Goal: Task Accomplishment & Management: Manage account settings

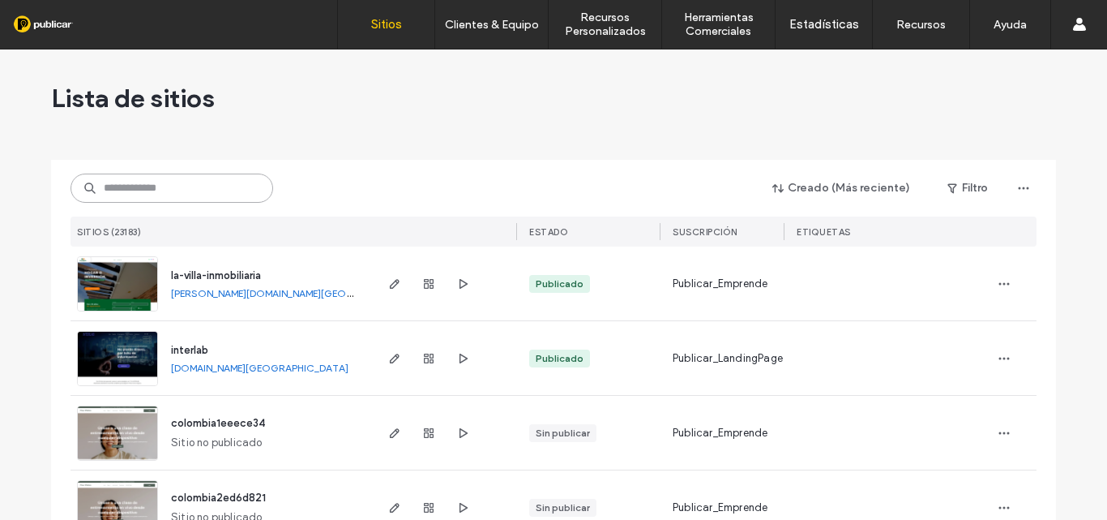
click at [178, 195] on input at bounding box center [172, 187] width 203 height 29
paste input "**********"
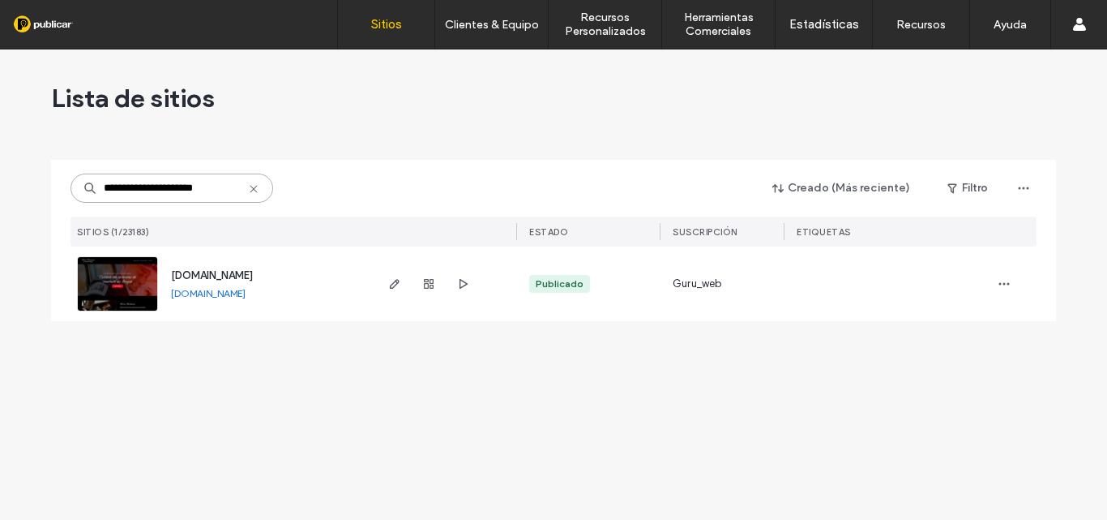
type input "**********"
click at [131, 280] on img at bounding box center [117, 312] width 79 height 110
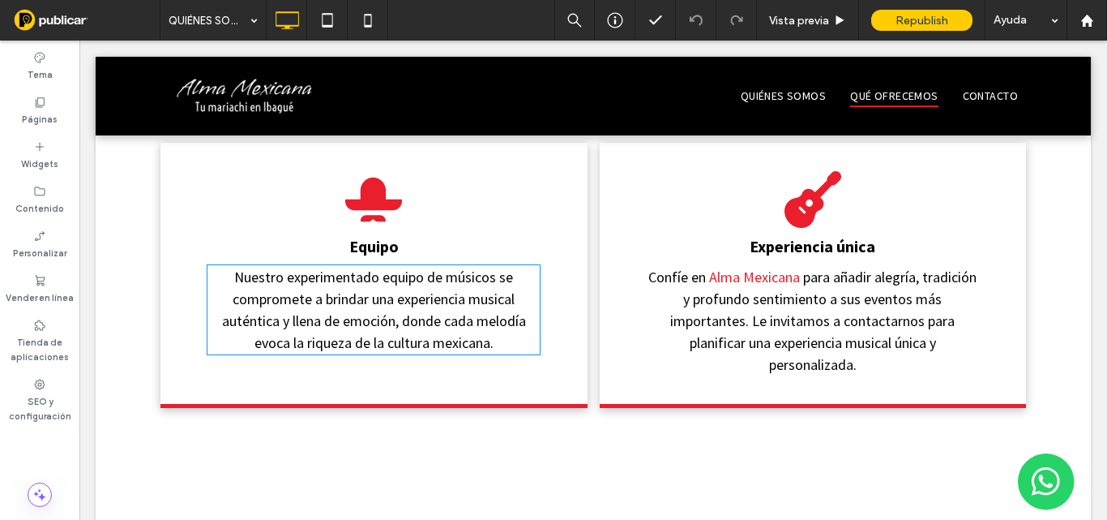
scroll to position [1378, 0]
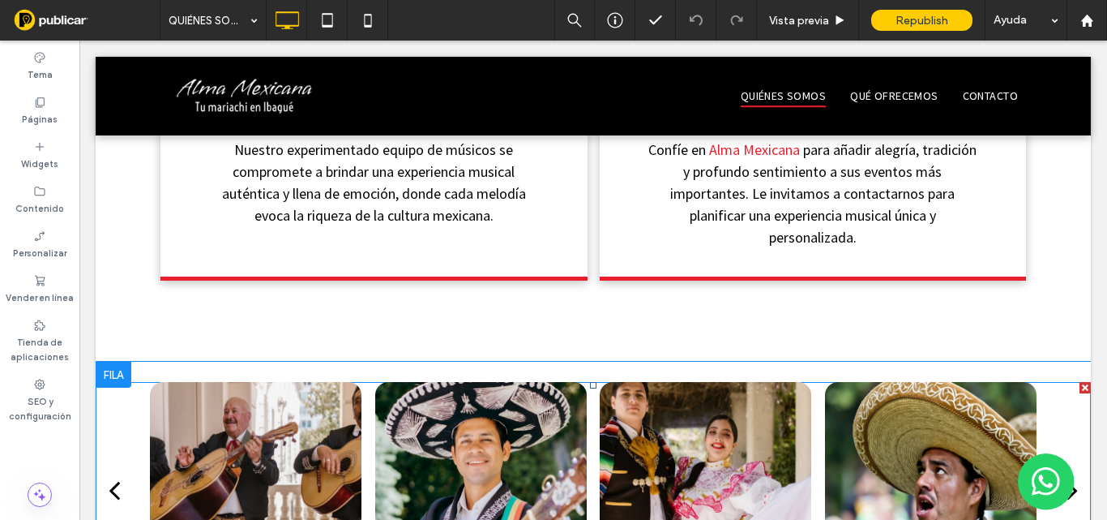
click at [937, 382] on div at bounding box center [931, 489] width 212 height 215
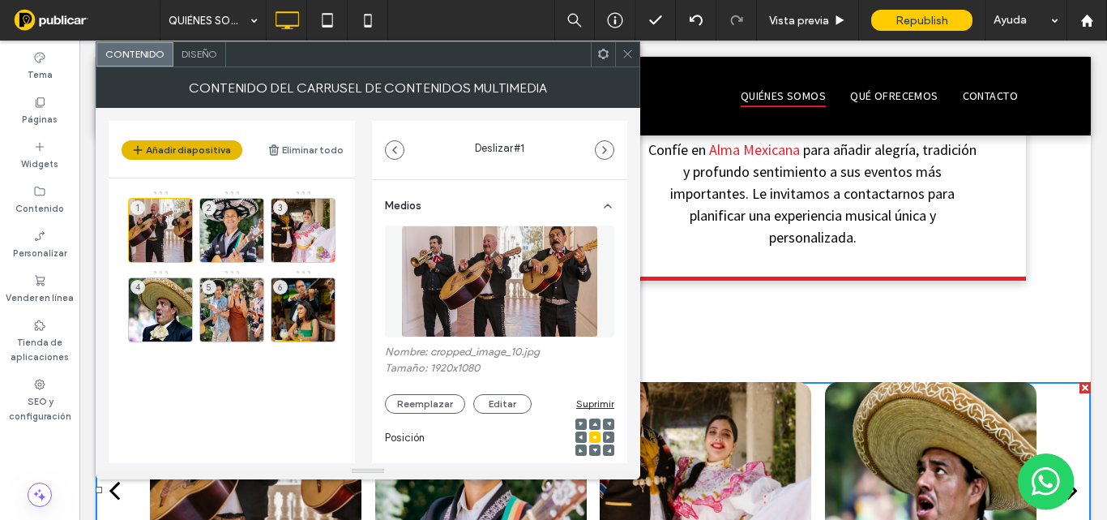
click at [186, 152] on button "Añadir diapositiva" at bounding box center [182, 149] width 121 height 19
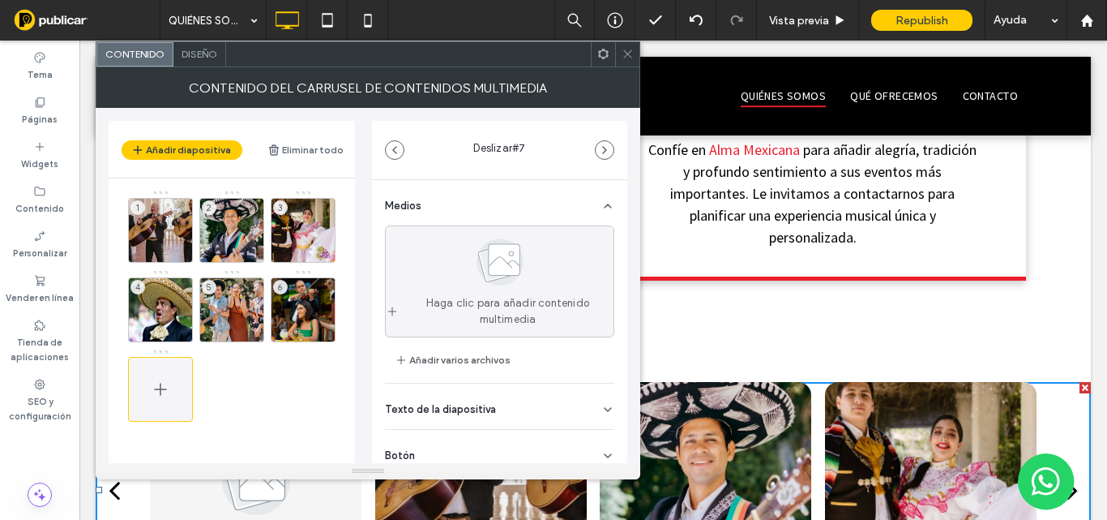
click at [165, 394] on icon at bounding box center [160, 388] width 19 height 19
click at [160, 389] on use at bounding box center [160, 389] width 12 height 12
click at [150, 383] on div at bounding box center [160, 389] width 65 height 65
click at [157, 388] on use at bounding box center [160, 389] width 12 height 12
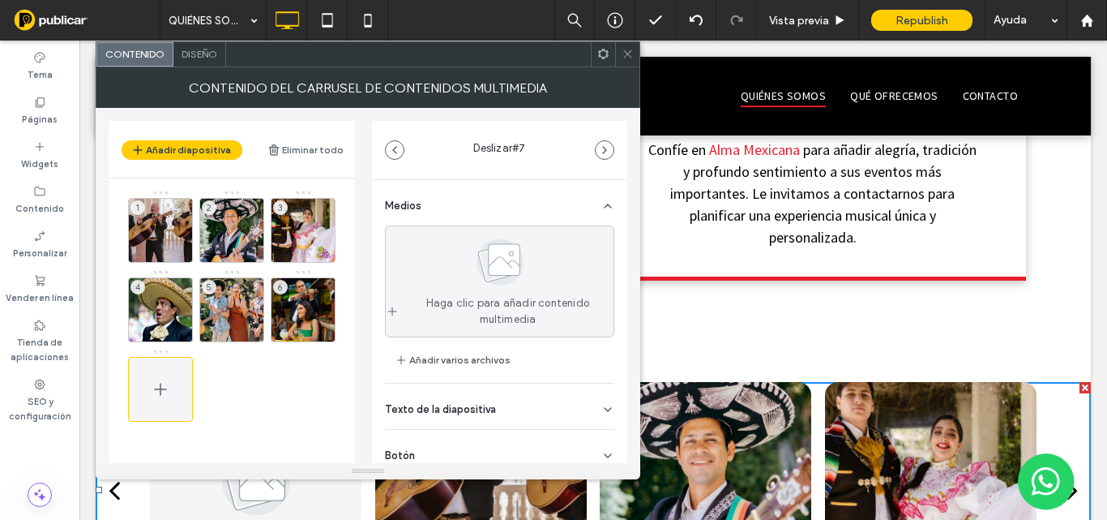
click at [157, 388] on use at bounding box center [160, 389] width 12 height 12
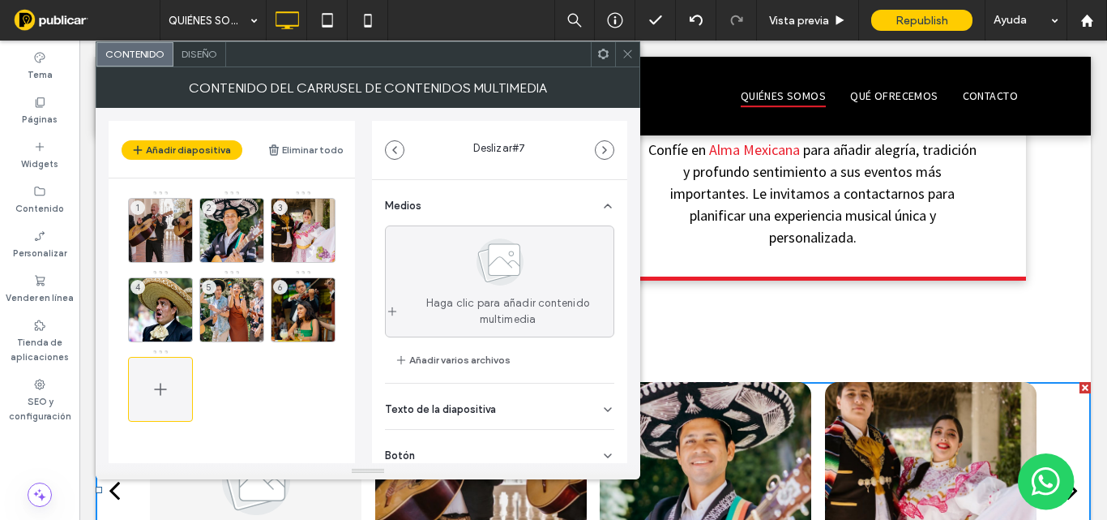
click at [157, 388] on use at bounding box center [160, 389] width 12 height 12
click at [164, 391] on icon at bounding box center [160, 388] width 19 height 19
click at [162, 387] on icon at bounding box center [160, 388] width 19 height 19
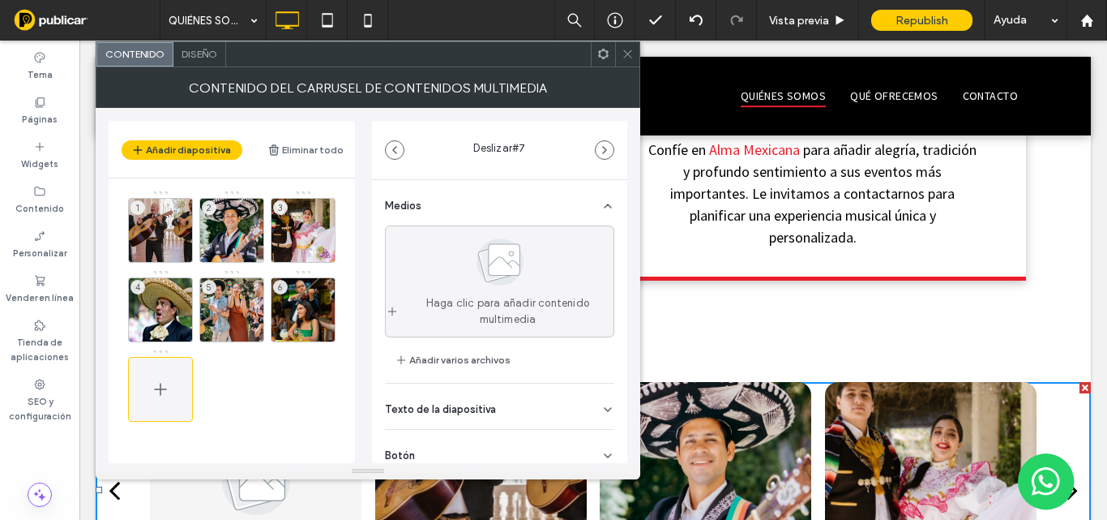
click at [162, 387] on icon at bounding box center [160, 388] width 19 height 19
click at [177, 160] on header "Añadir diapositiva Eliminar todo" at bounding box center [232, 149] width 246 height 57
click at [184, 152] on button "Añadir diapositiva" at bounding box center [182, 149] width 121 height 19
click at [162, 383] on icon at bounding box center [160, 388] width 19 height 19
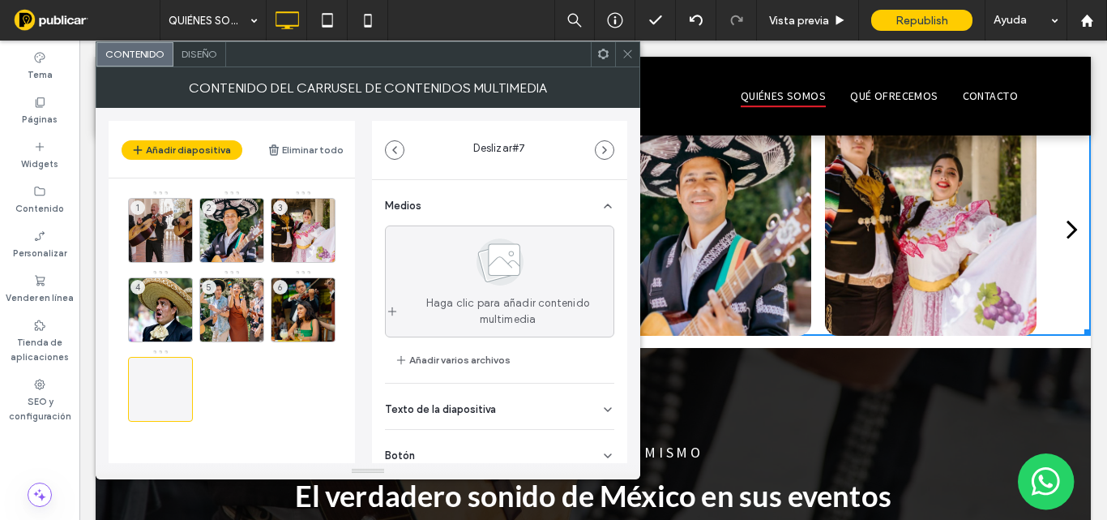
scroll to position [1459, 0]
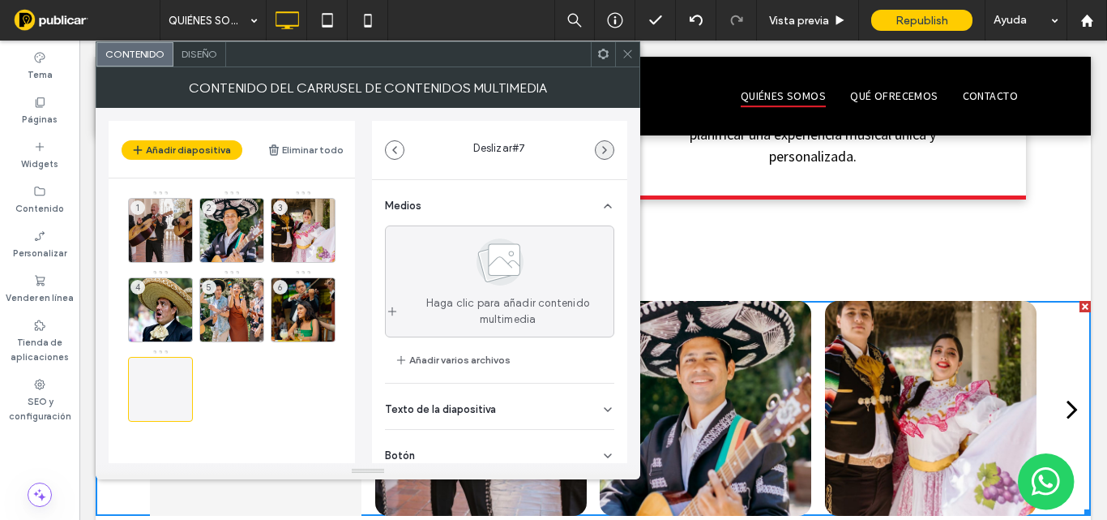
click at [610, 145] on icon "button" at bounding box center [604, 149] width 13 height 13
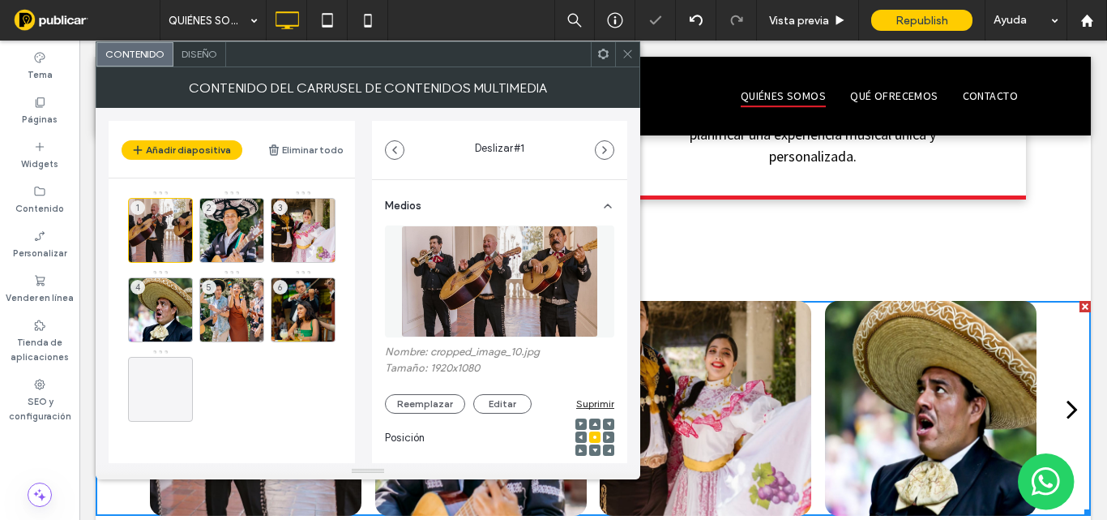
click at [610, 145] on icon "button" at bounding box center [604, 149] width 13 height 13
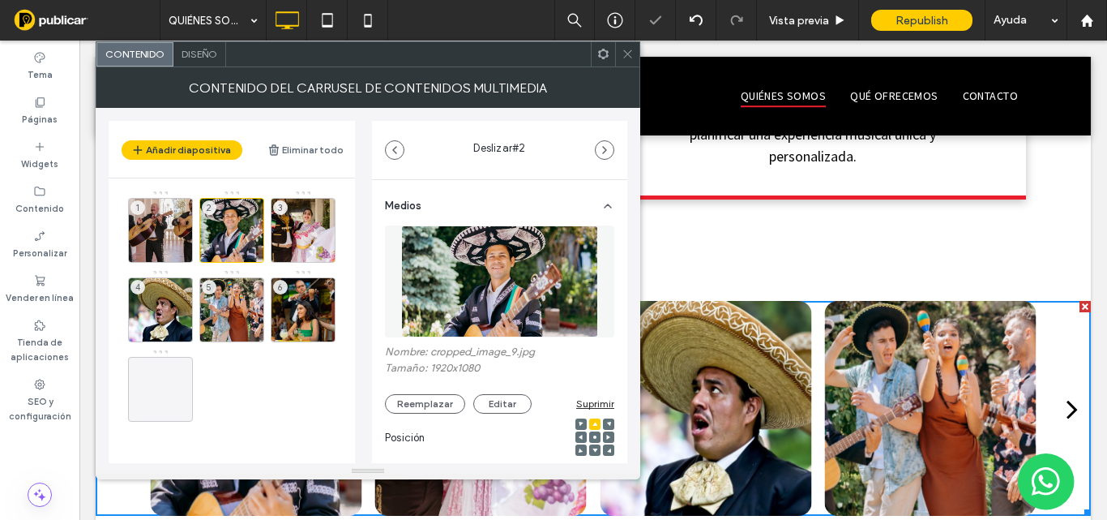
click at [610, 145] on icon "button" at bounding box center [604, 149] width 13 height 13
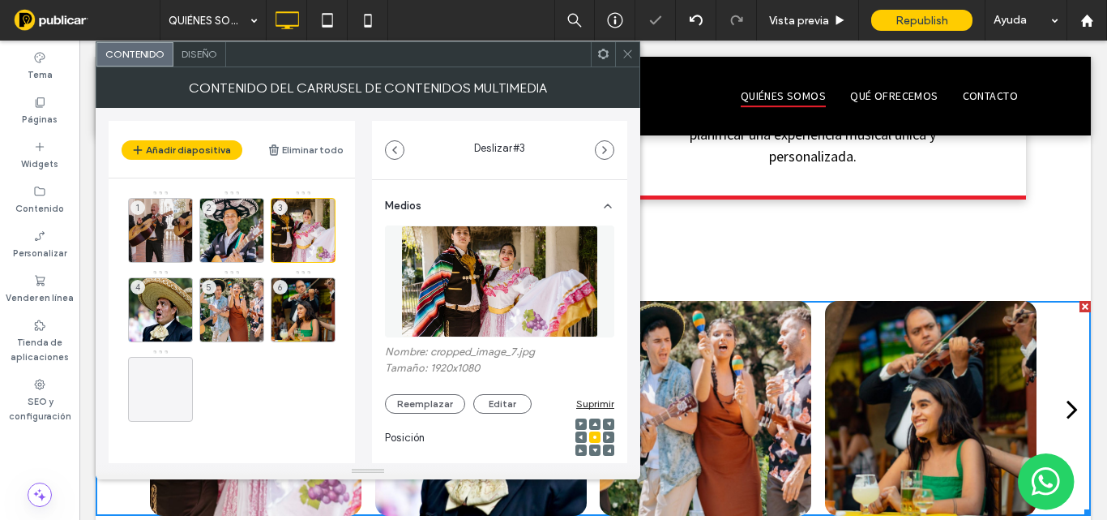
click at [610, 145] on icon "button" at bounding box center [604, 149] width 13 height 13
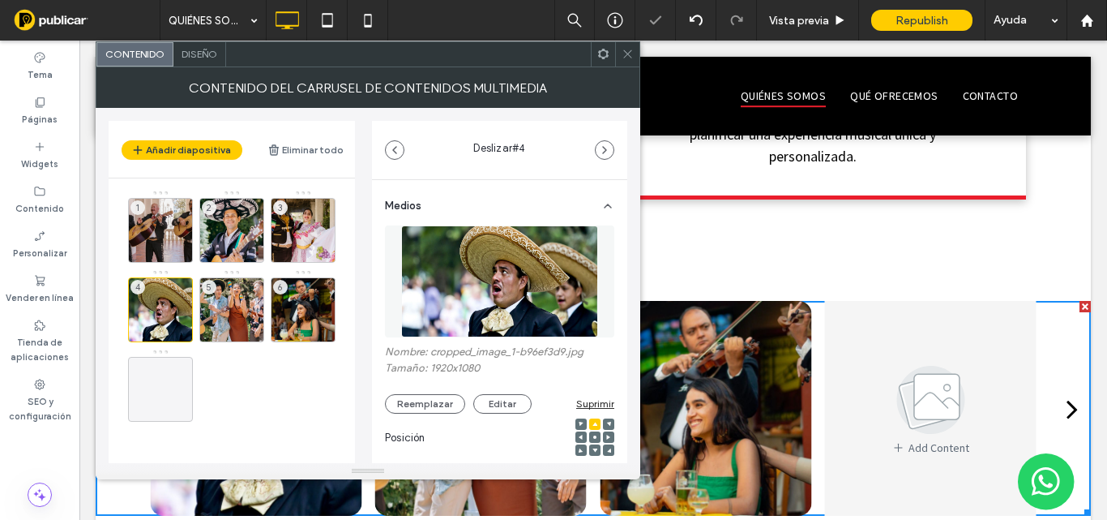
click at [610, 145] on icon "button" at bounding box center [604, 149] width 13 height 13
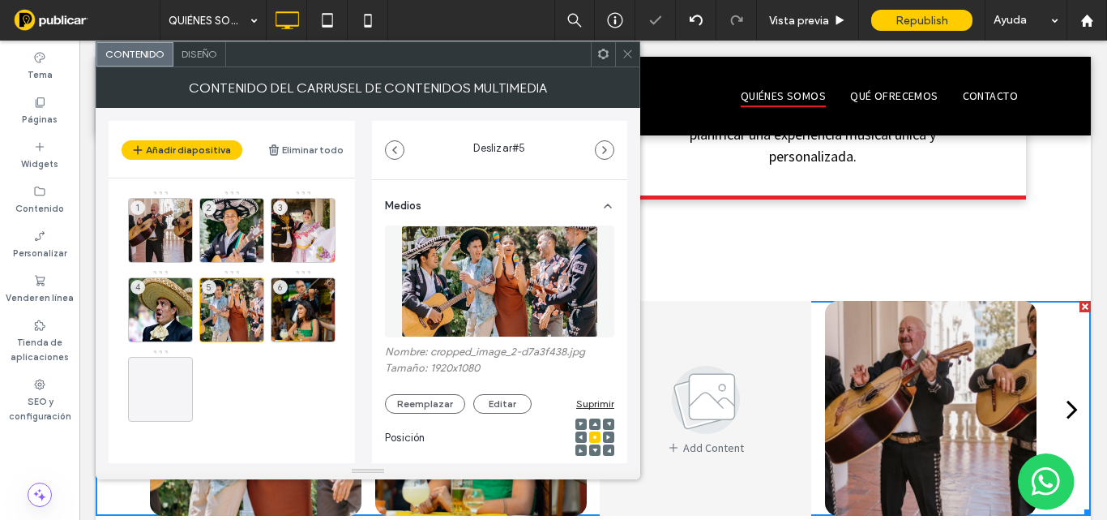
click at [610, 145] on icon "button" at bounding box center [604, 149] width 13 height 13
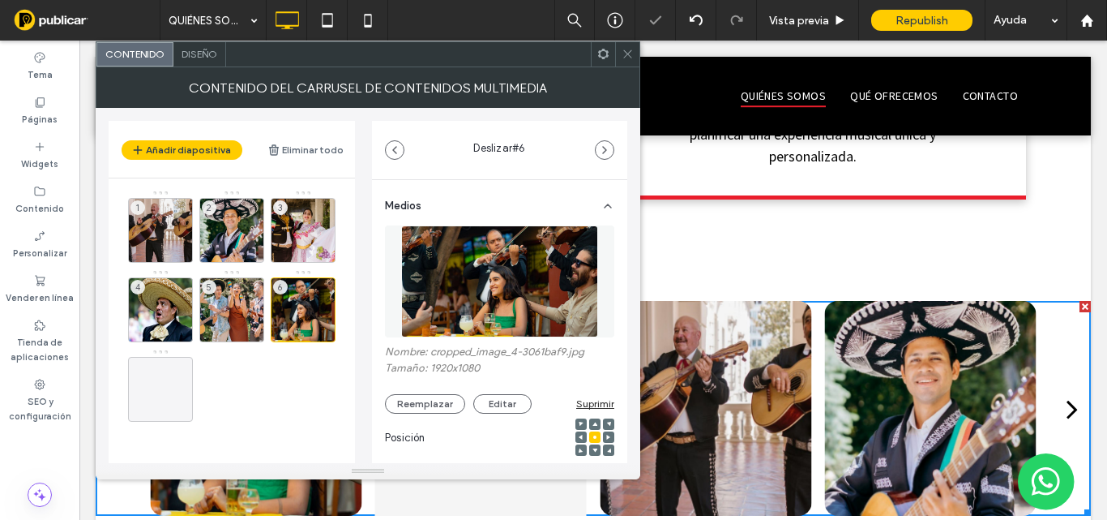
click at [610, 145] on icon "button" at bounding box center [604, 149] width 13 height 13
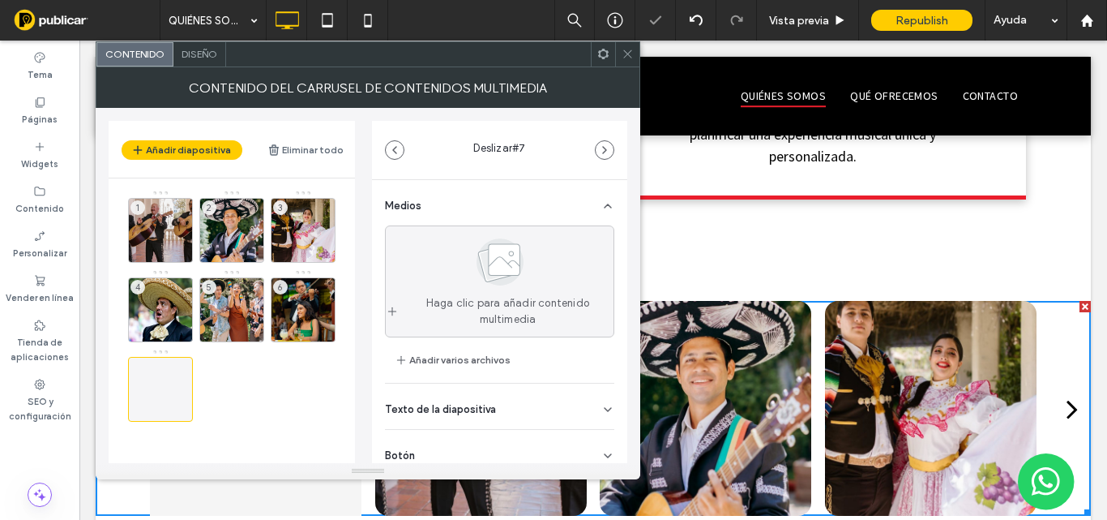
click at [610, 145] on icon "button" at bounding box center [604, 149] width 13 height 13
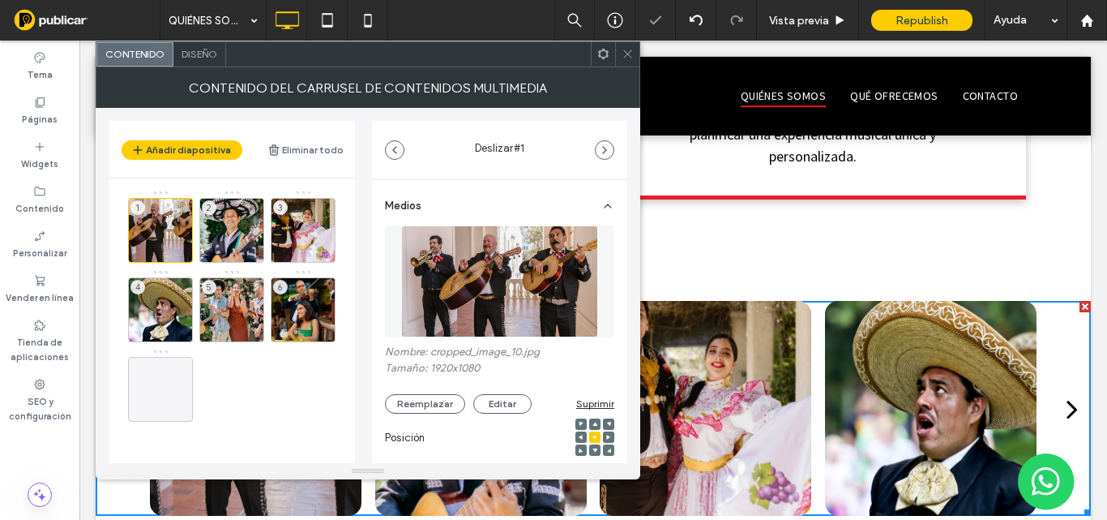
click at [406, 148] on div "Deslizar # 1" at bounding box center [499, 150] width 255 height 58
click at [398, 153] on icon "button" at bounding box center [394, 149] width 13 height 13
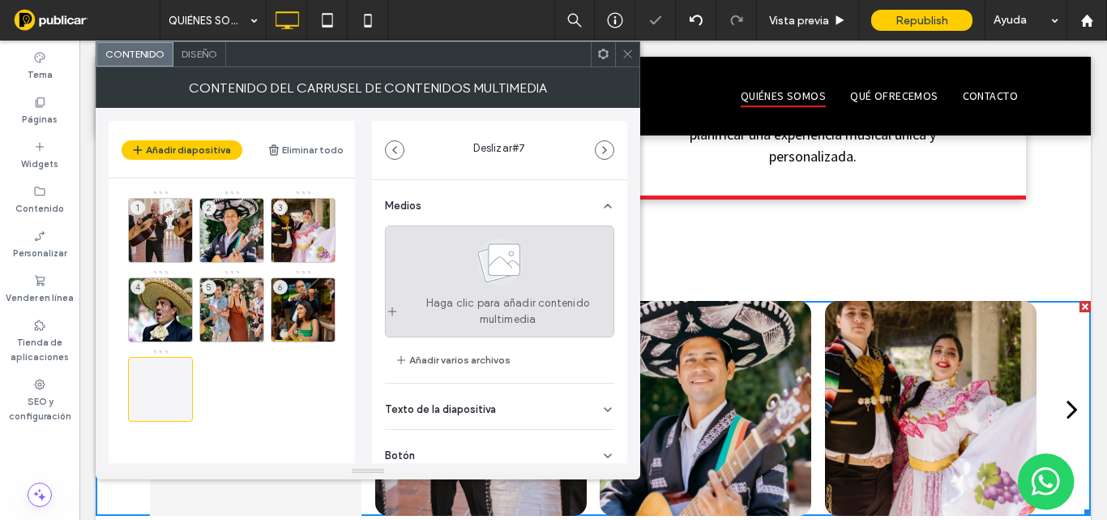
click at [481, 292] on span at bounding box center [500, 265] width 81 height 60
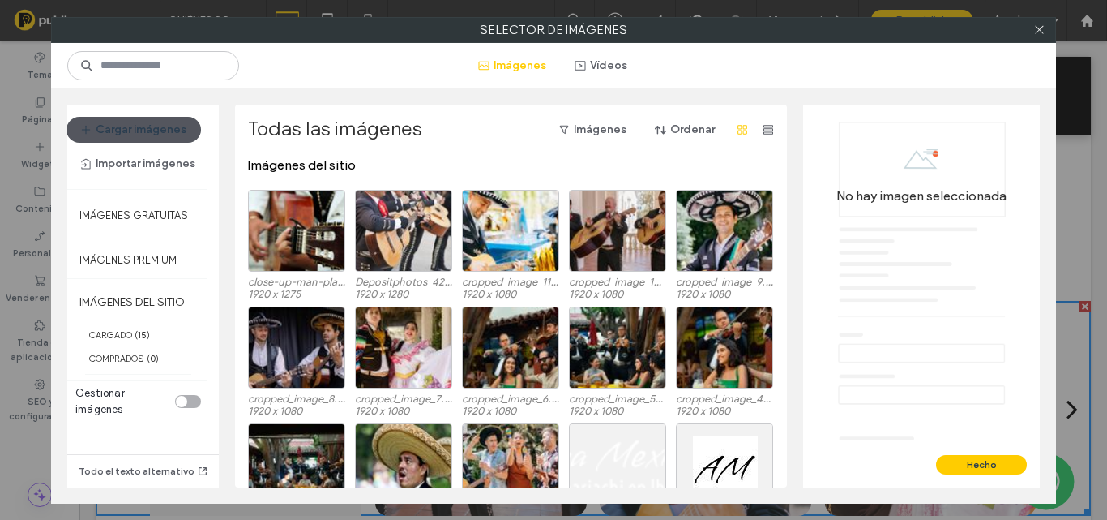
click at [152, 132] on button "Cargar imágenes" at bounding box center [133, 130] width 135 height 26
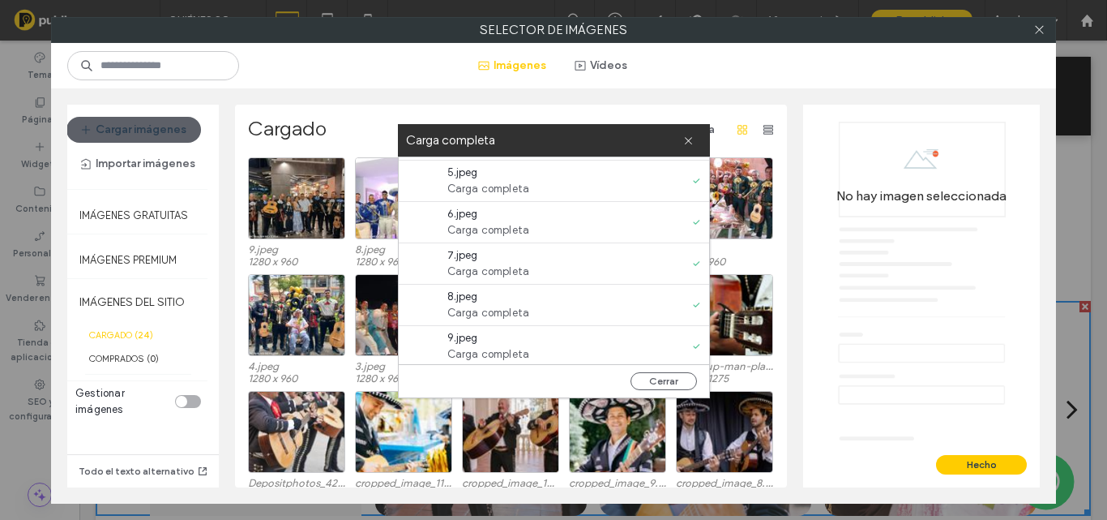
scroll to position [165, 0]
click at [673, 387] on button "Cerrar" at bounding box center [664, 381] width 66 height 18
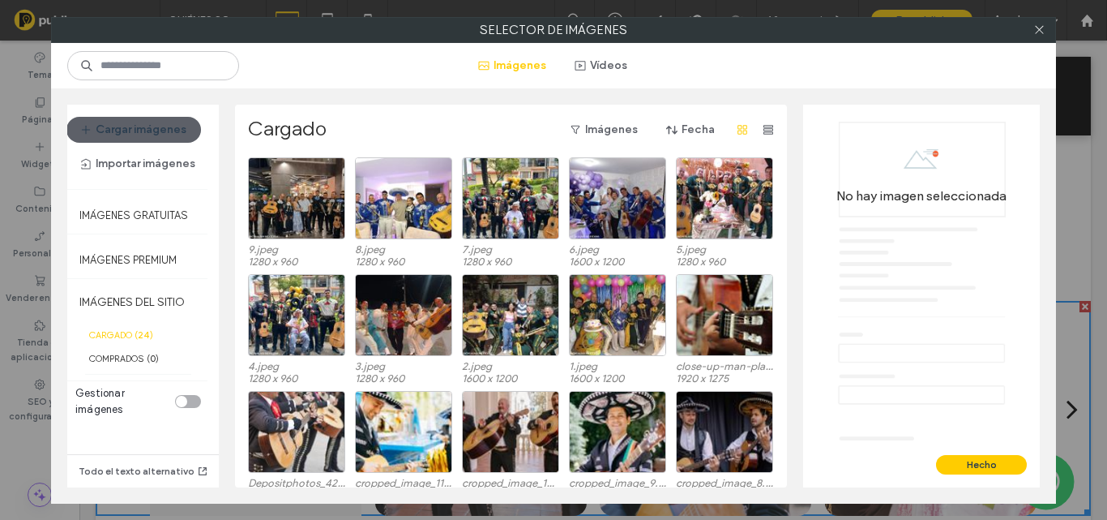
scroll to position [0, 0]
click at [297, 198] on div "Seleccionar" at bounding box center [296, 198] width 97 height 82
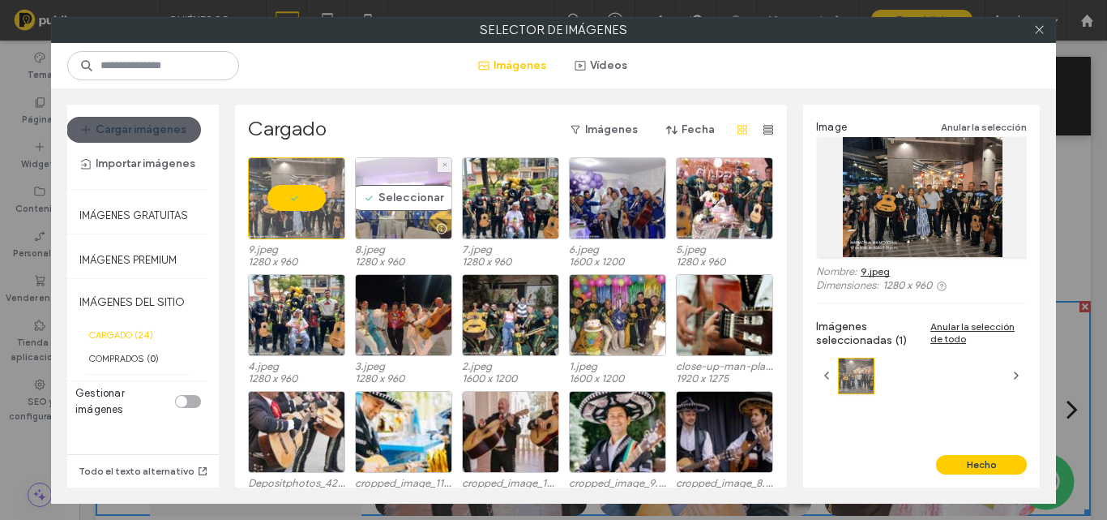
click at [397, 198] on div "Seleccionar" at bounding box center [403, 198] width 97 height 82
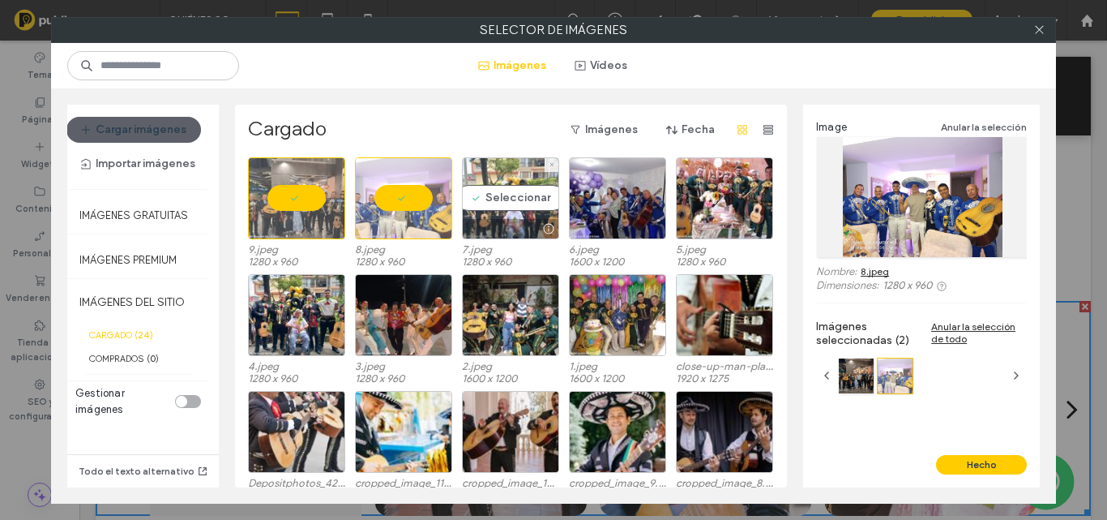
click at [520, 205] on div "Seleccionar" at bounding box center [510, 198] width 97 height 82
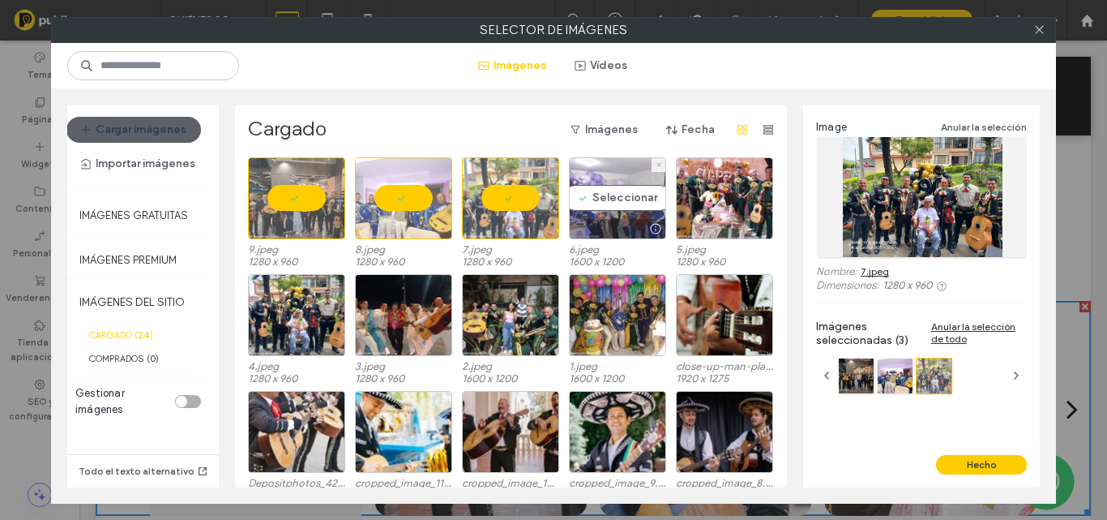
click at [603, 204] on div "Seleccionar" at bounding box center [617, 198] width 97 height 82
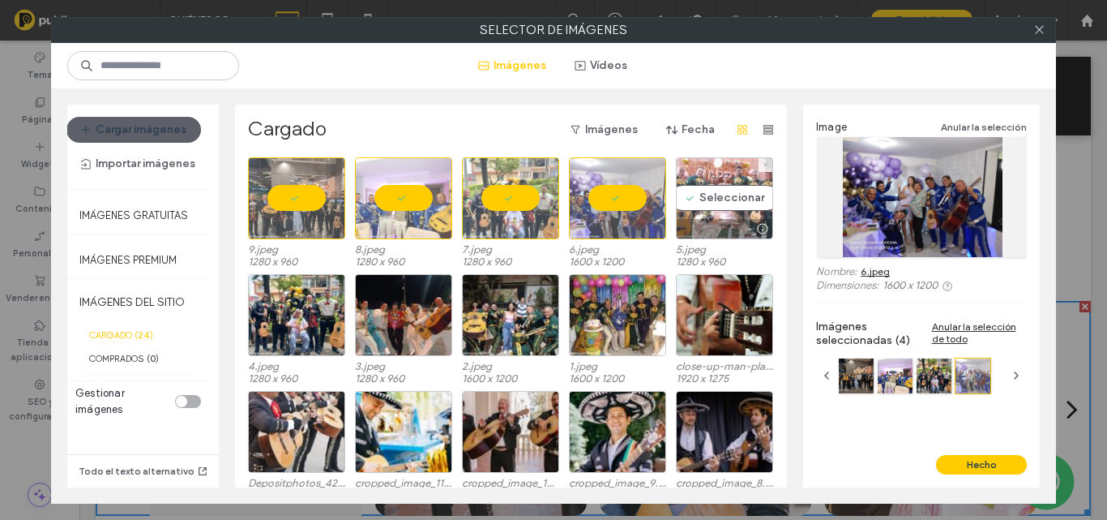
click at [706, 200] on div "Seleccionar" at bounding box center [724, 198] width 97 height 82
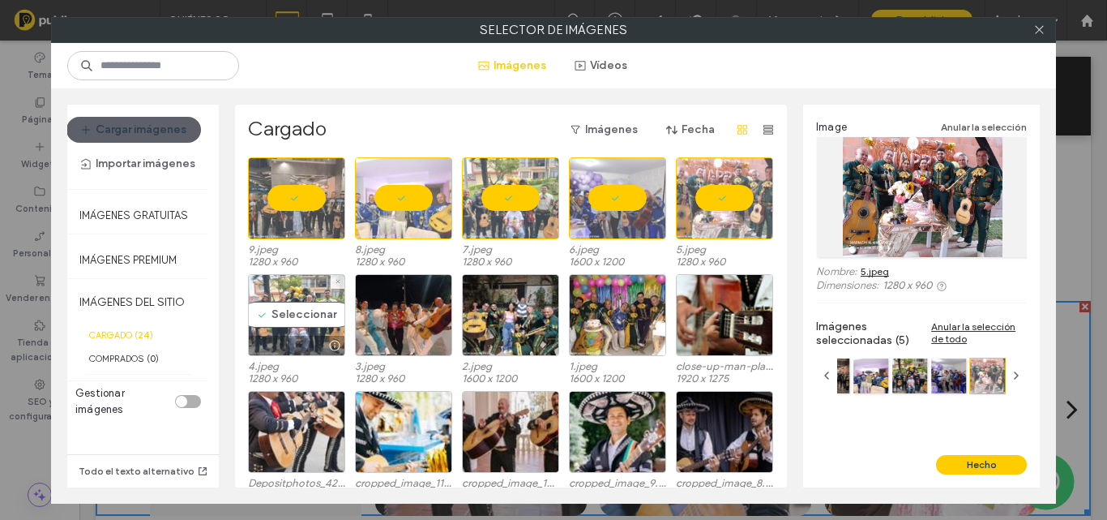
click at [297, 313] on div "Seleccionar" at bounding box center [296, 315] width 97 height 82
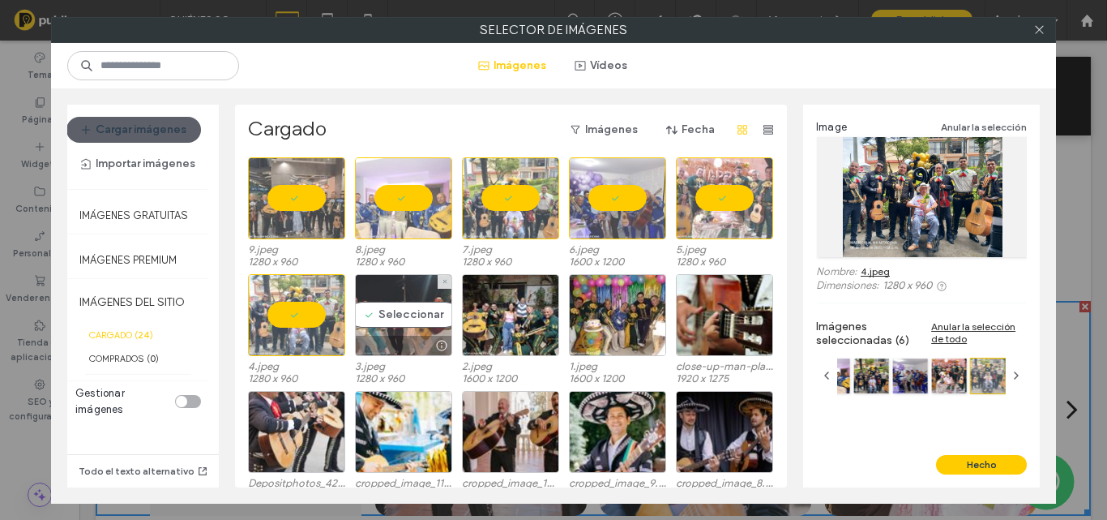
click at [403, 310] on div "Seleccionar" at bounding box center [403, 315] width 97 height 82
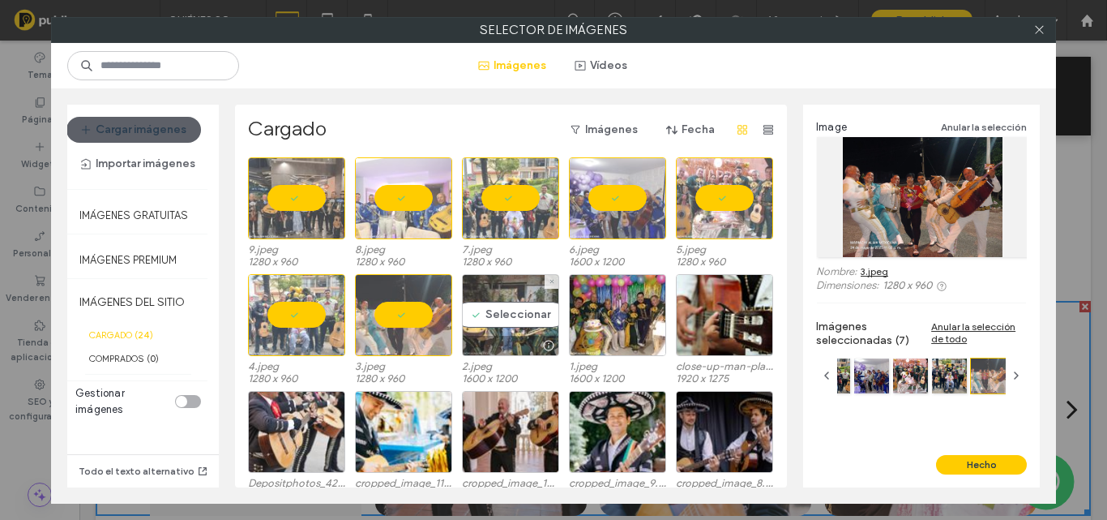
click at [505, 317] on div "Seleccionar" at bounding box center [510, 315] width 97 height 82
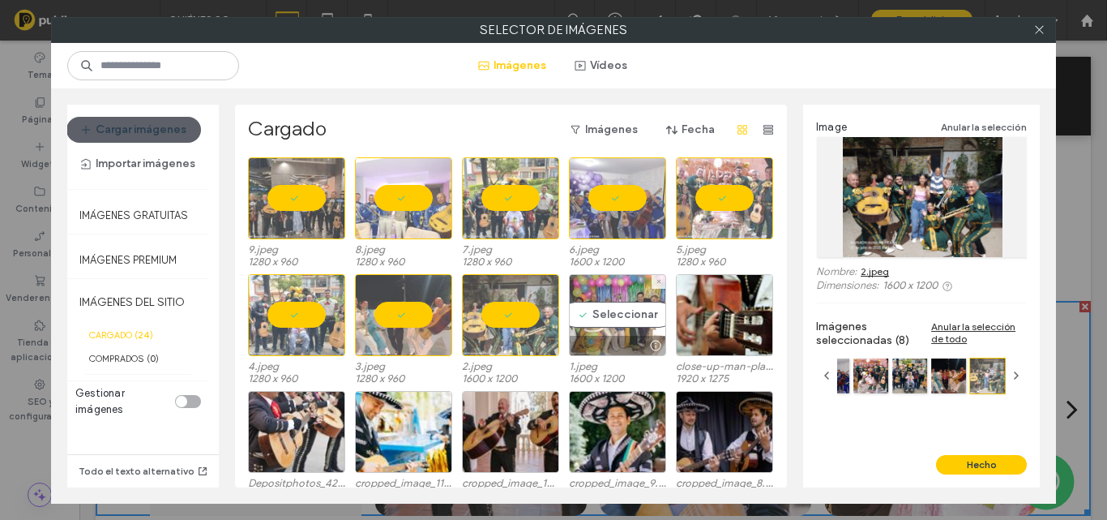
click at [596, 317] on div "Seleccionar" at bounding box center [617, 315] width 97 height 82
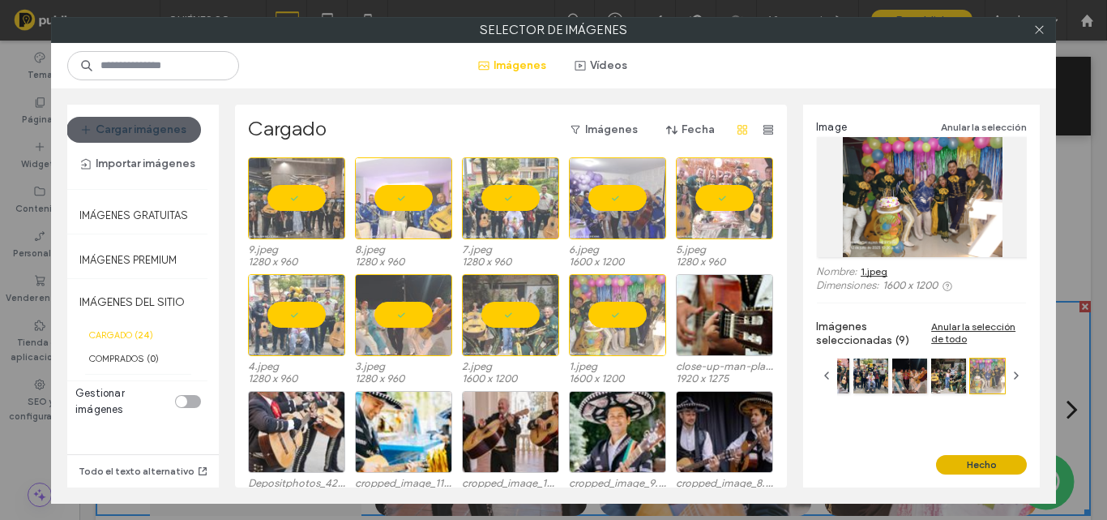
click at [997, 467] on button "Hecho" at bounding box center [981, 464] width 91 height 19
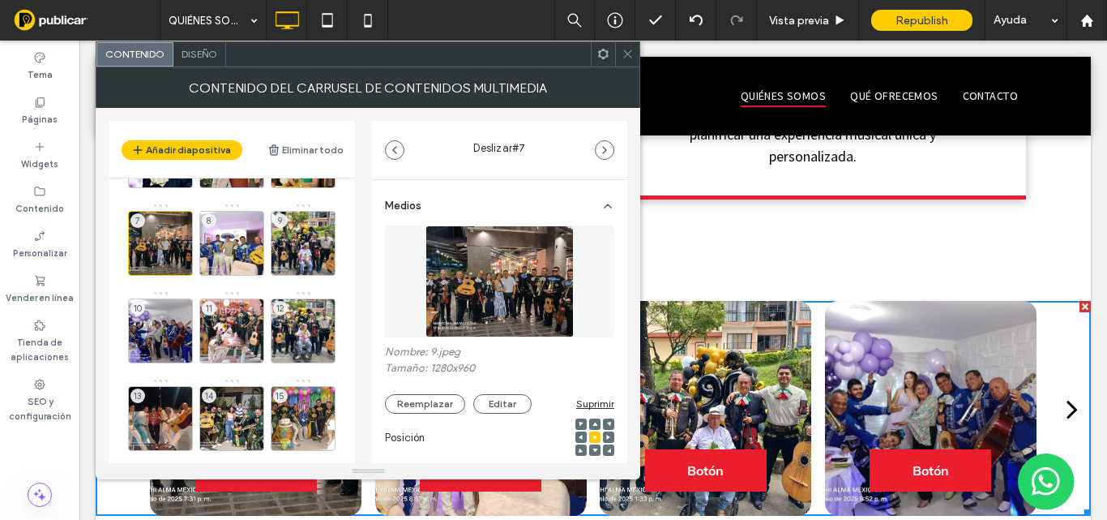
scroll to position [186, 0]
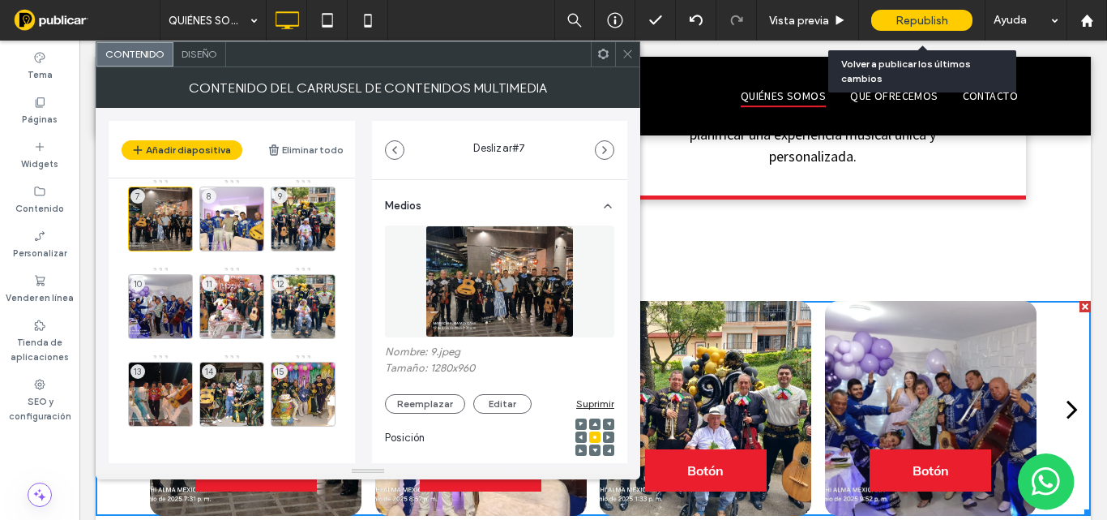
click at [930, 24] on span "Republish" at bounding box center [922, 21] width 53 height 14
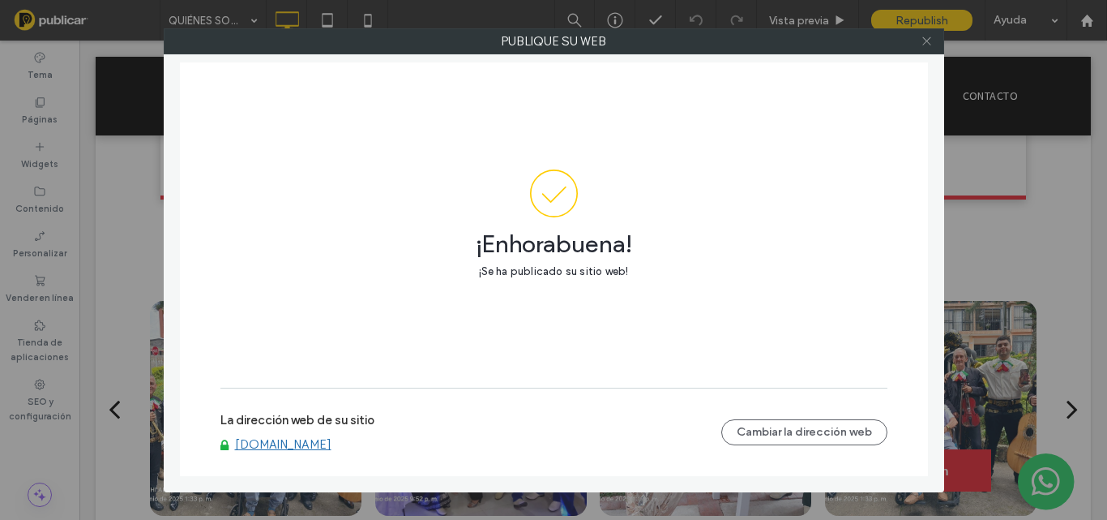
click at [925, 39] on use at bounding box center [926, 41] width 8 height 8
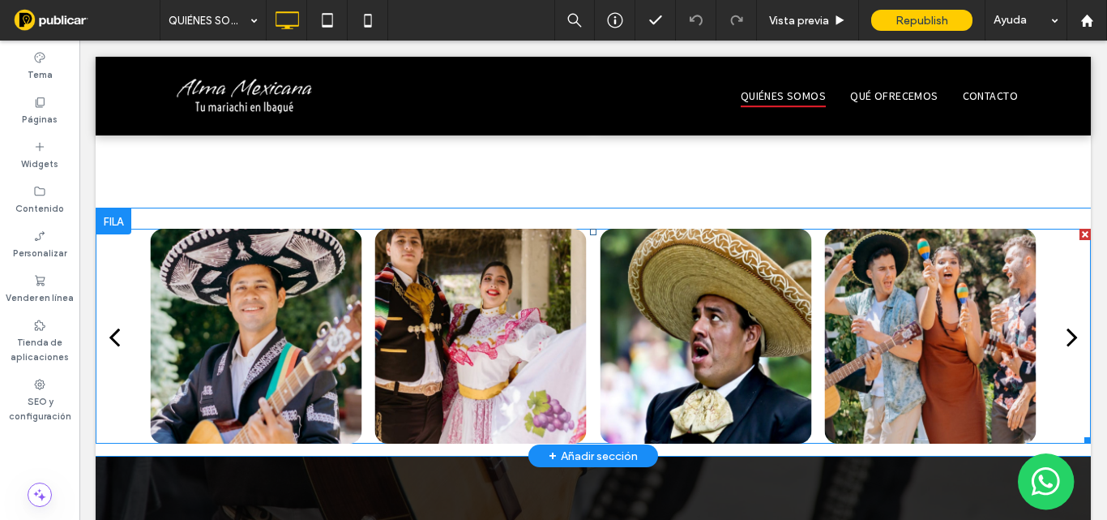
scroll to position [1540, 0]
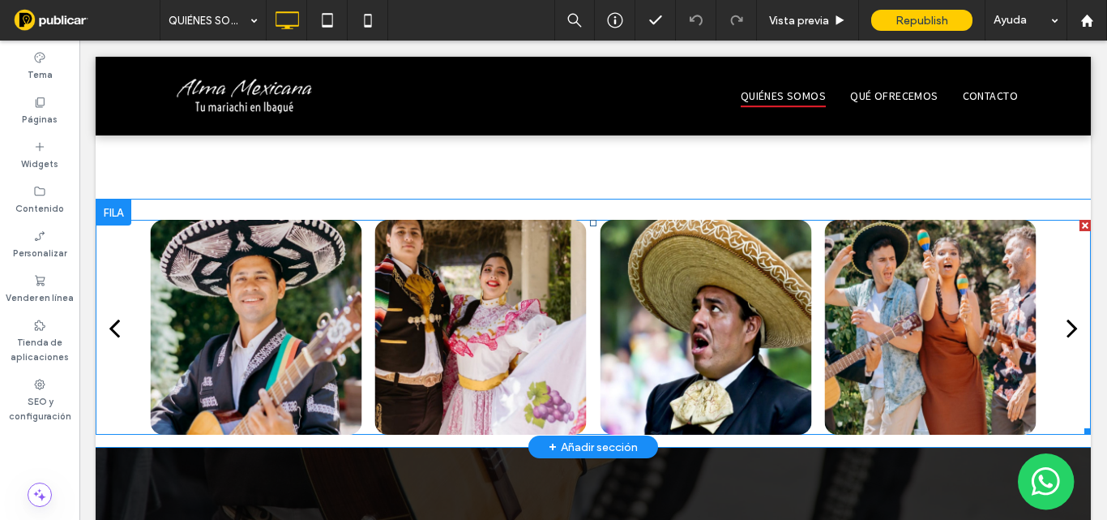
click at [468, 220] on div at bounding box center [481, 327] width 212 height 215
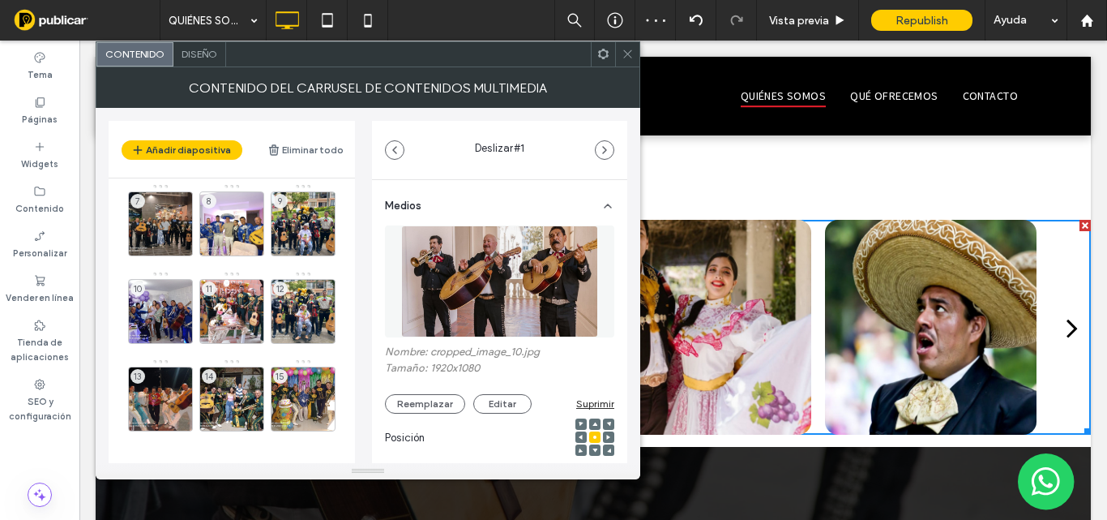
scroll to position [186, 0]
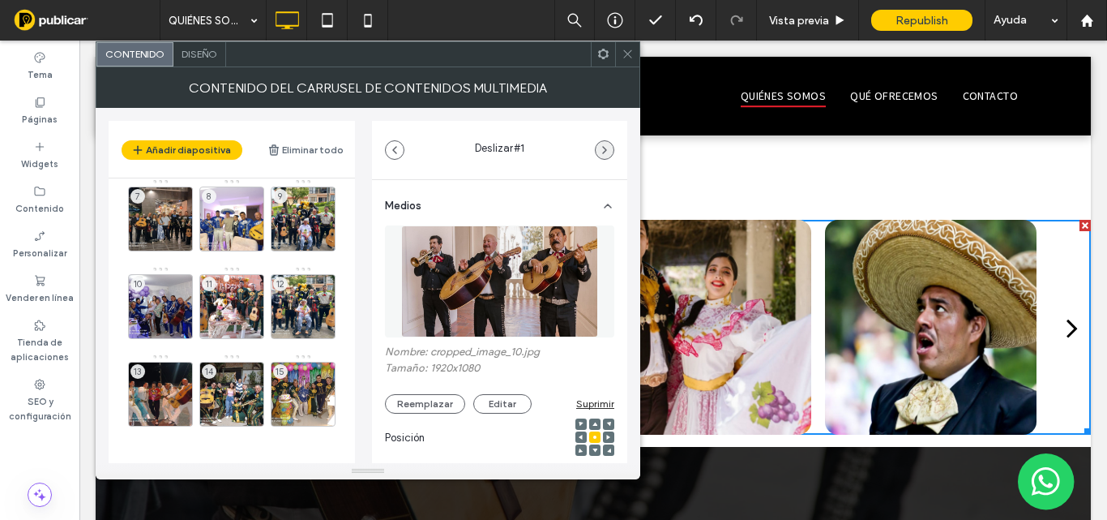
click at [601, 146] on icon "button" at bounding box center [604, 149] width 13 height 13
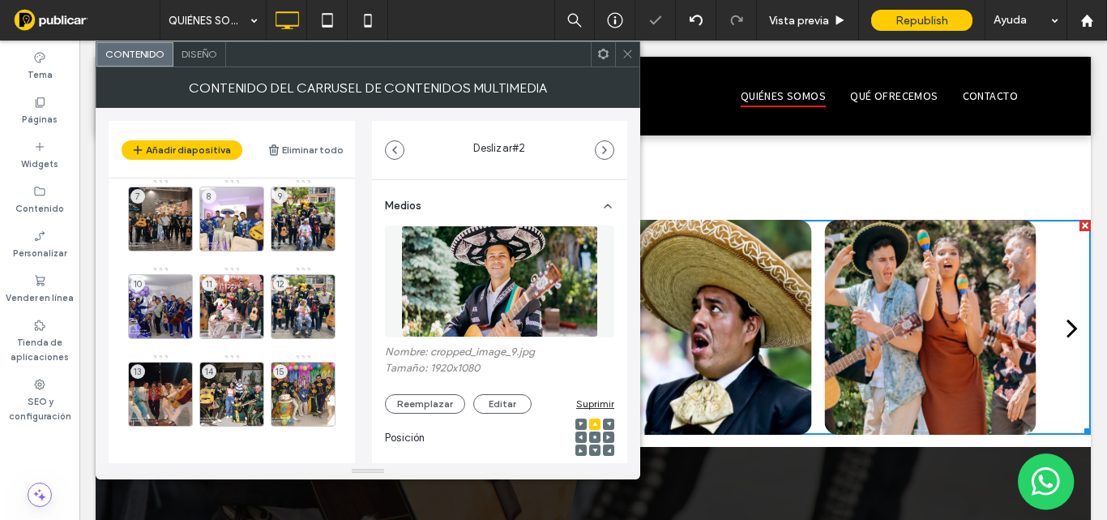
click at [601, 146] on icon "button" at bounding box center [604, 149] width 13 height 13
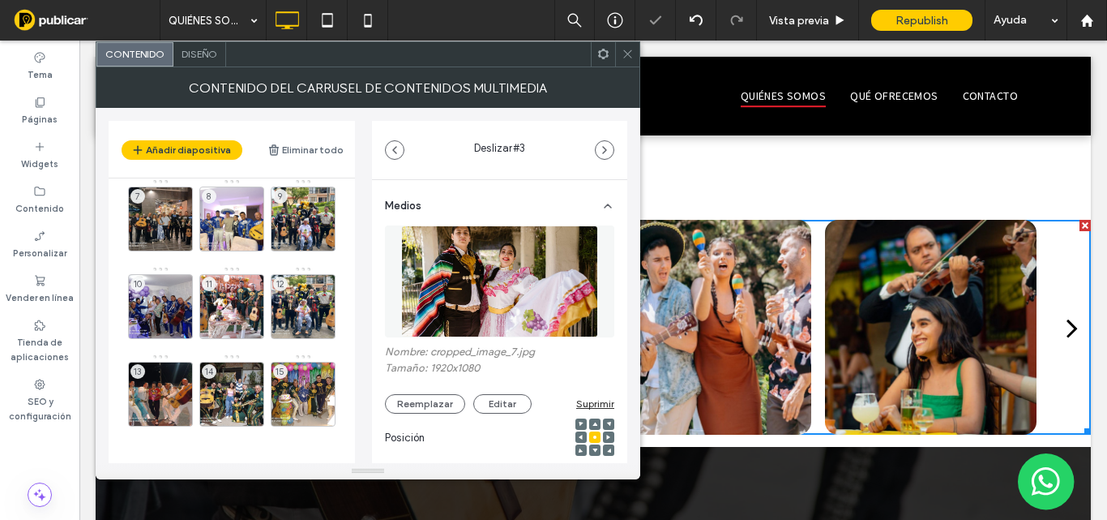
click at [601, 146] on icon "button" at bounding box center [604, 149] width 13 height 13
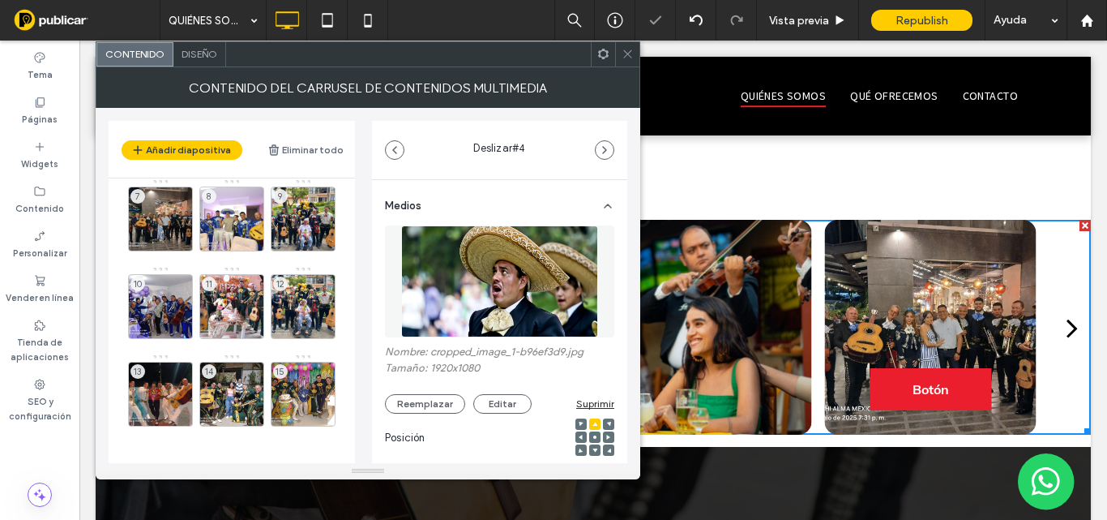
click at [601, 146] on icon "button" at bounding box center [604, 149] width 13 height 13
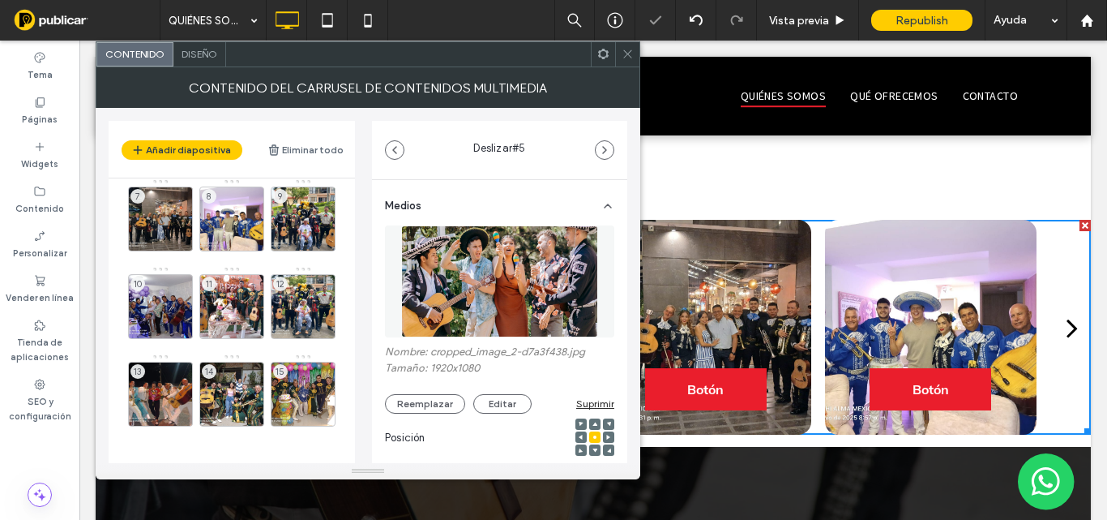
click at [601, 146] on icon "button" at bounding box center [604, 149] width 13 height 13
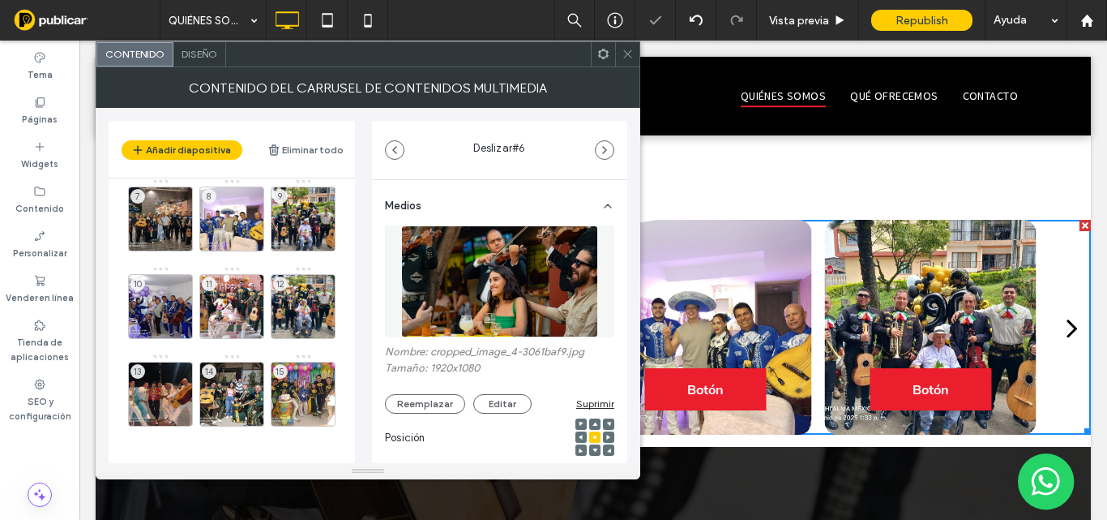
click at [601, 146] on icon "button" at bounding box center [604, 149] width 13 height 13
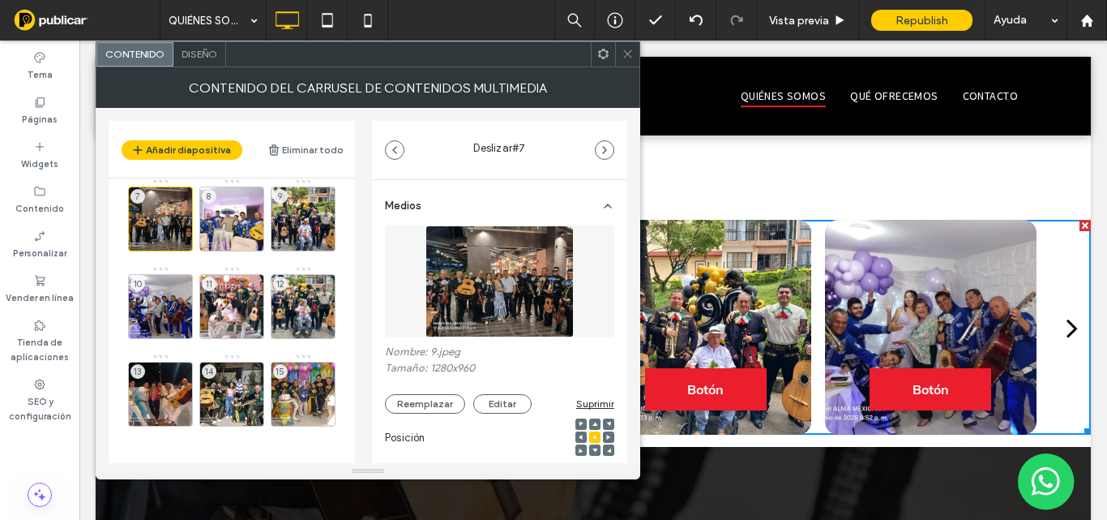
click at [601, 146] on icon "button" at bounding box center [604, 149] width 13 height 13
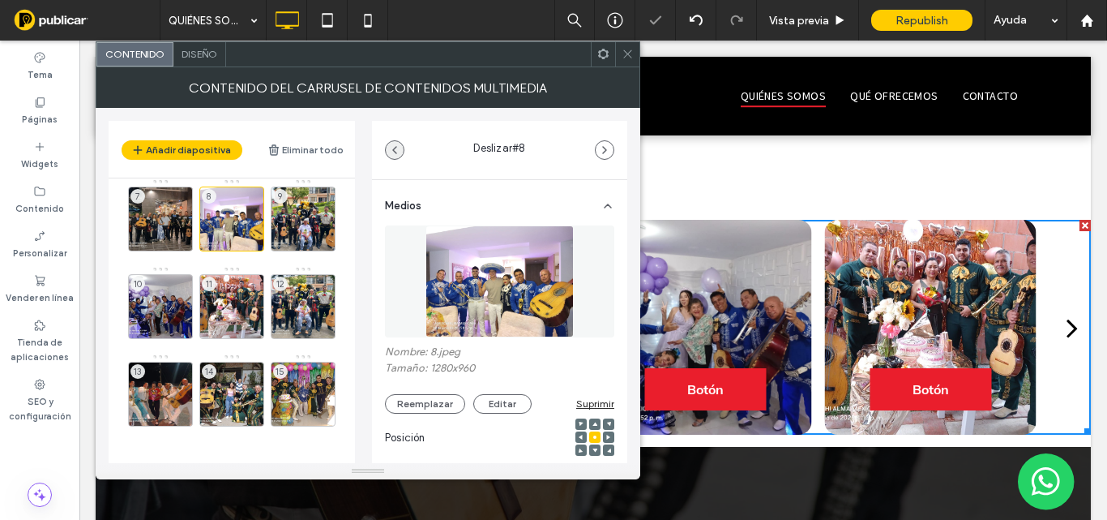
click at [395, 149] on icon "button" at bounding box center [394, 149] width 13 height 13
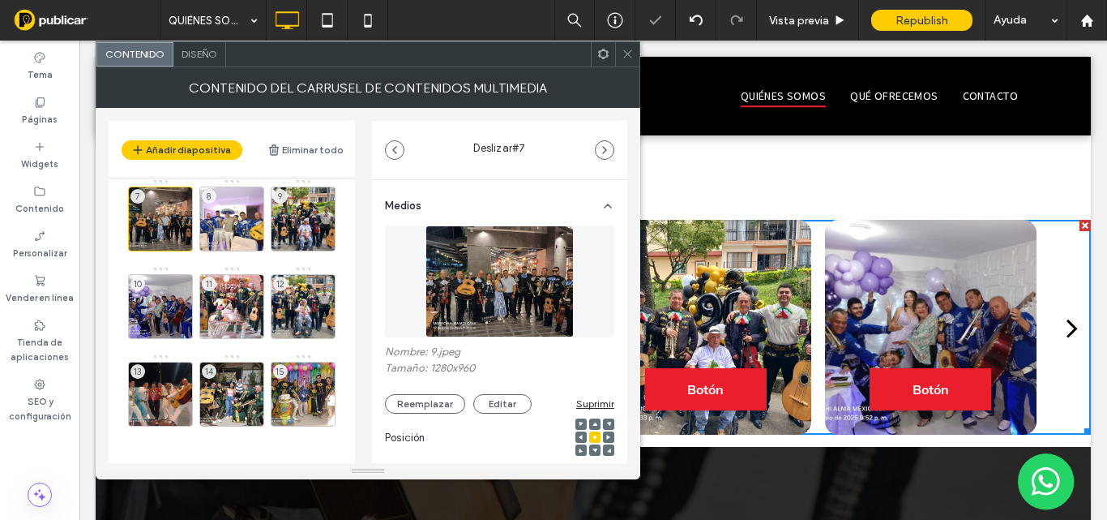
click at [395, 149] on icon "button" at bounding box center [394, 149] width 13 height 13
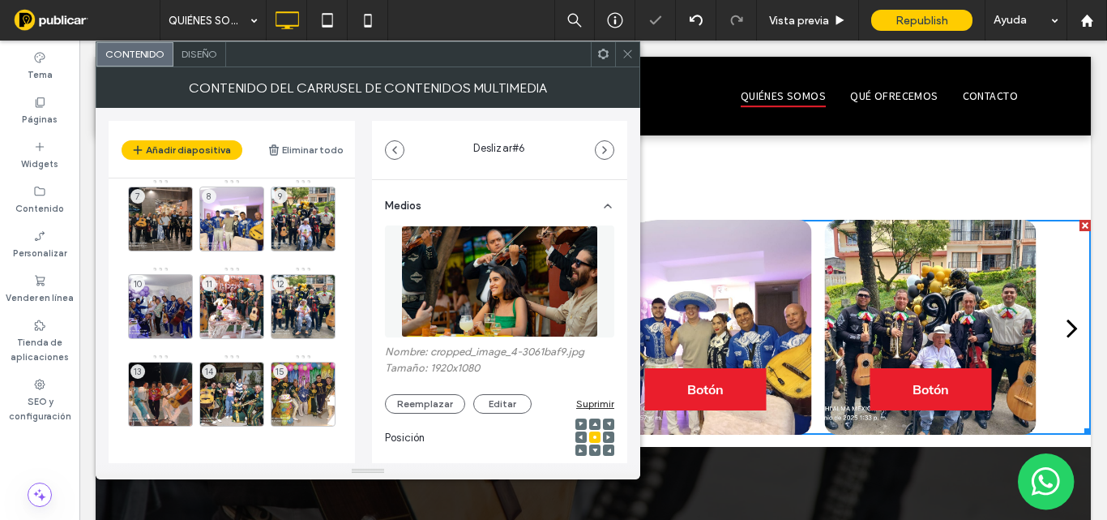
click at [395, 149] on icon "button" at bounding box center [394, 149] width 13 height 13
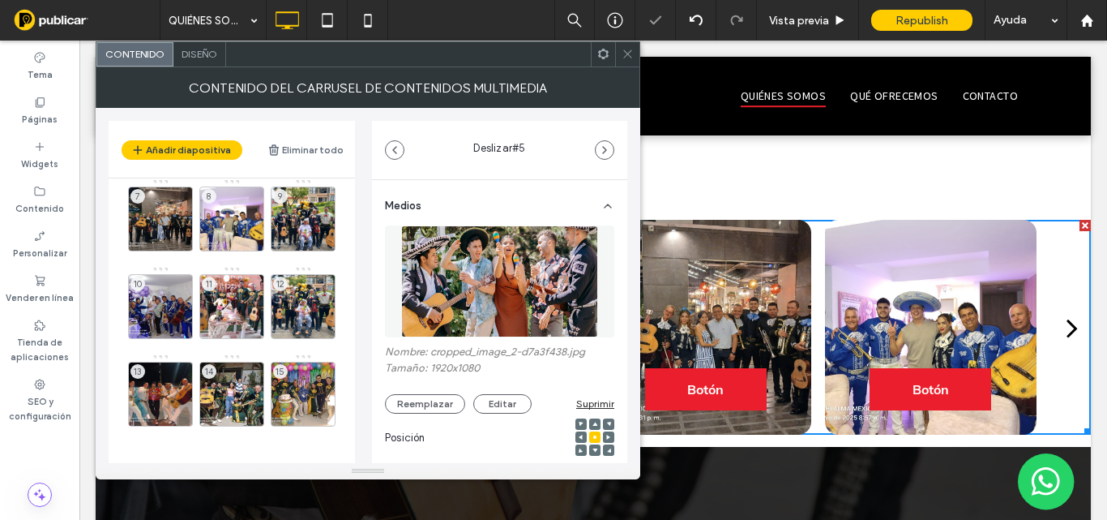
click at [395, 149] on icon "button" at bounding box center [394, 149] width 13 height 13
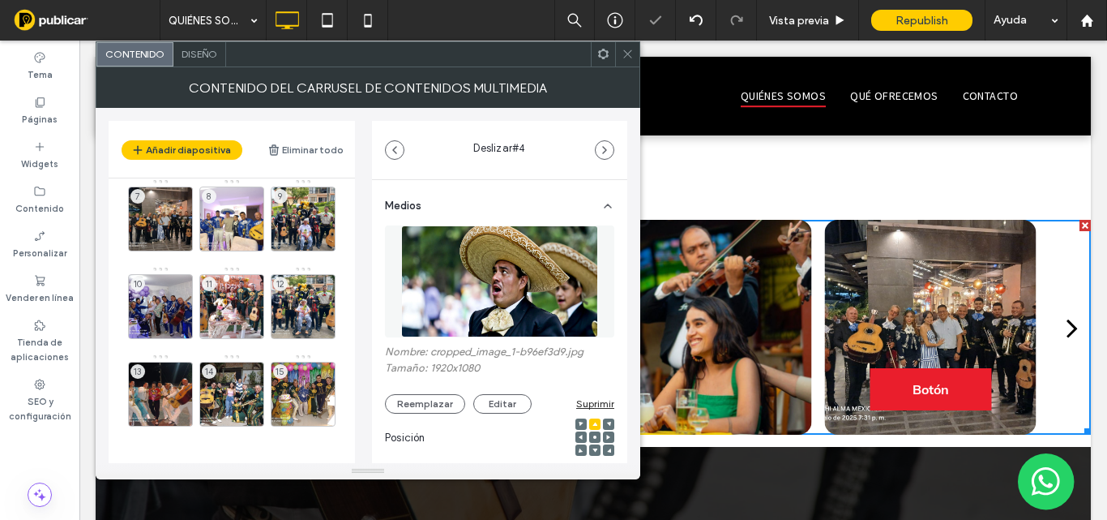
click at [395, 149] on icon "button" at bounding box center [394, 149] width 13 height 13
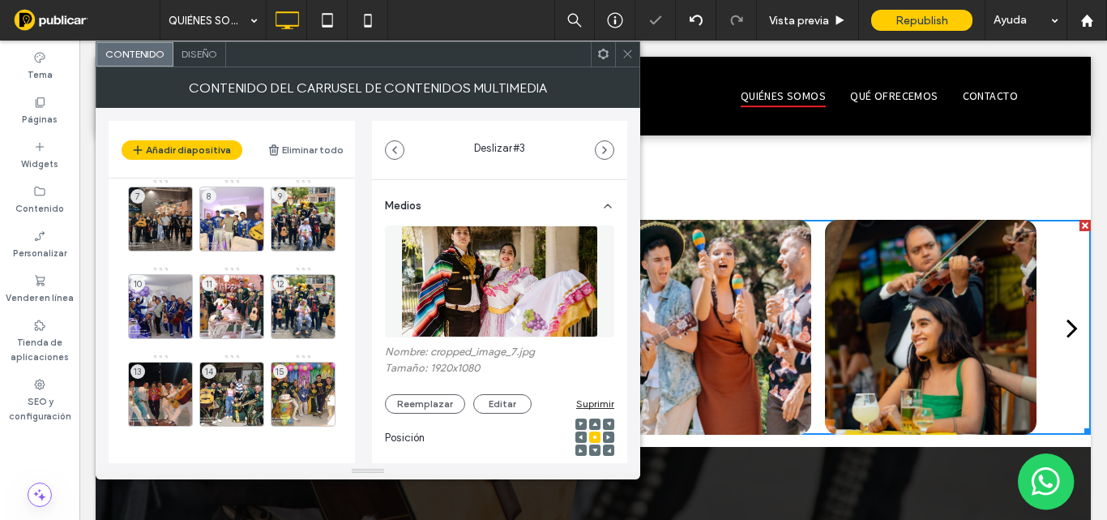
click at [395, 149] on icon "button" at bounding box center [394, 149] width 13 height 13
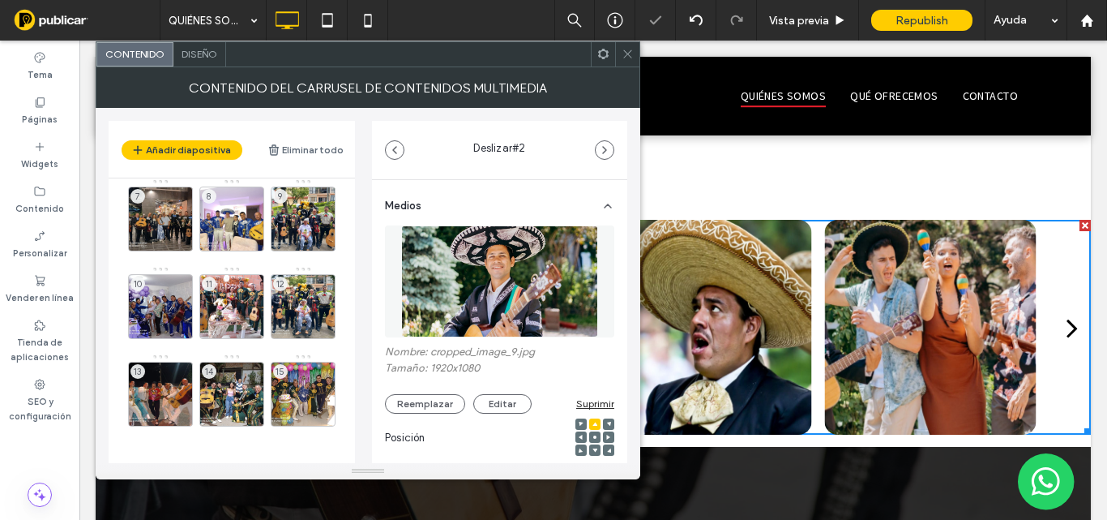
click at [395, 149] on icon "button" at bounding box center [394, 149] width 13 height 13
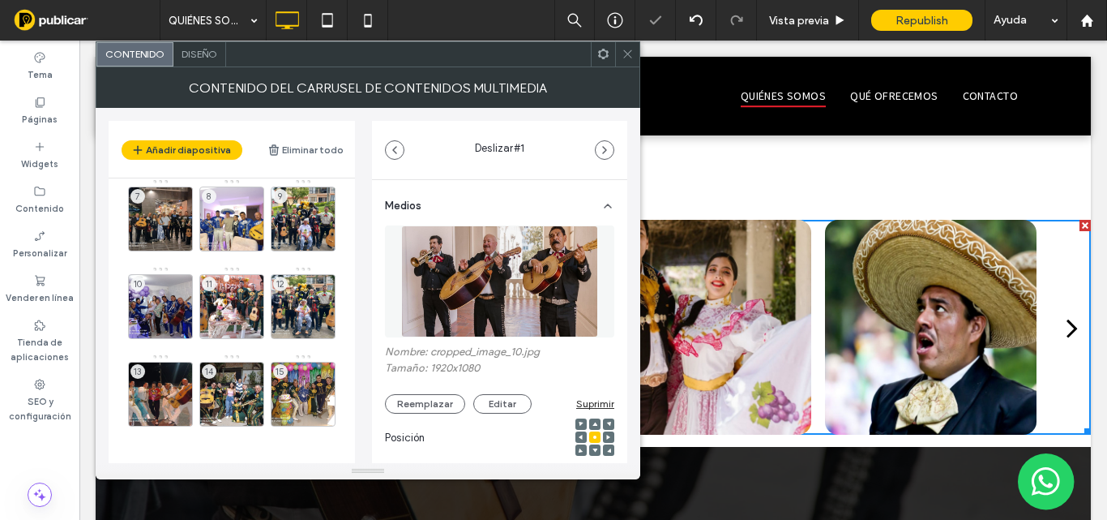
click at [395, 149] on icon "button" at bounding box center [394, 149] width 13 height 13
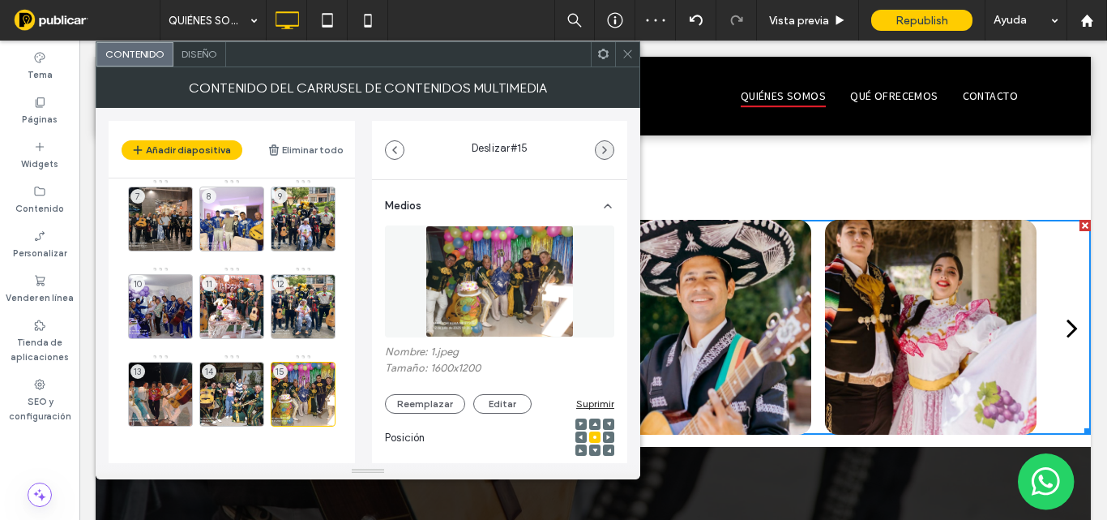
click at [605, 151] on use "button" at bounding box center [604, 150] width 3 height 6
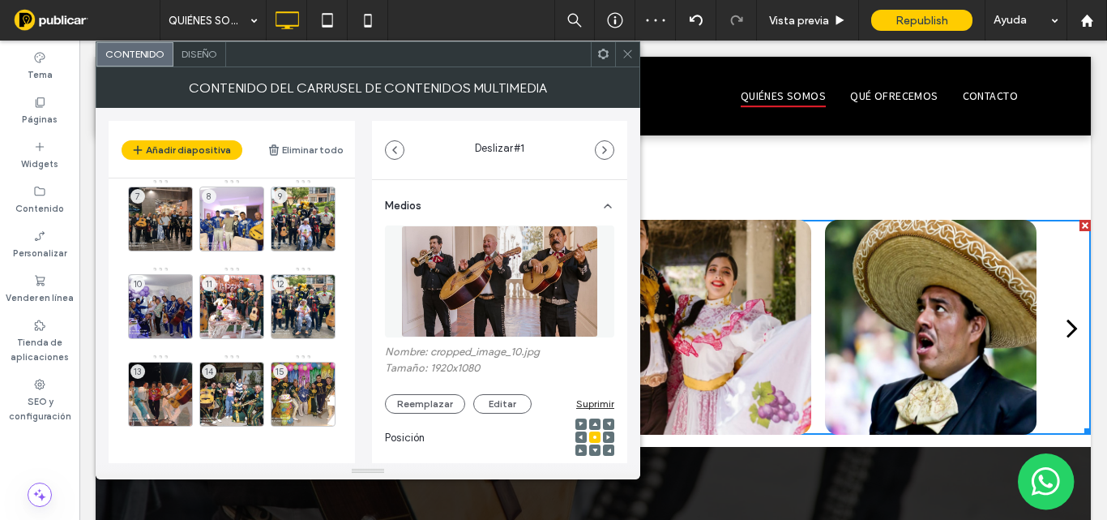
click at [605, 151] on use "button" at bounding box center [604, 150] width 3 height 6
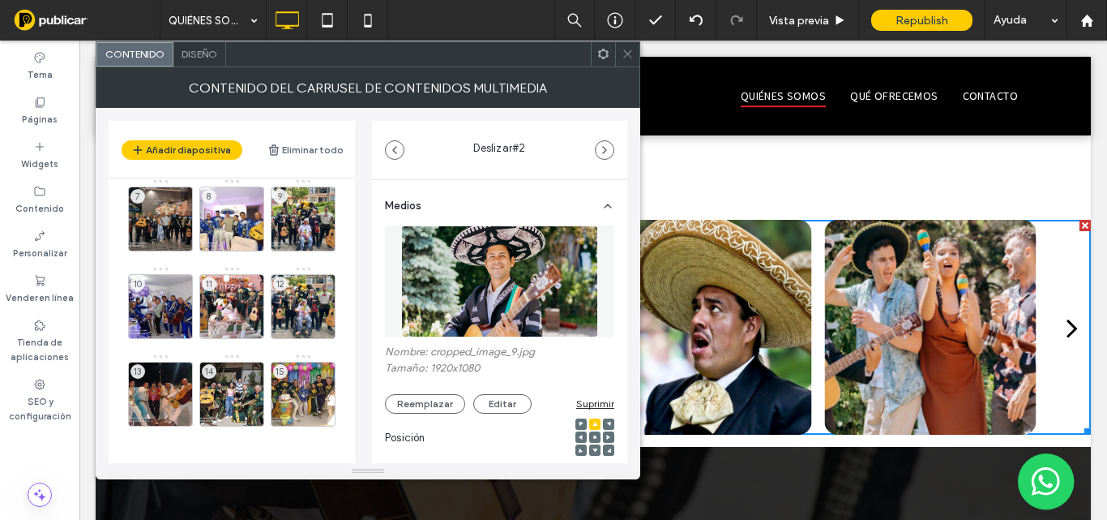
click at [593, 437] on use at bounding box center [594, 436] width 3 height 3
click at [607, 156] on icon "button" at bounding box center [604, 149] width 13 height 13
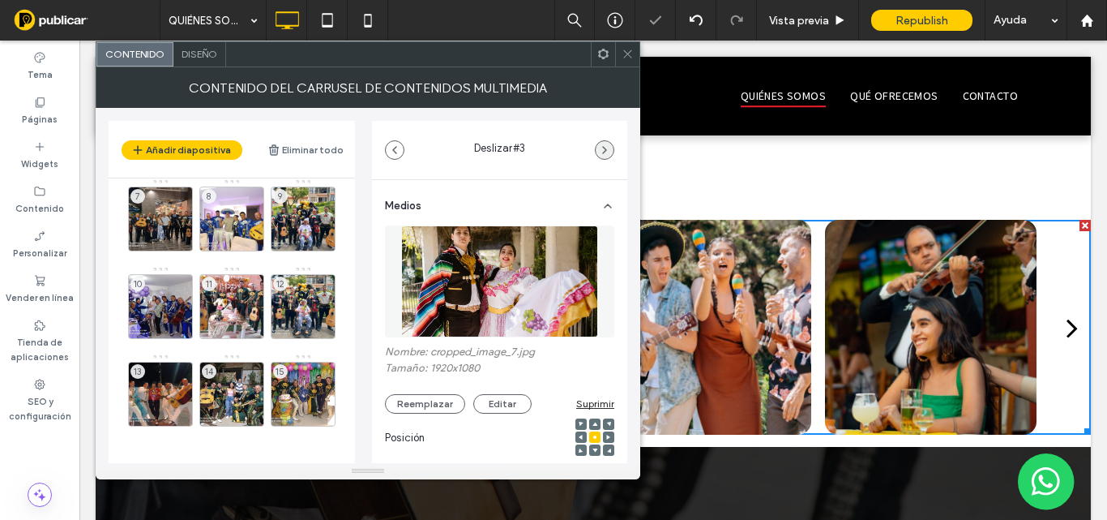
click at [607, 153] on icon "button" at bounding box center [604, 149] width 13 height 13
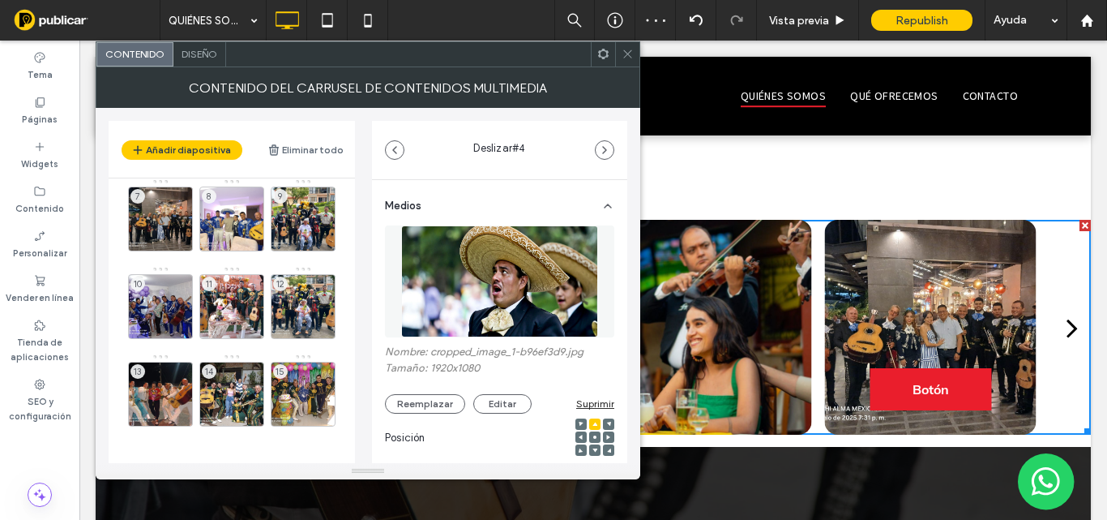
click at [592, 435] on icon at bounding box center [594, 436] width 5 height 5
click at [611, 149] on span "button" at bounding box center [605, 150] width 18 height 18
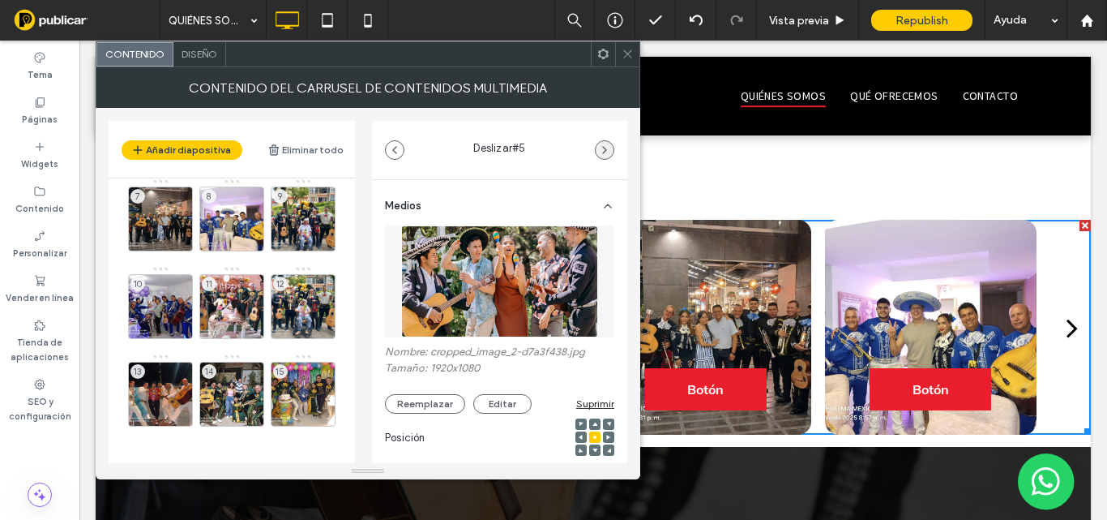
click at [610, 150] on icon "button" at bounding box center [604, 149] width 13 height 13
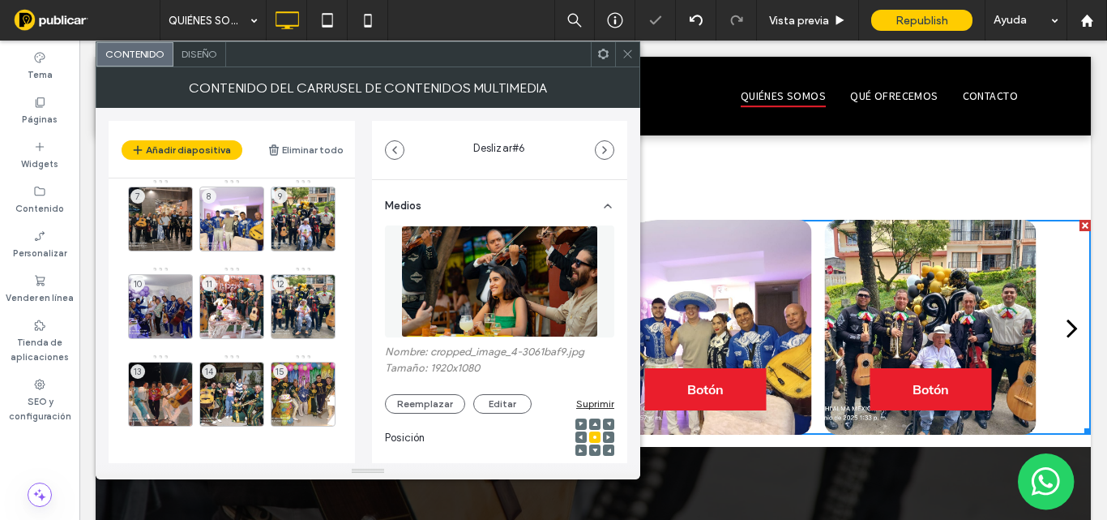
click at [610, 150] on icon "button" at bounding box center [604, 149] width 13 height 13
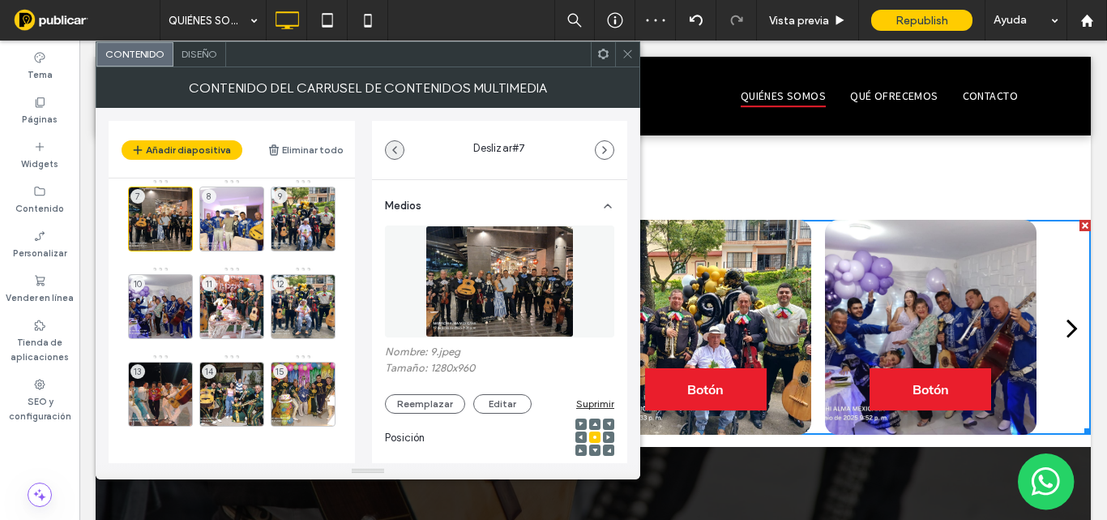
click at [400, 152] on icon "button" at bounding box center [394, 149] width 13 height 13
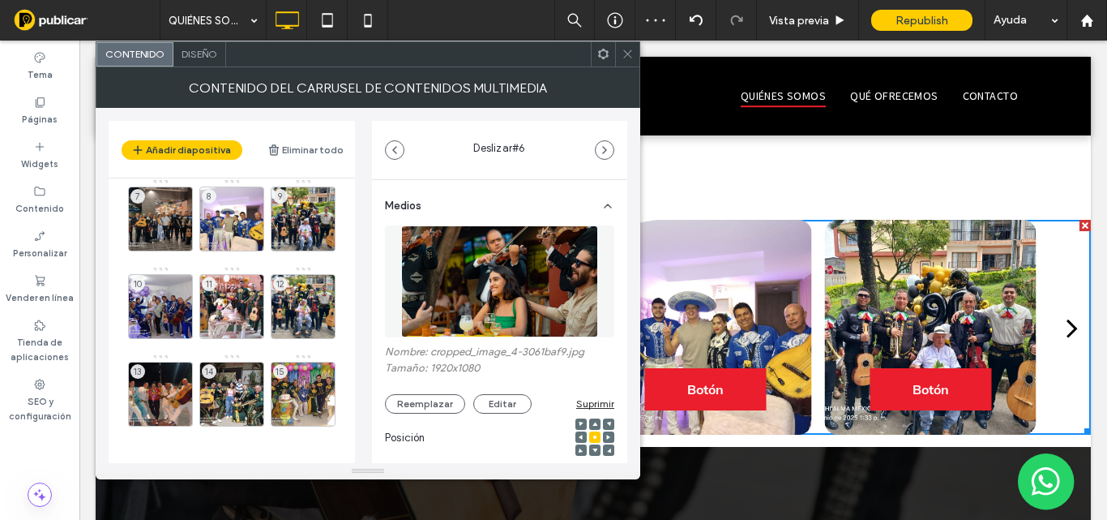
click at [592, 423] on use at bounding box center [594, 423] width 5 height 4
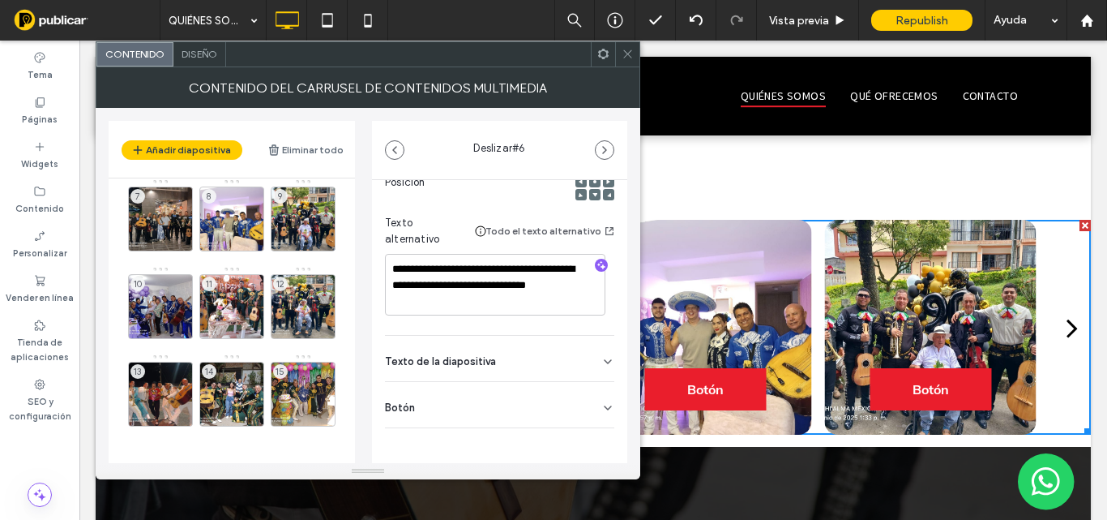
scroll to position [259, 0]
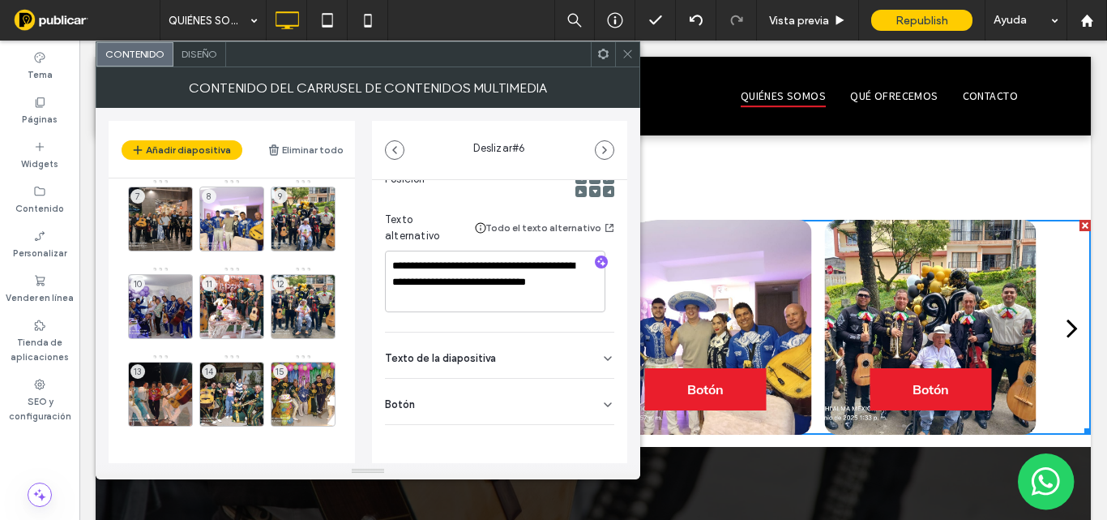
click at [601, 404] on icon at bounding box center [607, 404] width 13 height 13
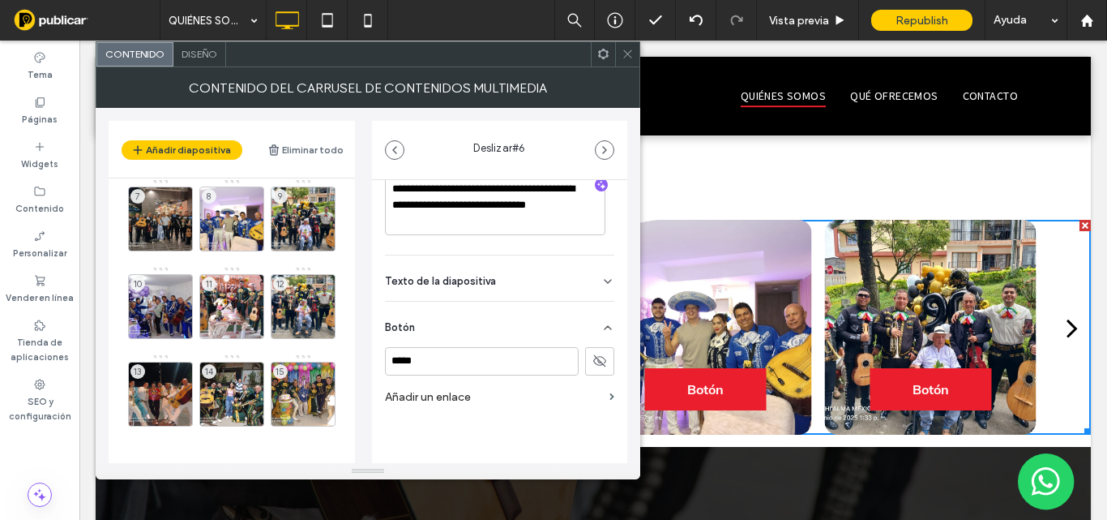
click at [601, 324] on icon at bounding box center [607, 327] width 13 height 13
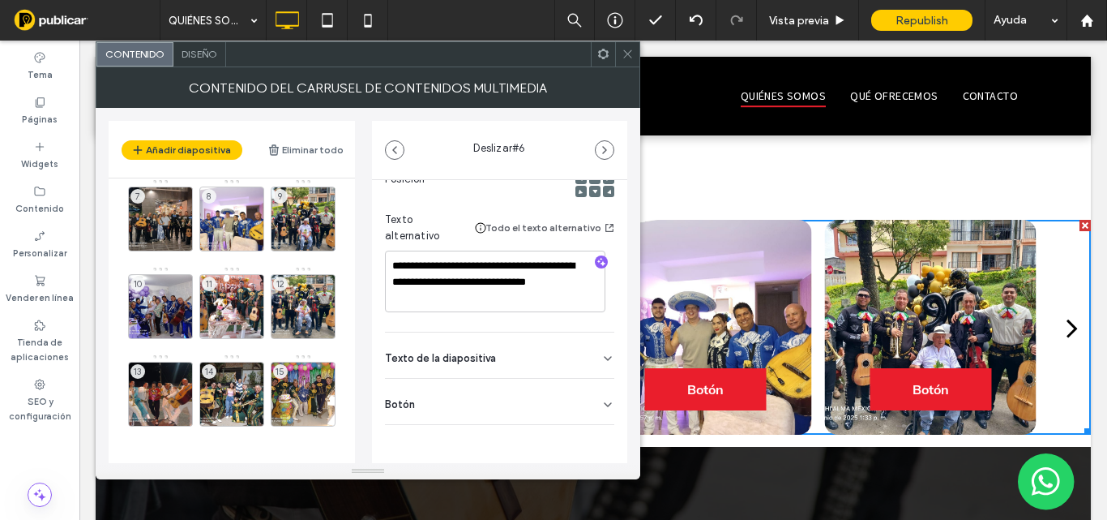
scroll to position [259, 0]
click at [629, 55] on use at bounding box center [627, 54] width 8 height 8
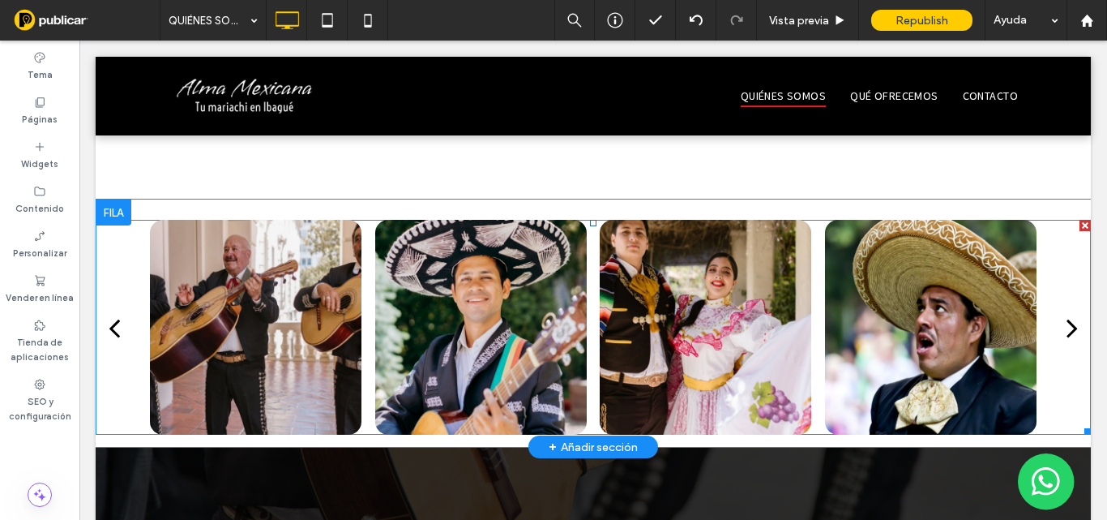
click at [1067, 311] on div "next" at bounding box center [1072, 327] width 11 height 32
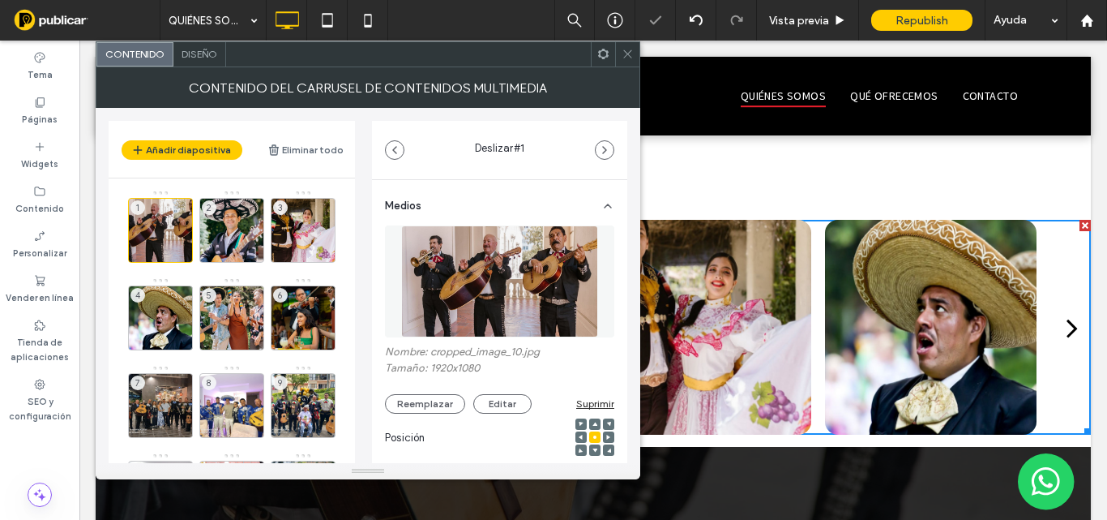
click at [1067, 311] on div "next" at bounding box center [1072, 327] width 11 height 32
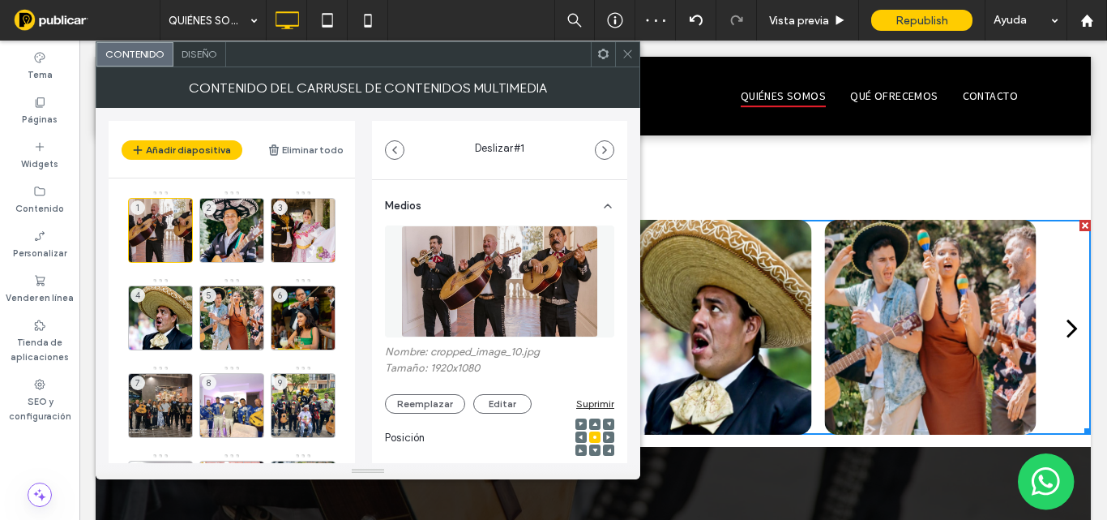
click at [1067, 311] on div "next" at bounding box center [1072, 327] width 11 height 32
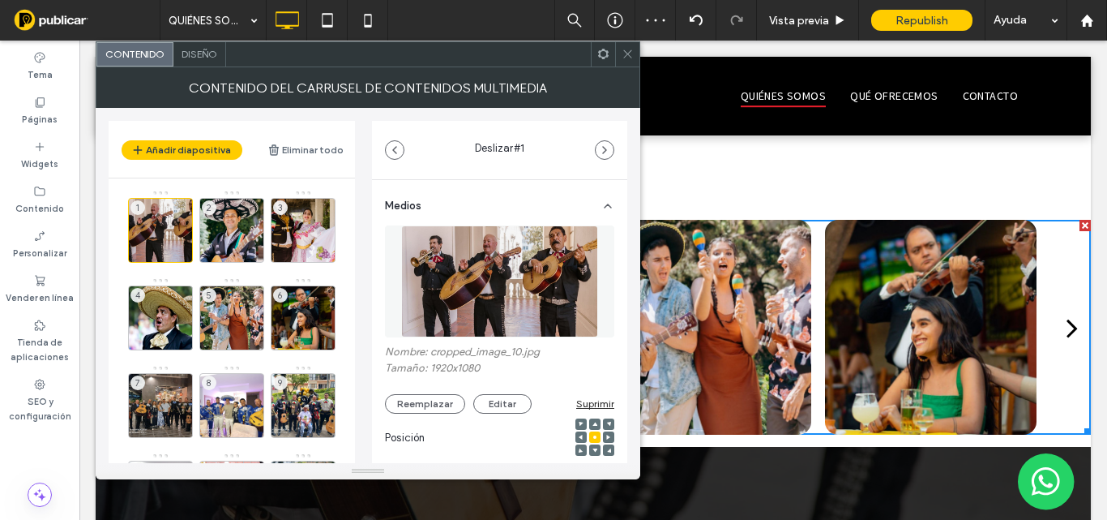
click at [1067, 311] on div "next" at bounding box center [1072, 327] width 11 height 32
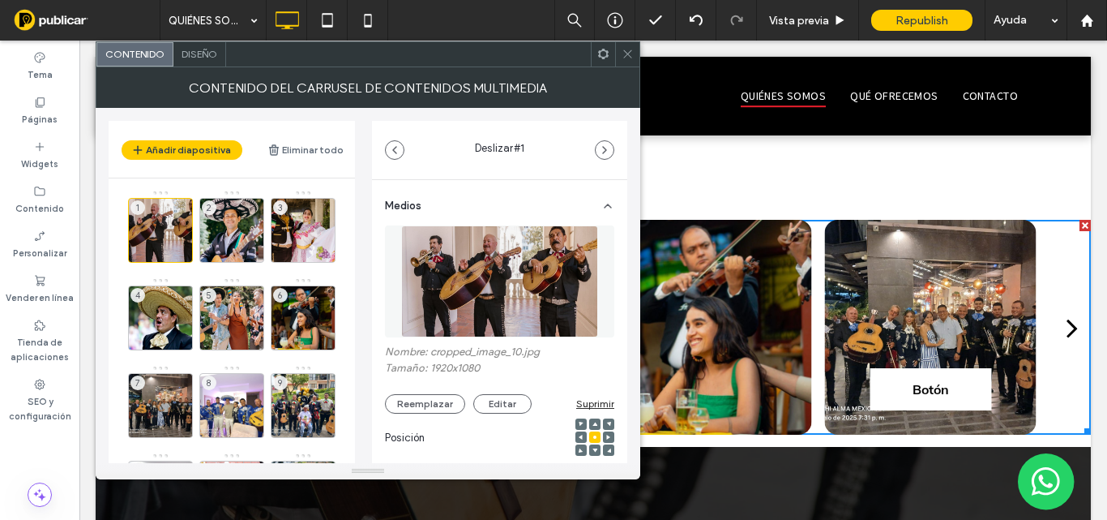
click at [952, 368] on span "Botón" at bounding box center [930, 389] width 89 height 42
click at [943, 368] on span "Botón" at bounding box center [930, 389] width 89 height 42
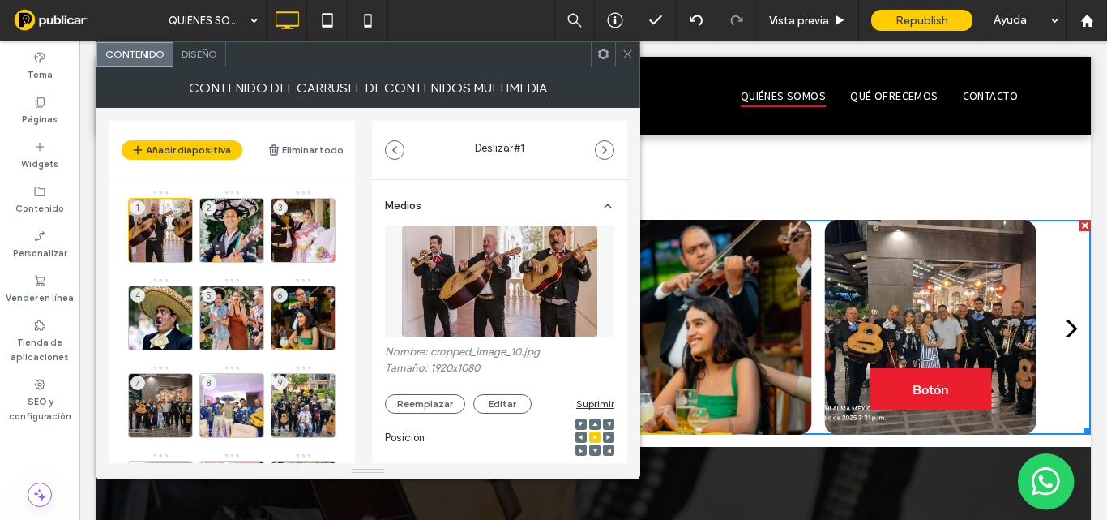
click at [623, 47] on span at bounding box center [628, 54] width 12 height 24
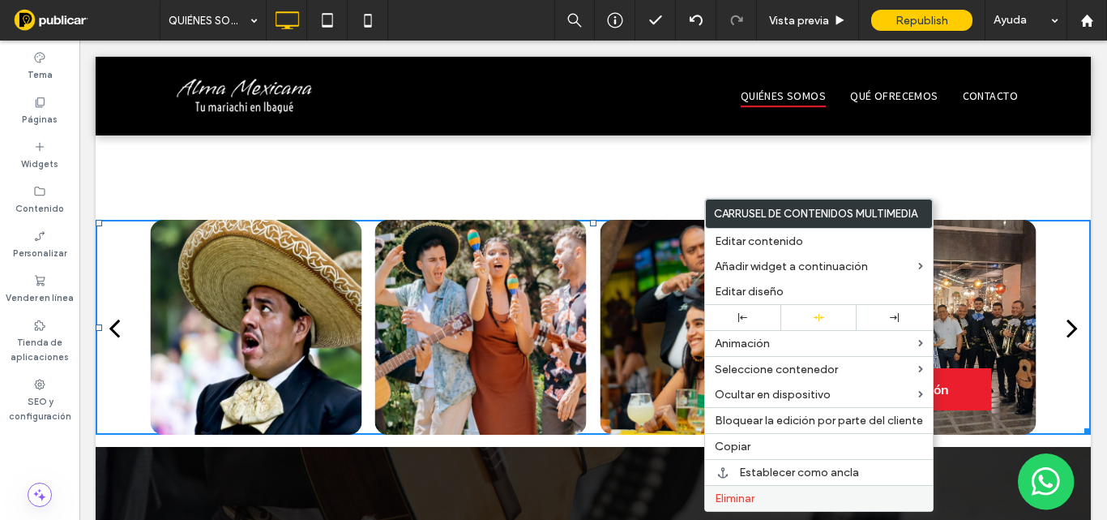
click at [736, 496] on span "Eliminar" at bounding box center [735, 498] width 40 height 14
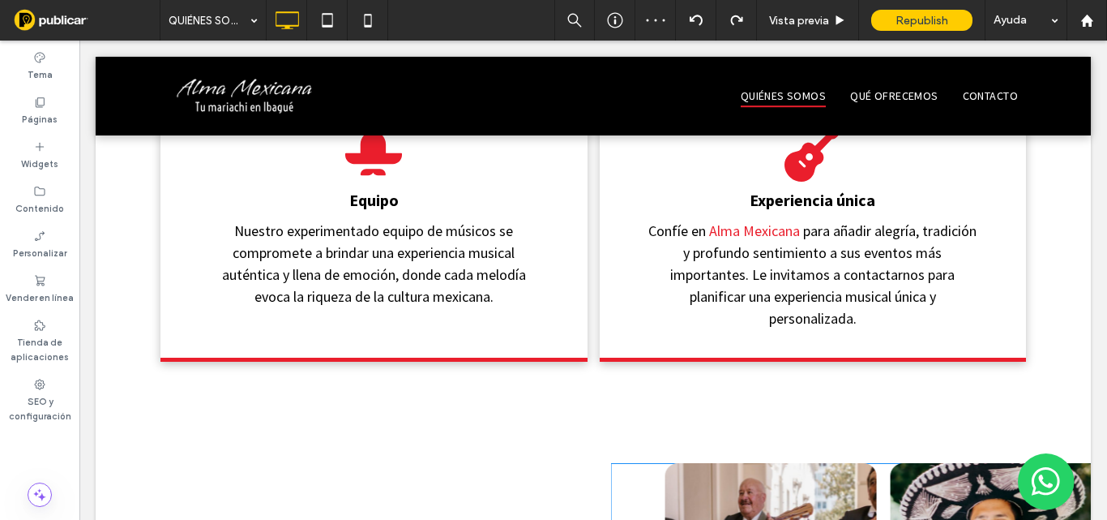
scroll to position [1378, 0]
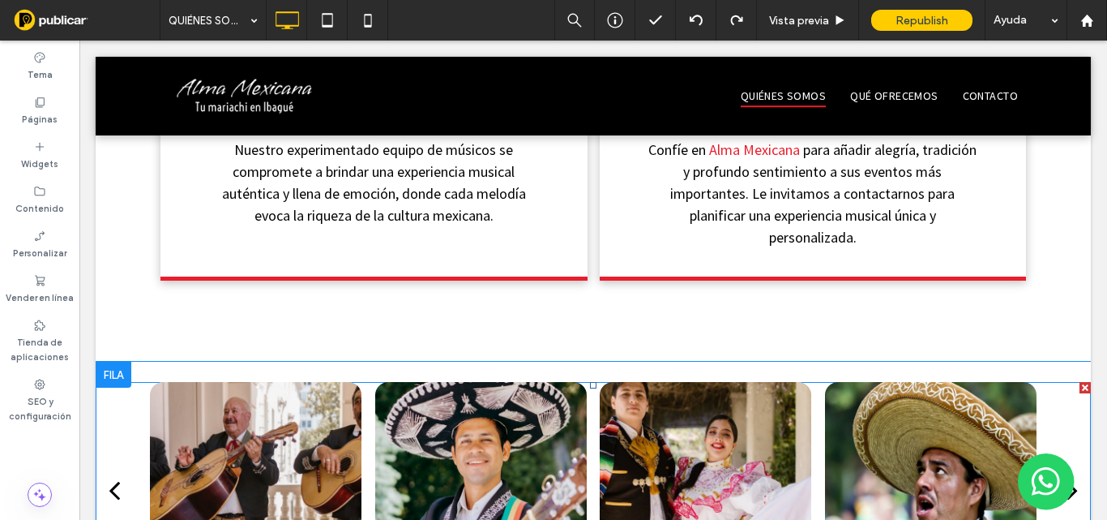
click at [1067, 473] on div "next" at bounding box center [1072, 489] width 11 height 32
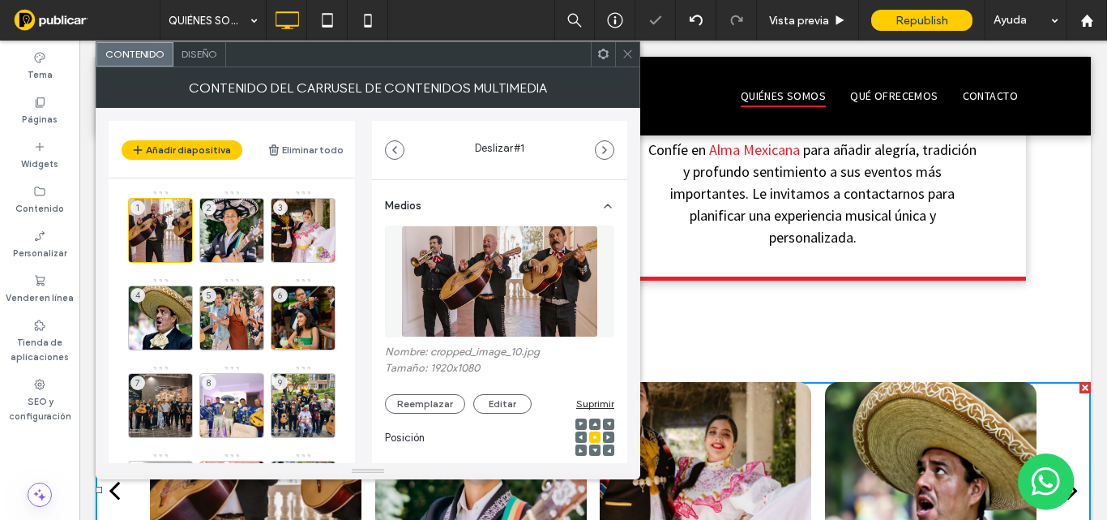
click at [1067, 473] on div "next" at bounding box center [1072, 489] width 11 height 32
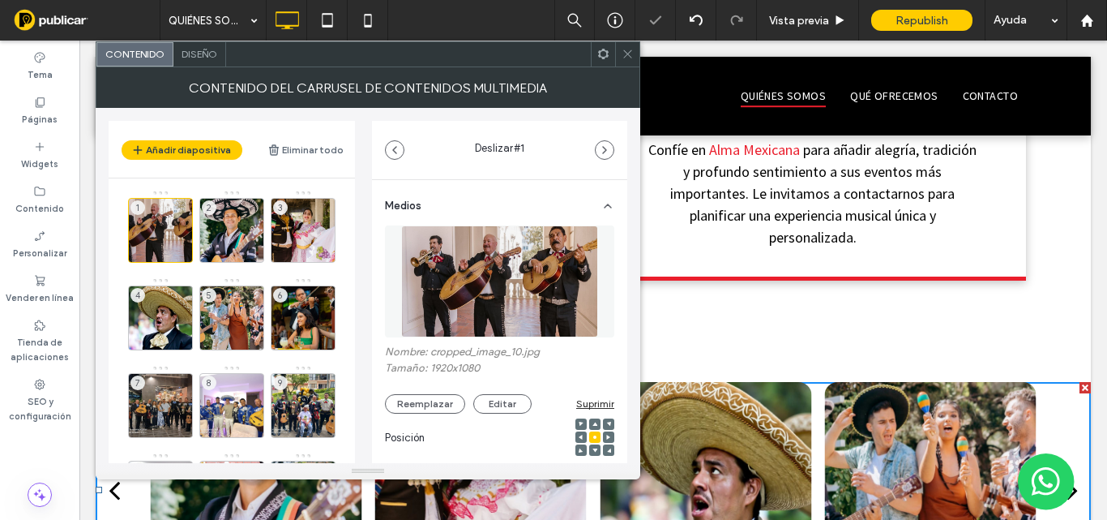
click at [1067, 473] on div "next" at bounding box center [1072, 489] width 11 height 32
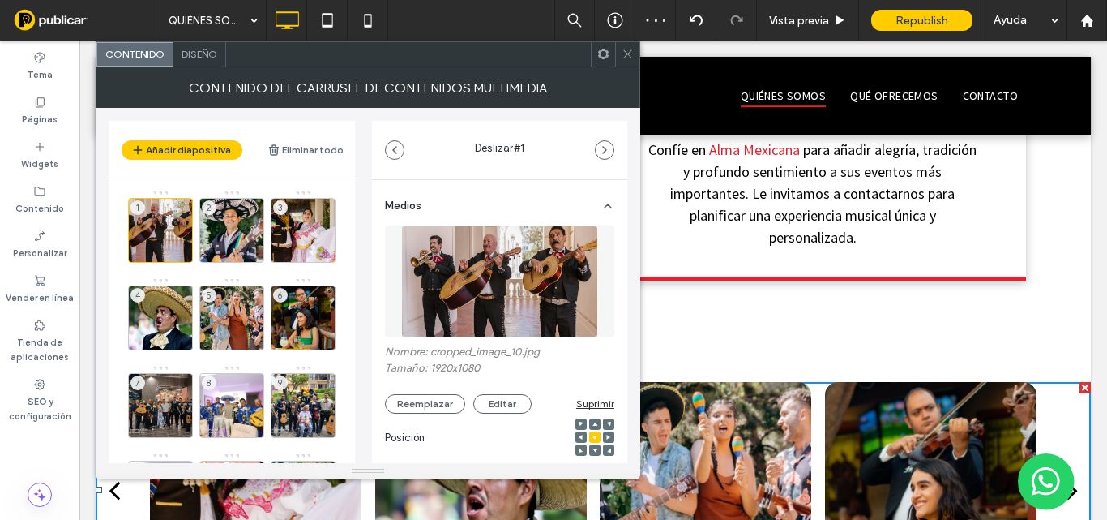
click at [1067, 473] on div "next" at bounding box center [1072, 489] width 11 height 32
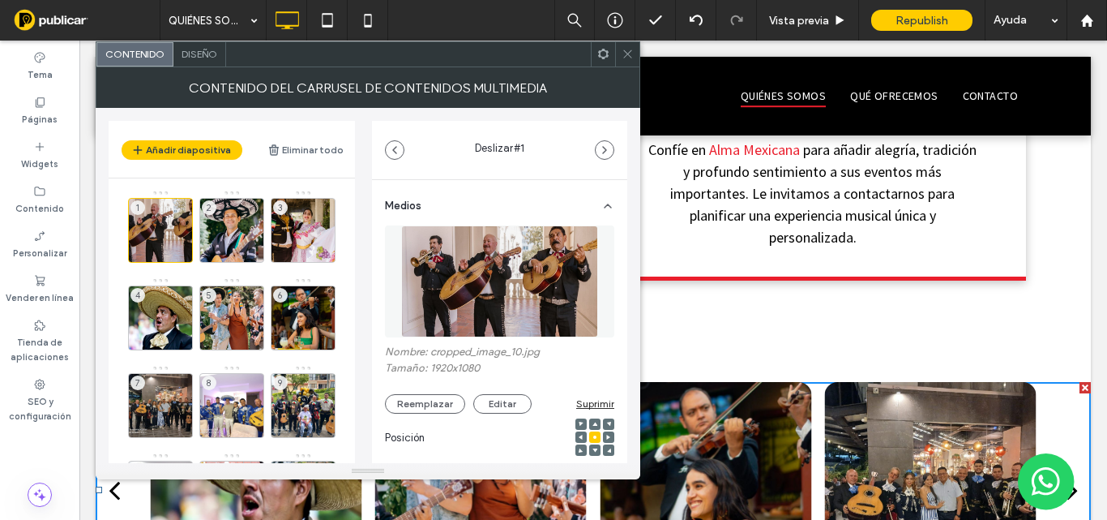
click at [706, 408] on div at bounding box center [706, 489] width 212 height 215
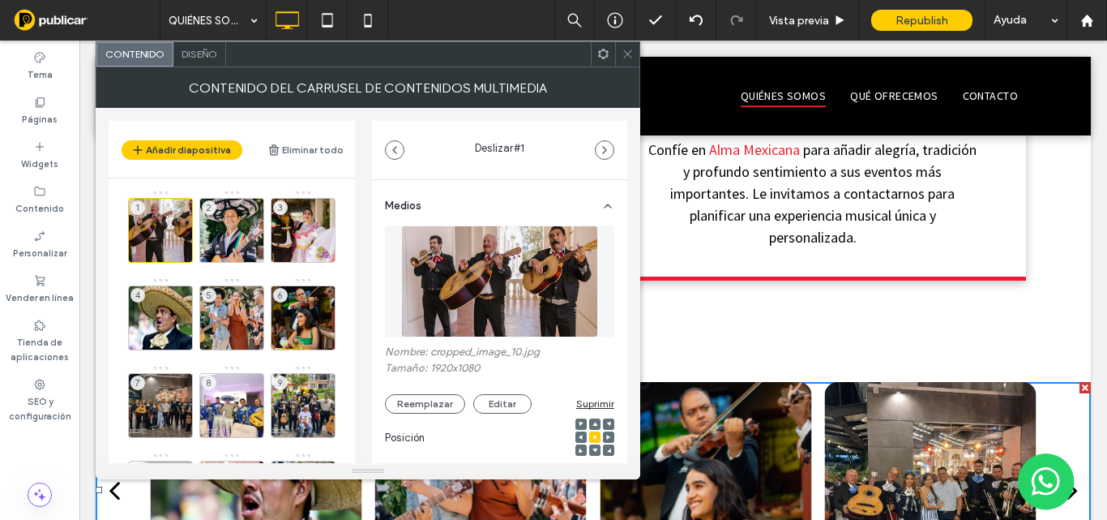
click at [706, 408] on div at bounding box center [706, 489] width 212 height 215
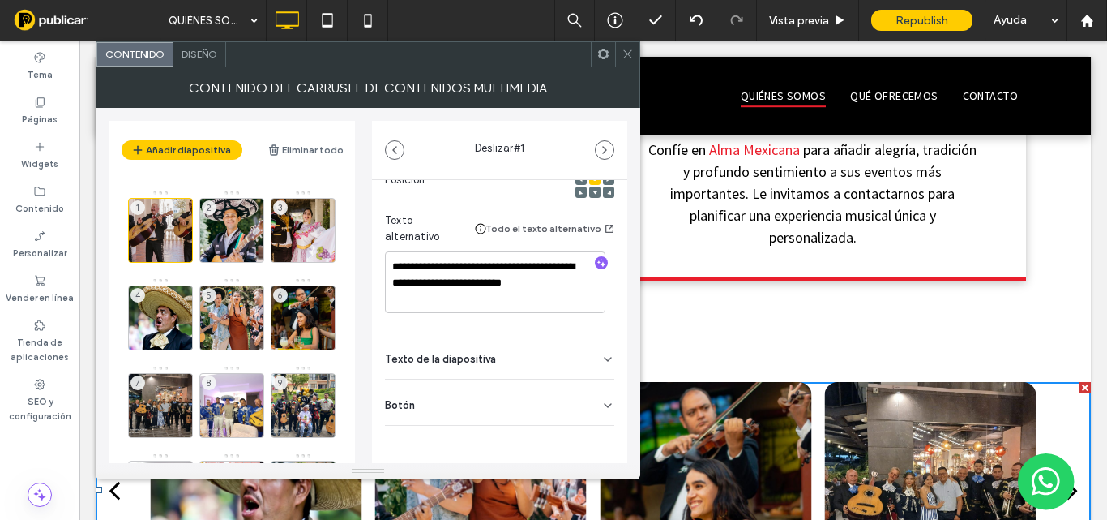
scroll to position [259, 0]
click at [601, 400] on icon at bounding box center [607, 404] width 13 height 13
click at [592, 437] on icon at bounding box center [599, 437] width 15 height 15
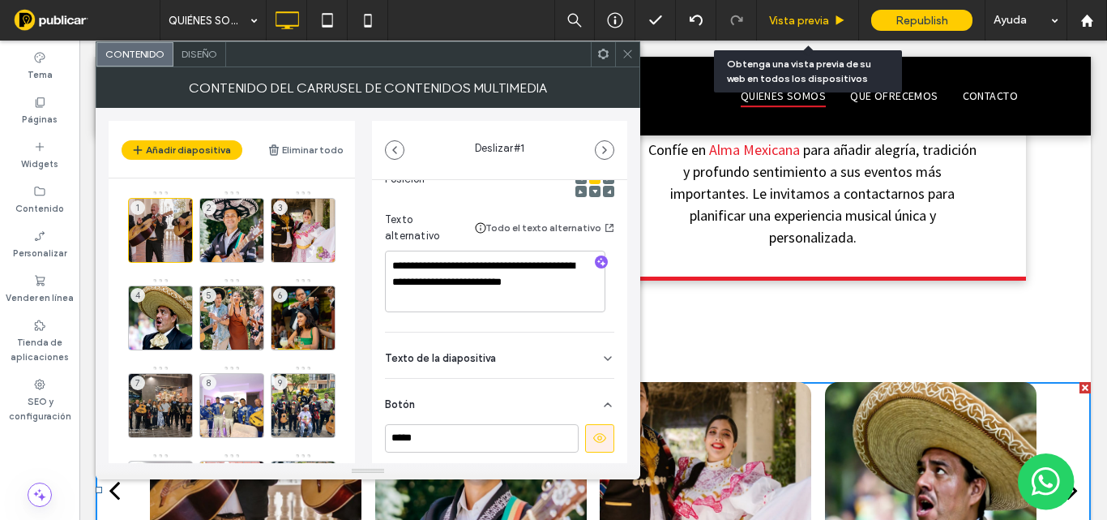
click at [819, 17] on span "Vista previa" at bounding box center [799, 21] width 60 height 14
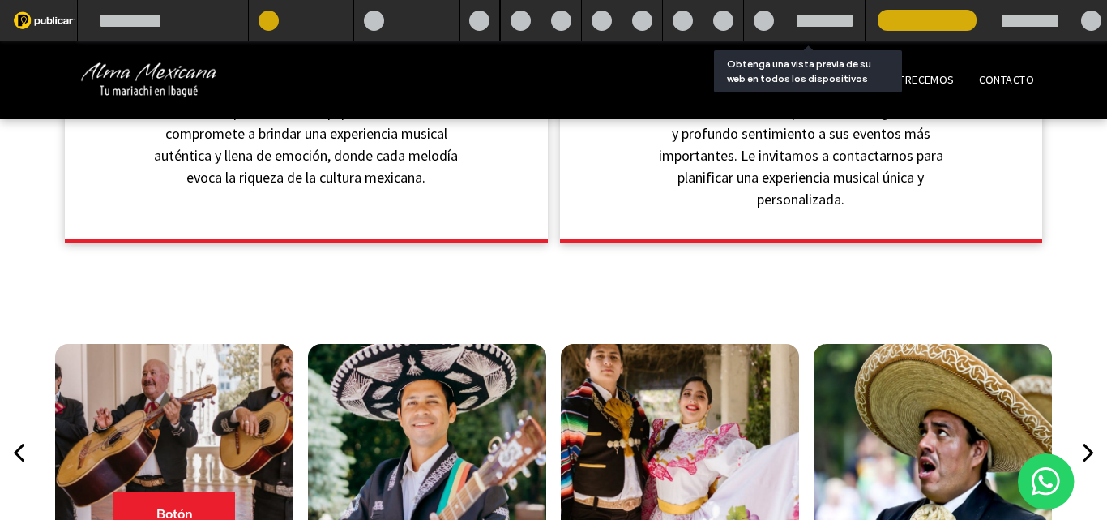
scroll to position [1356, 0]
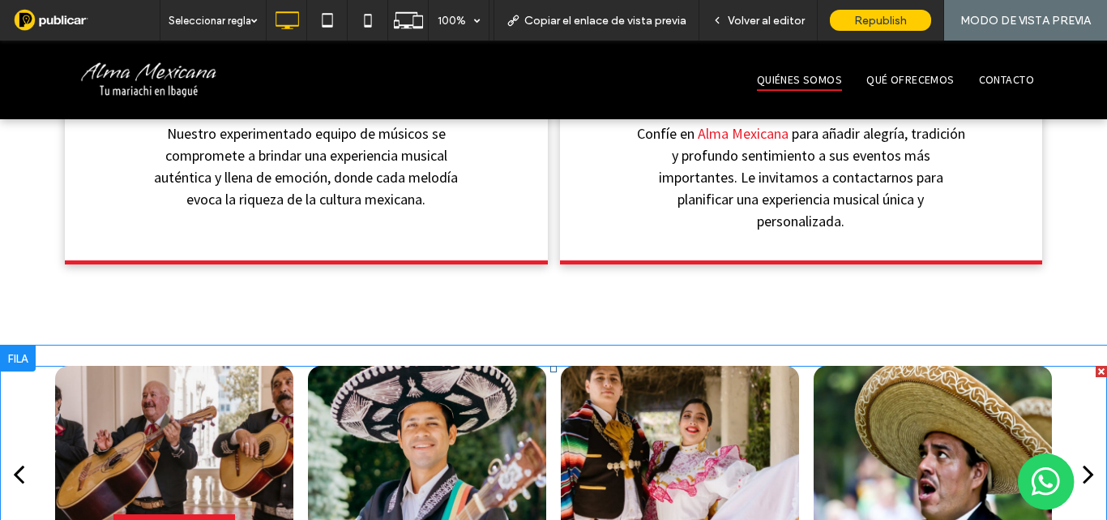
click at [1082, 444] on button "next" at bounding box center [1088, 473] width 37 height 58
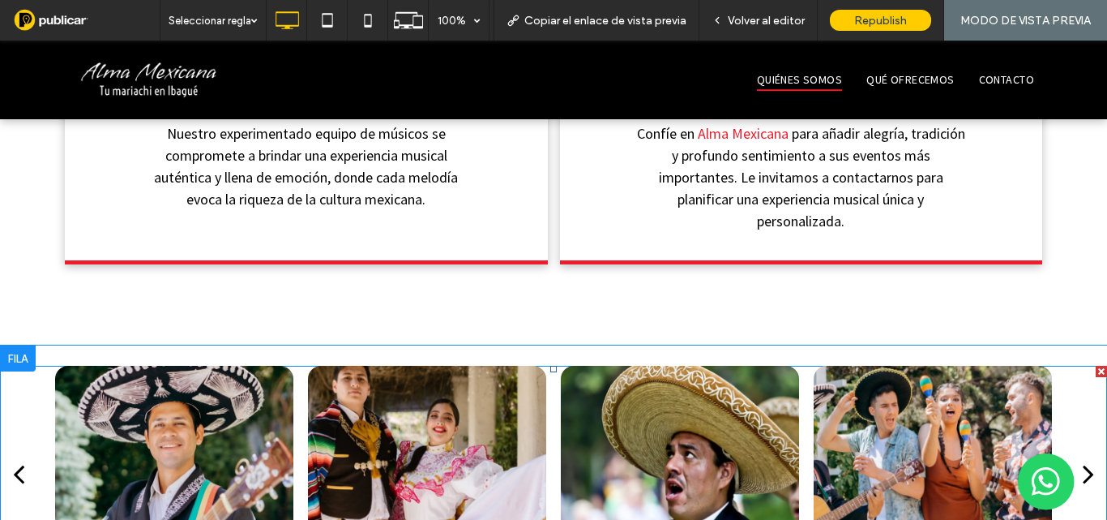
click at [1083, 457] on div "next" at bounding box center [1088, 473] width 11 height 32
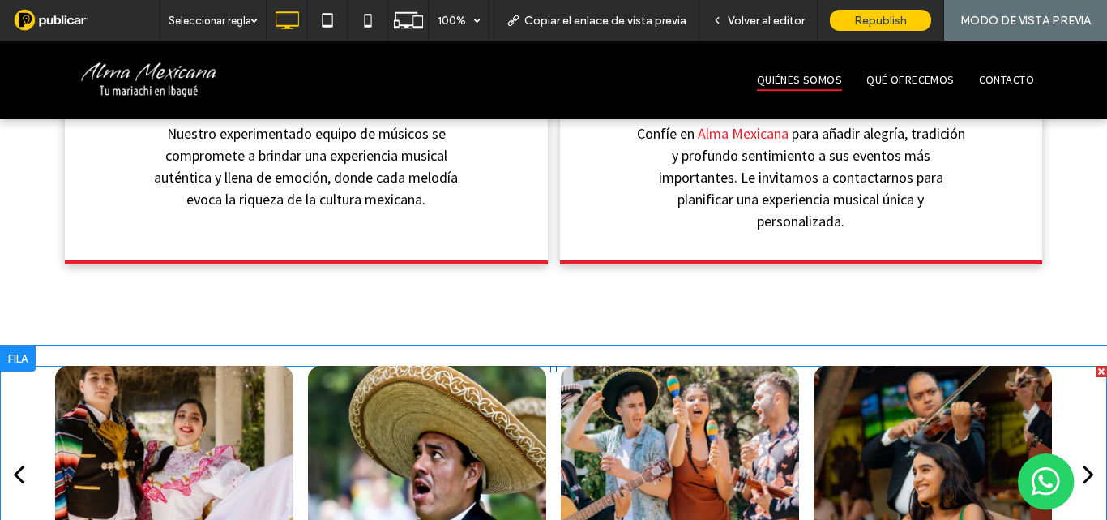
click at [1083, 457] on div "next" at bounding box center [1088, 473] width 11 height 32
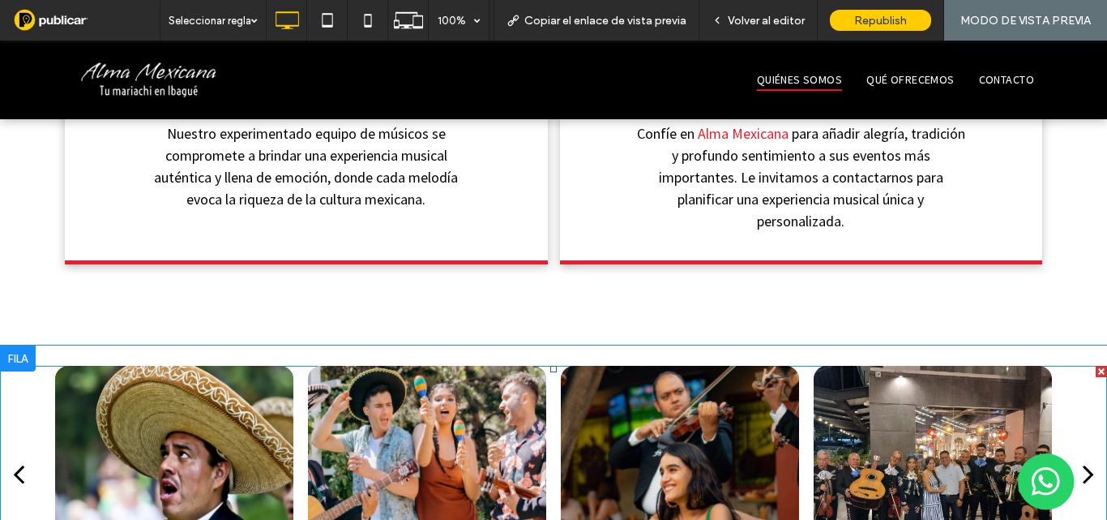
click at [1083, 457] on div "next" at bounding box center [1088, 473] width 11 height 32
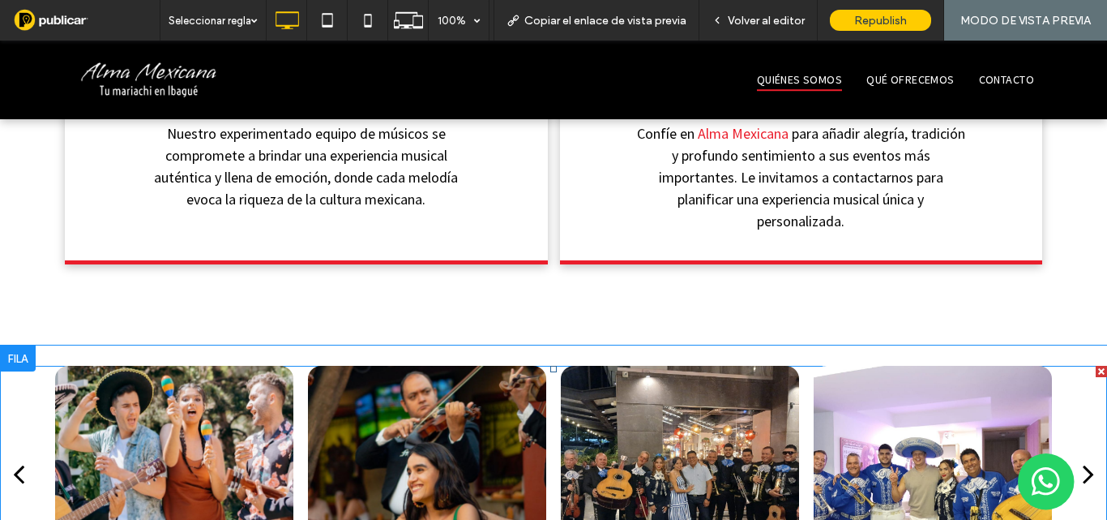
click at [1083, 457] on div "next" at bounding box center [1088, 473] width 11 height 32
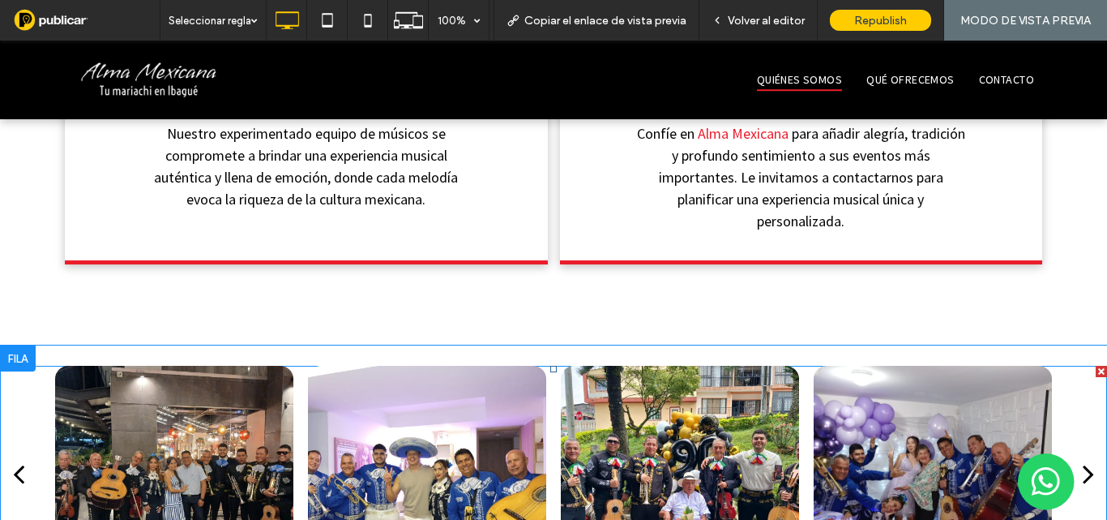
click at [1083, 457] on div "next" at bounding box center [1088, 473] width 11 height 32
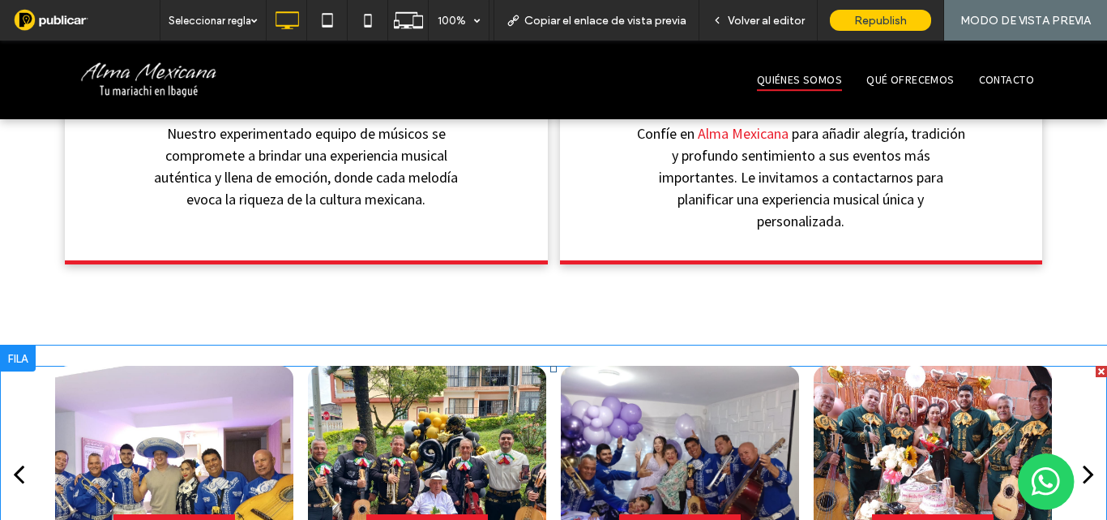
click at [1083, 457] on div "next" at bounding box center [1088, 473] width 11 height 32
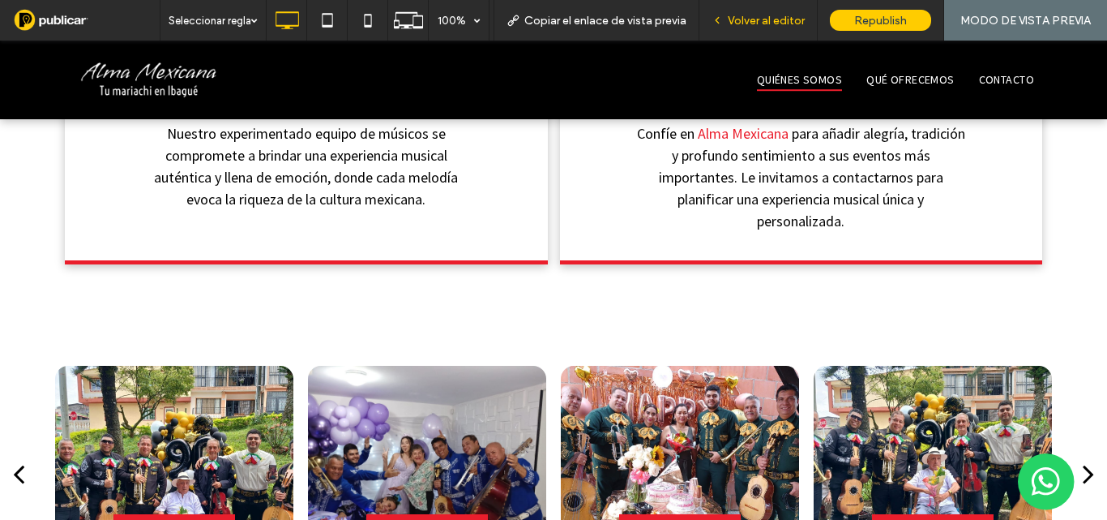
click at [766, 15] on span "Volver al editor" at bounding box center [766, 21] width 77 height 14
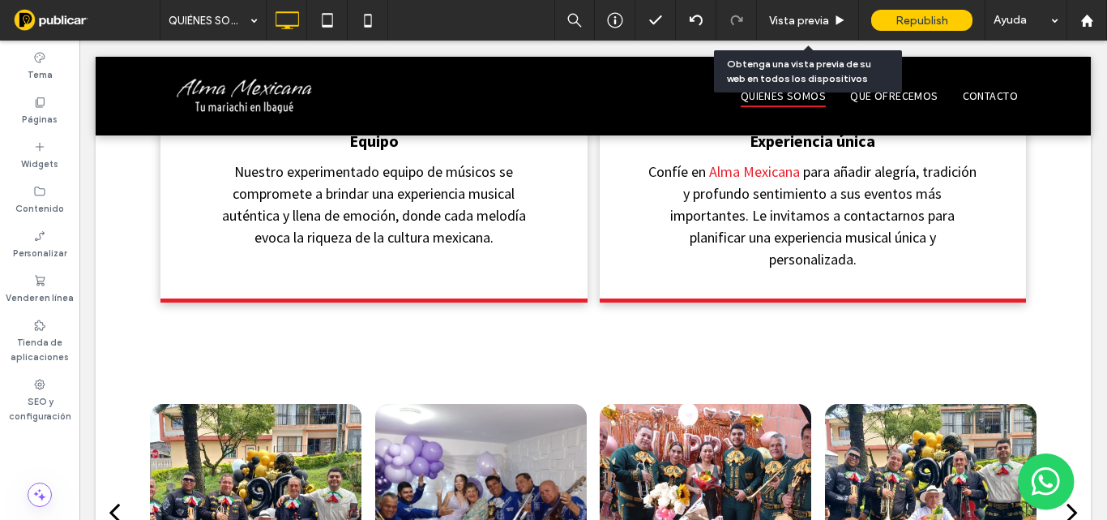
scroll to position [1402, 0]
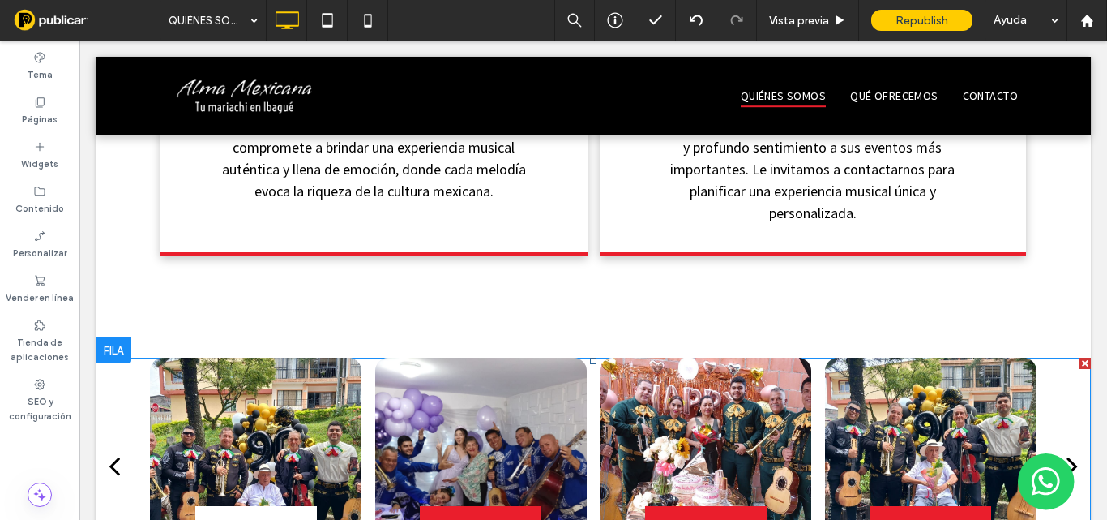
click at [251, 506] on span "Botón" at bounding box center [256, 527] width 89 height 42
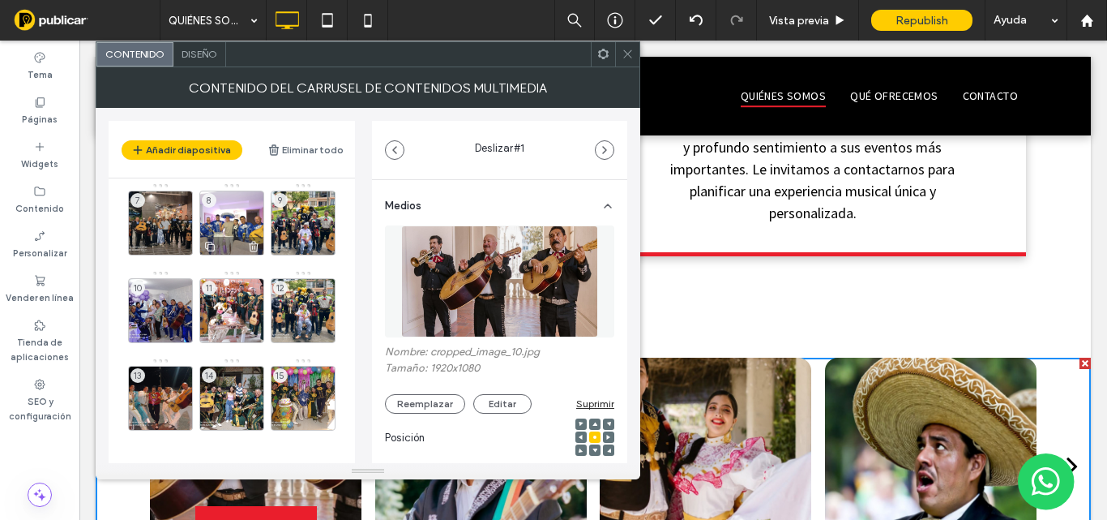
scroll to position [186, 0]
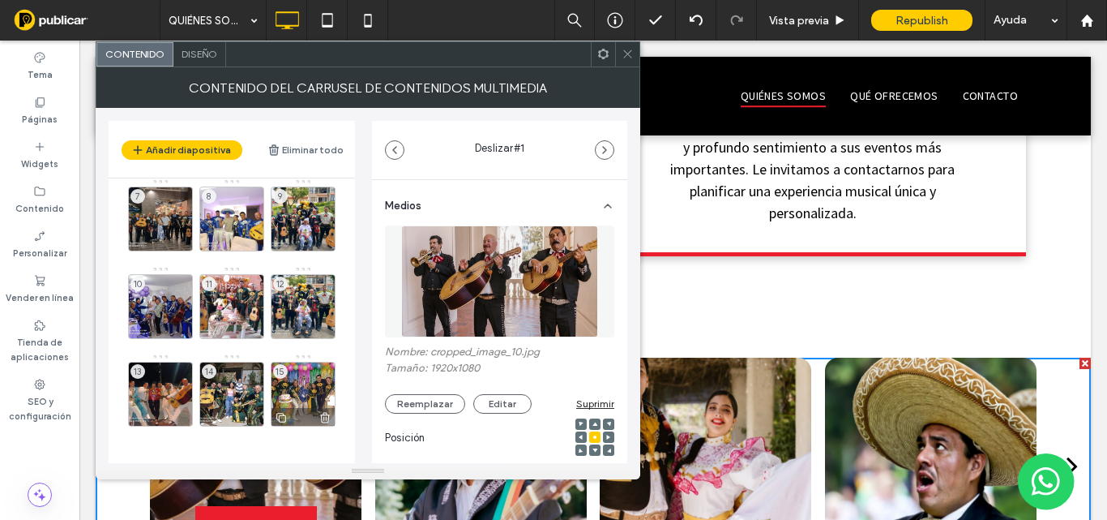
click at [293, 388] on div "15" at bounding box center [303, 393] width 65 height 65
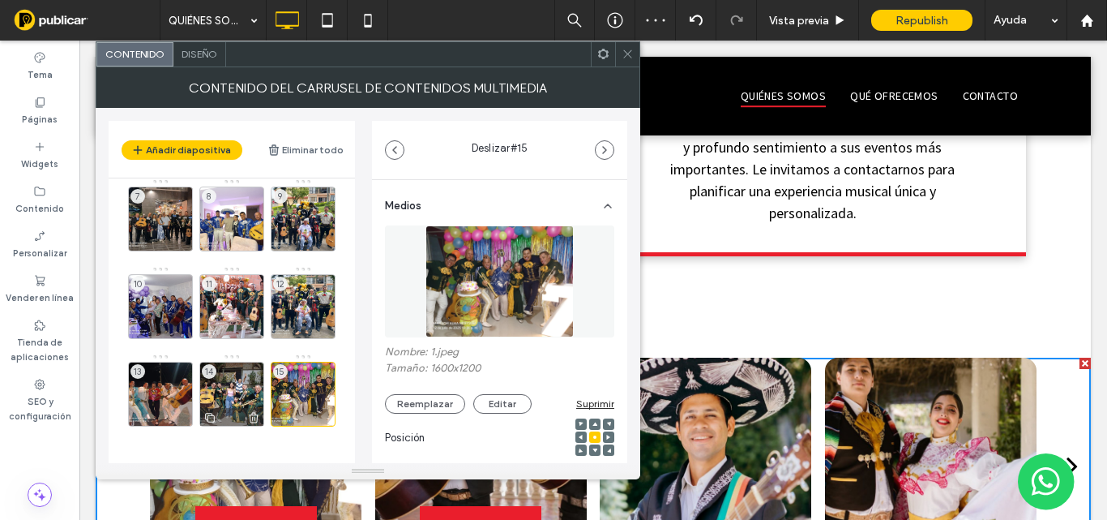
click at [250, 386] on div "14" at bounding box center [231, 393] width 65 height 65
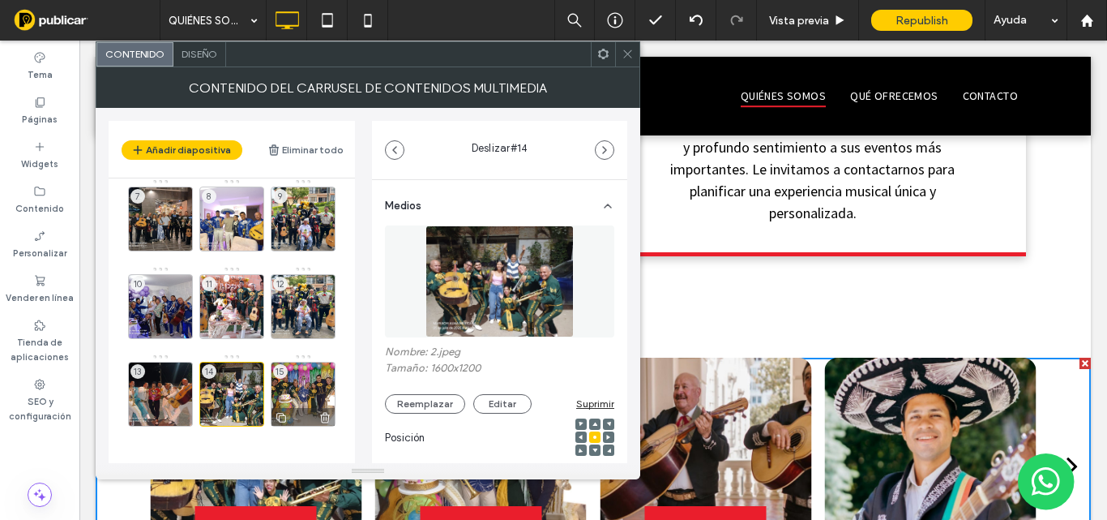
click at [325, 416] on icon at bounding box center [325, 417] width 13 height 15
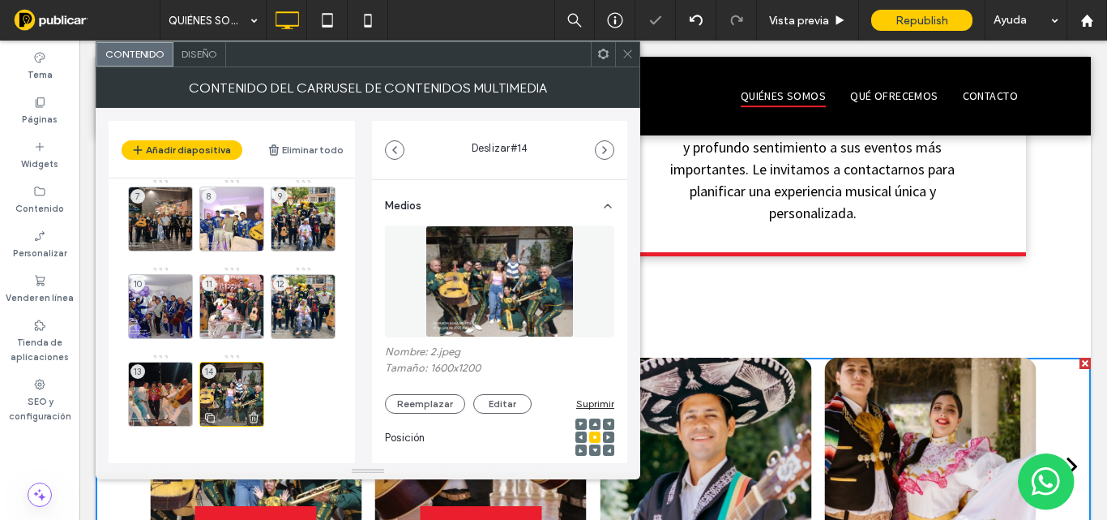
click at [254, 415] on icon at bounding box center [253, 417] width 13 height 15
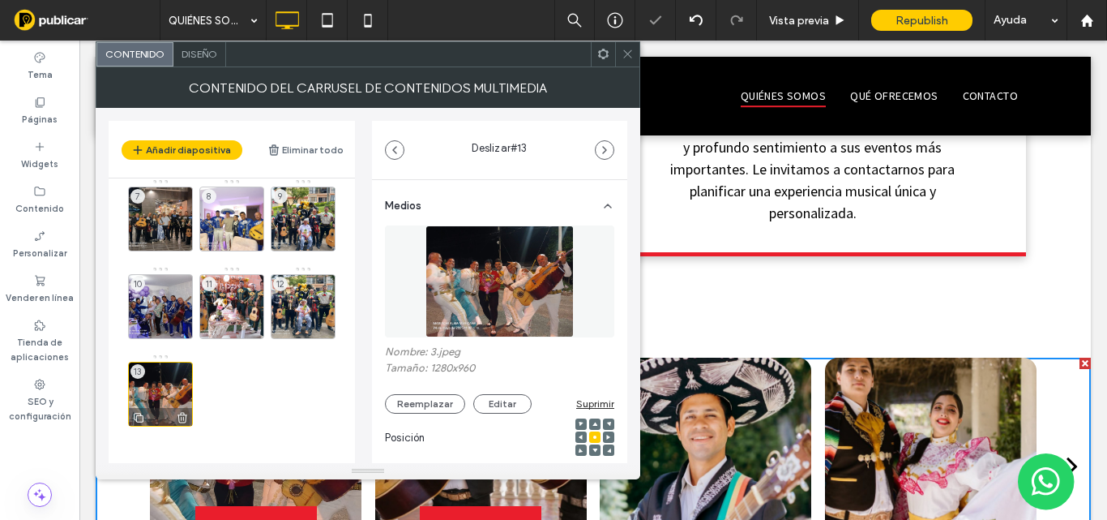
click at [184, 413] on use at bounding box center [182, 417] width 10 height 11
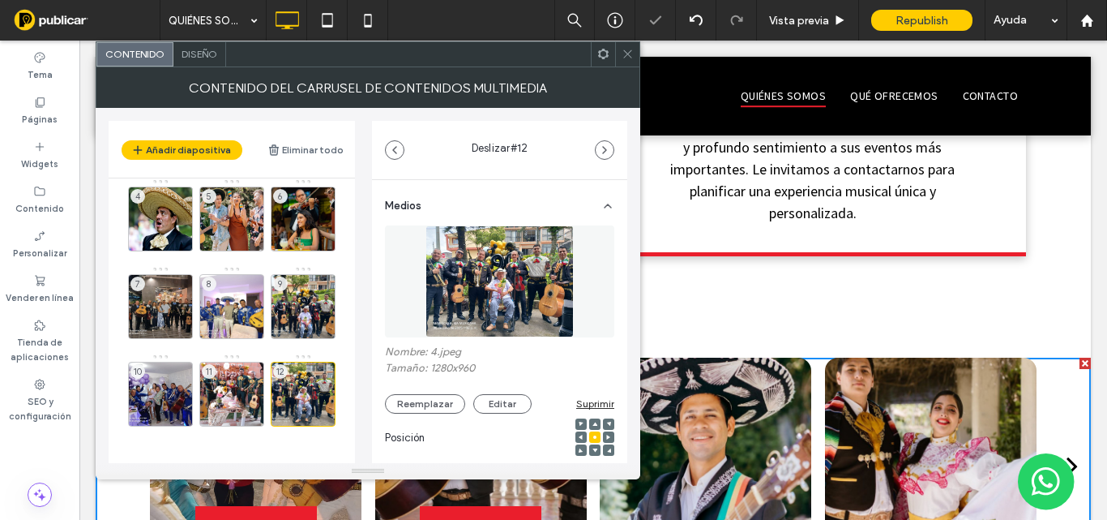
scroll to position [99, 0]
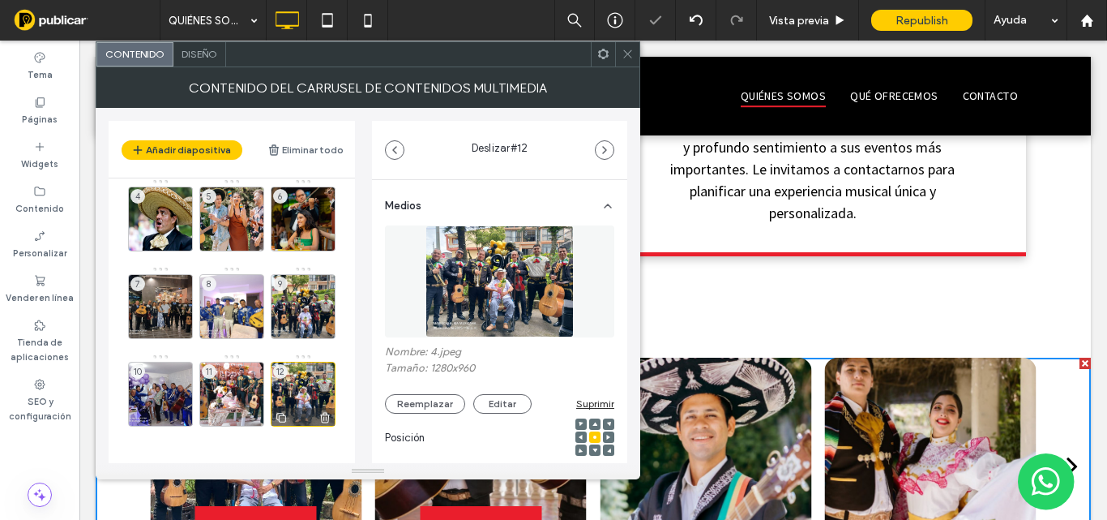
click at [325, 414] on use at bounding box center [325, 417] width 10 height 11
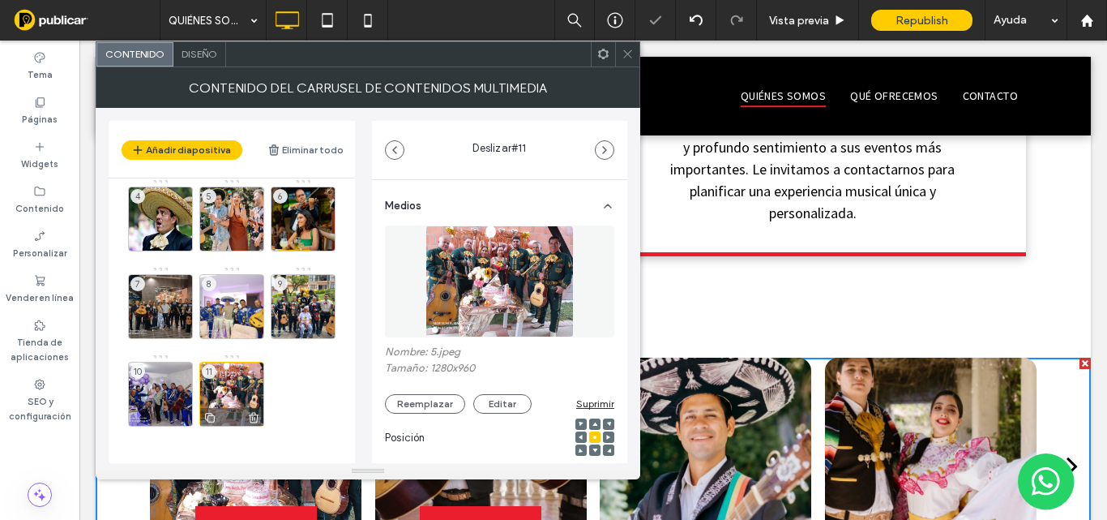
click at [252, 417] on icon at bounding box center [253, 417] width 13 height 15
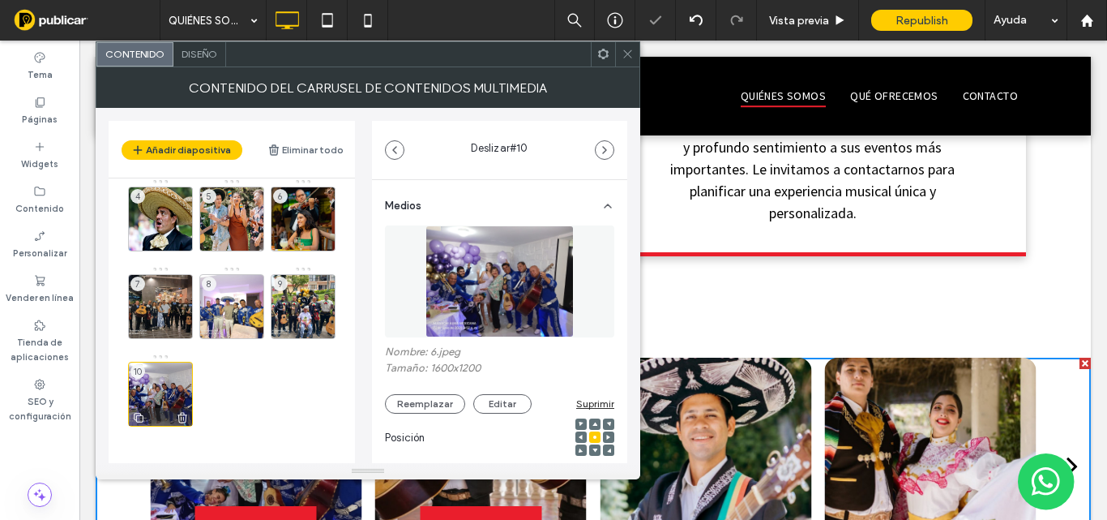
click at [182, 412] on use at bounding box center [182, 417] width 10 height 11
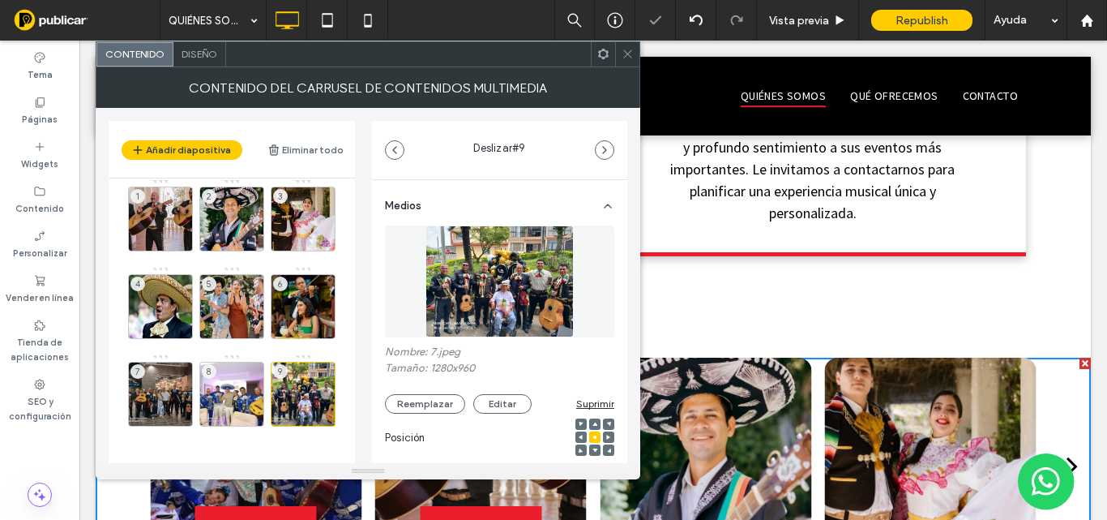
scroll to position [11, 0]
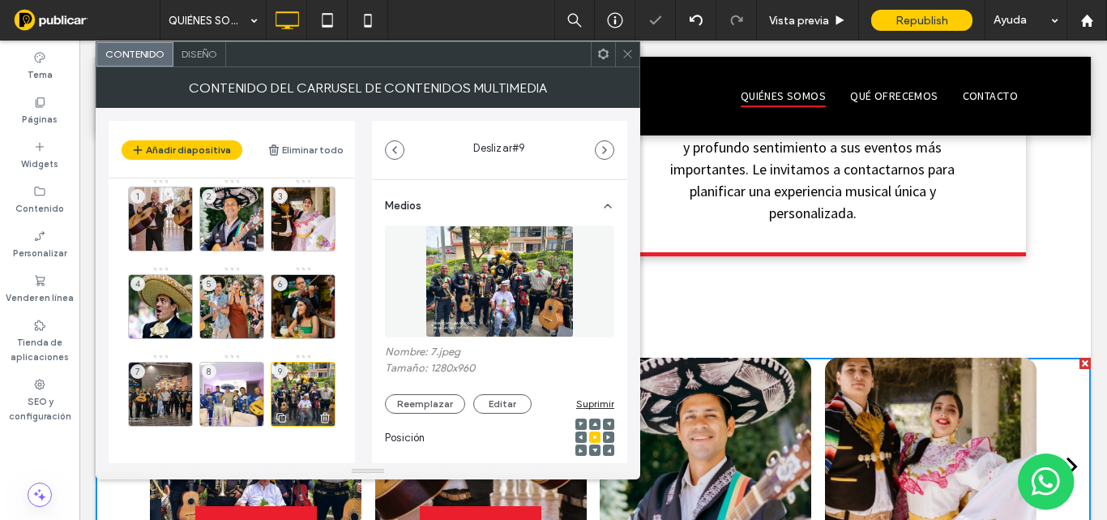
click at [322, 412] on icon at bounding box center [325, 417] width 13 height 15
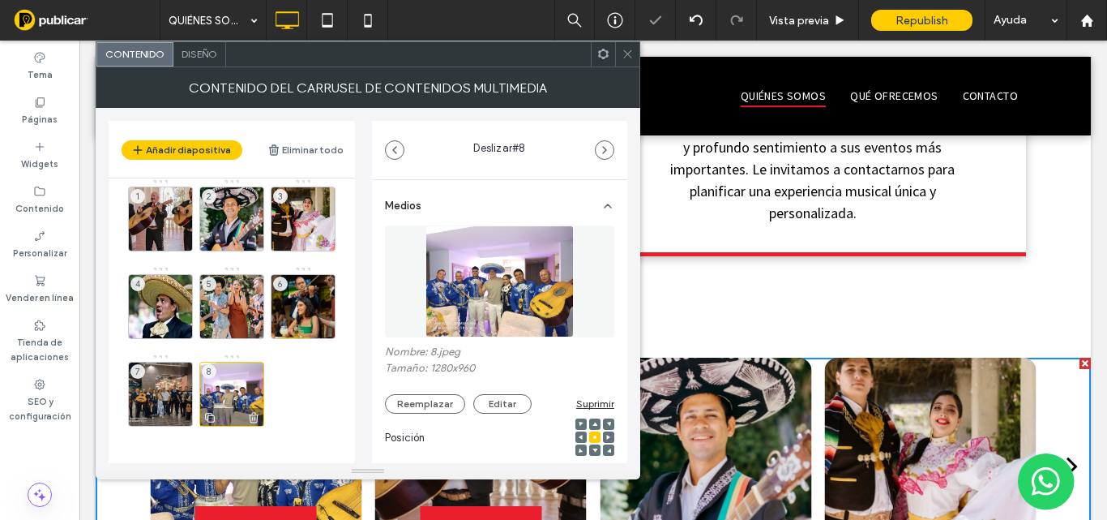
click at [252, 415] on icon at bounding box center [253, 417] width 13 height 15
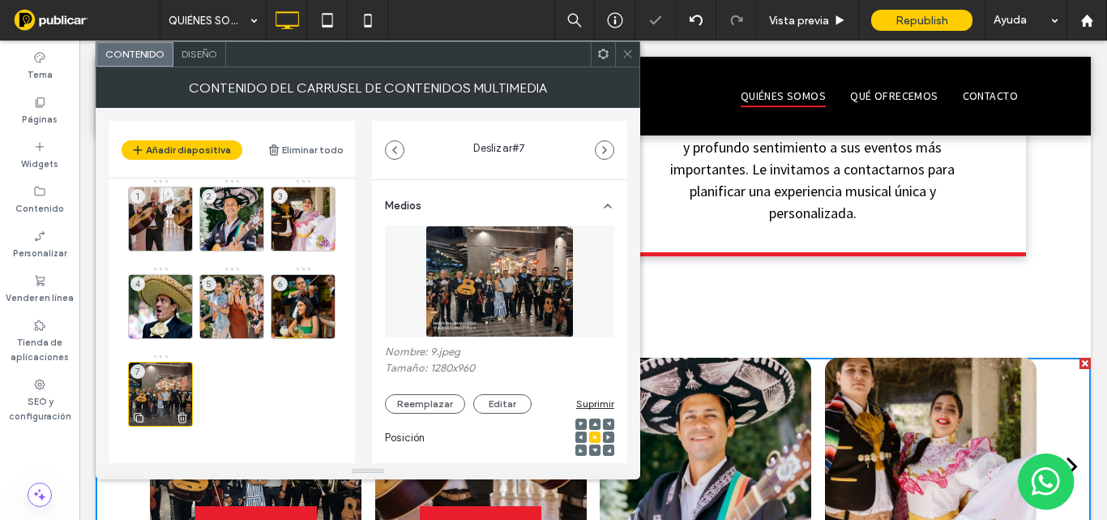
click at [180, 412] on icon at bounding box center [182, 417] width 13 height 15
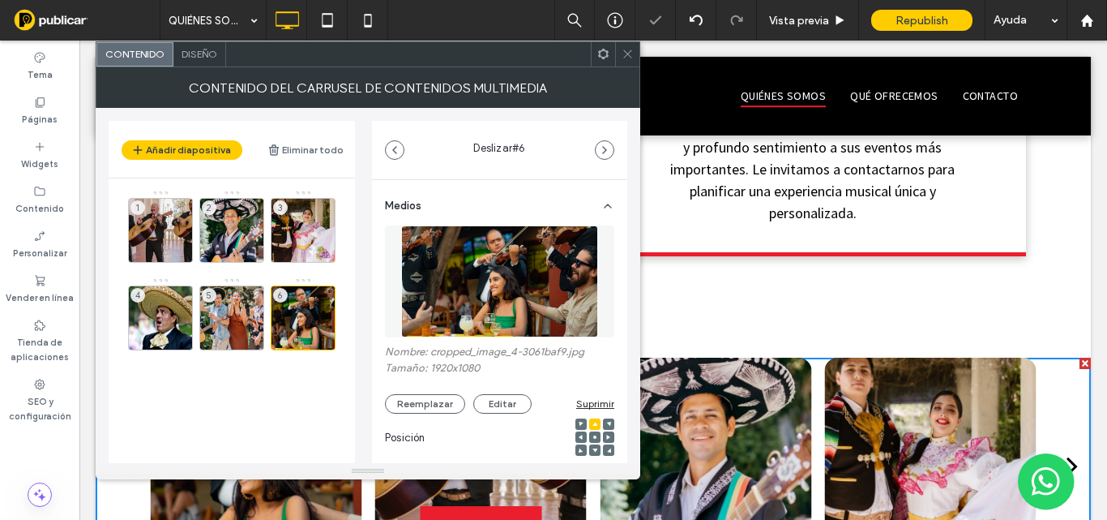
scroll to position [81, 0]
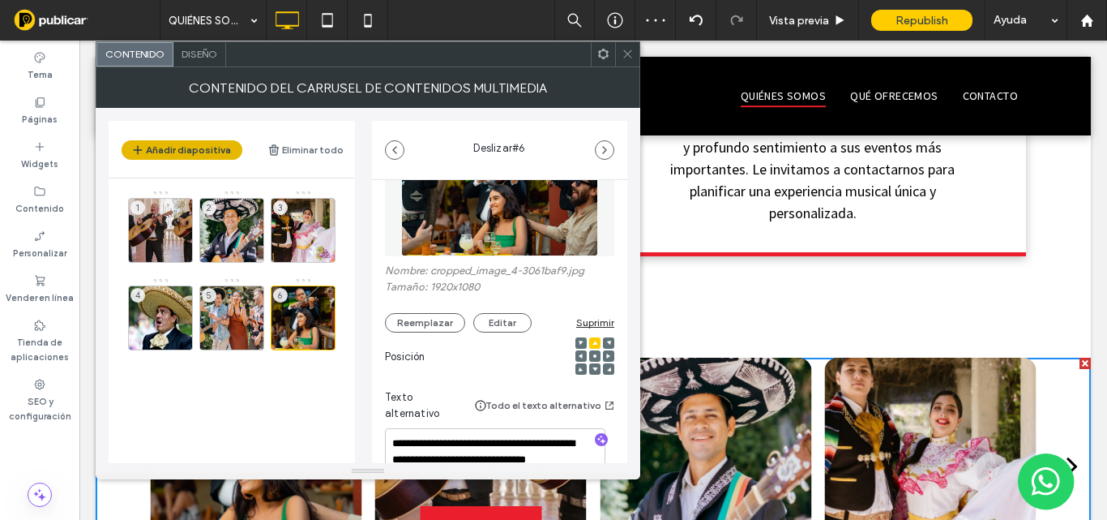
click at [193, 150] on button "Añadir diapositiva" at bounding box center [182, 149] width 121 height 19
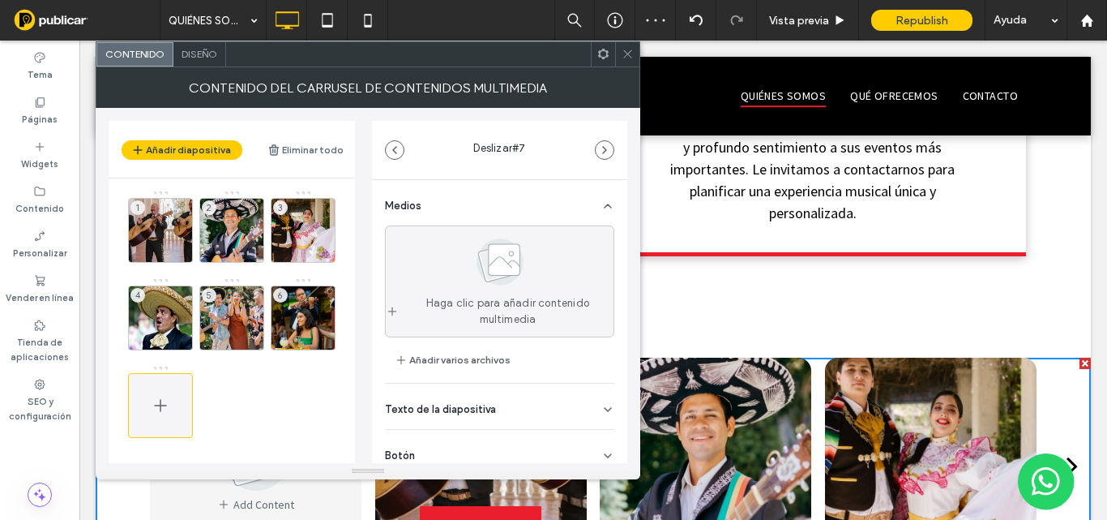
click at [162, 405] on use at bounding box center [160, 405] width 12 height 12
click at [478, 362] on button "Añadir varios archivos" at bounding box center [453, 359] width 137 height 19
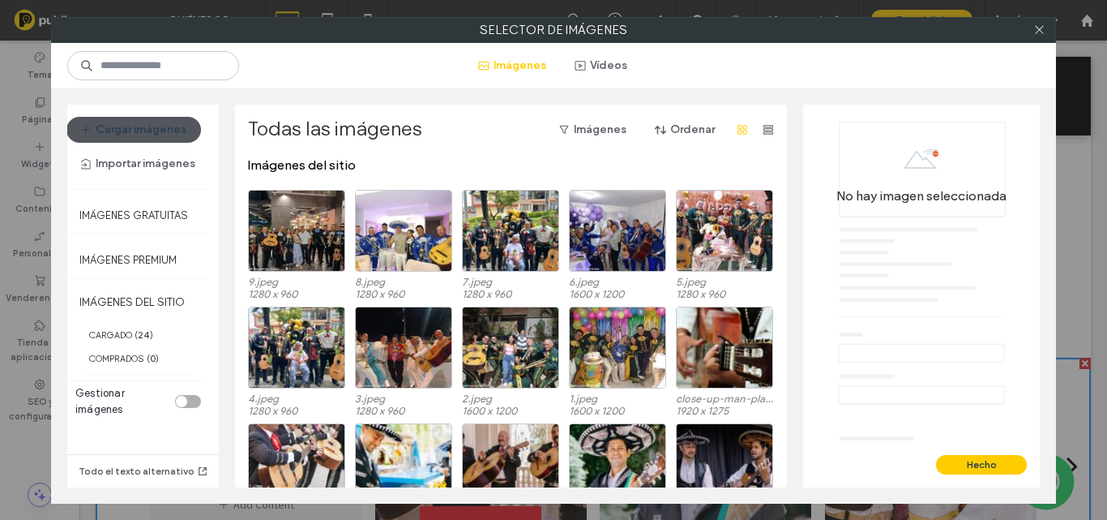
click at [135, 135] on button "Cargar imágenes" at bounding box center [133, 130] width 135 height 26
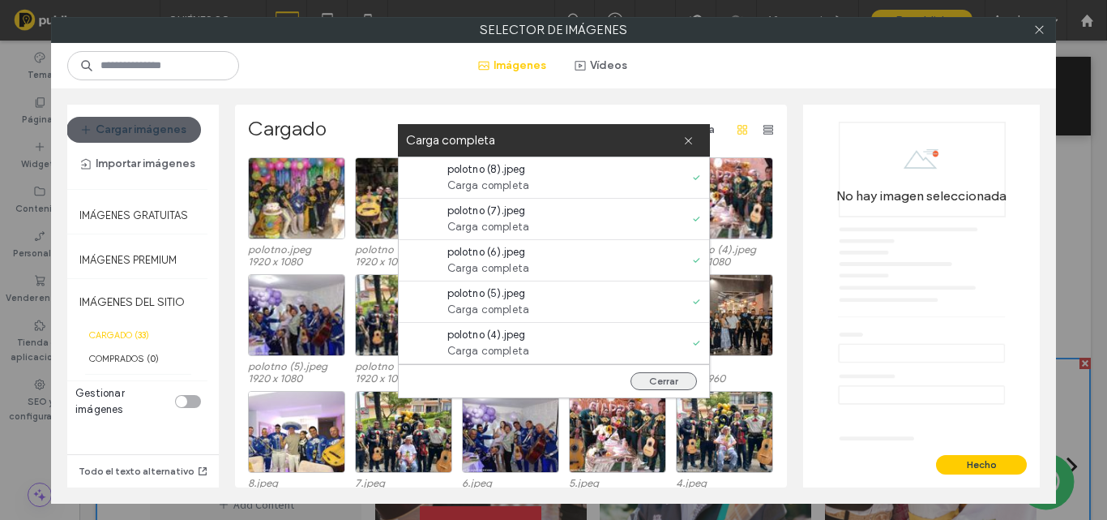
click at [677, 379] on button "Cerrar" at bounding box center [664, 381] width 66 height 18
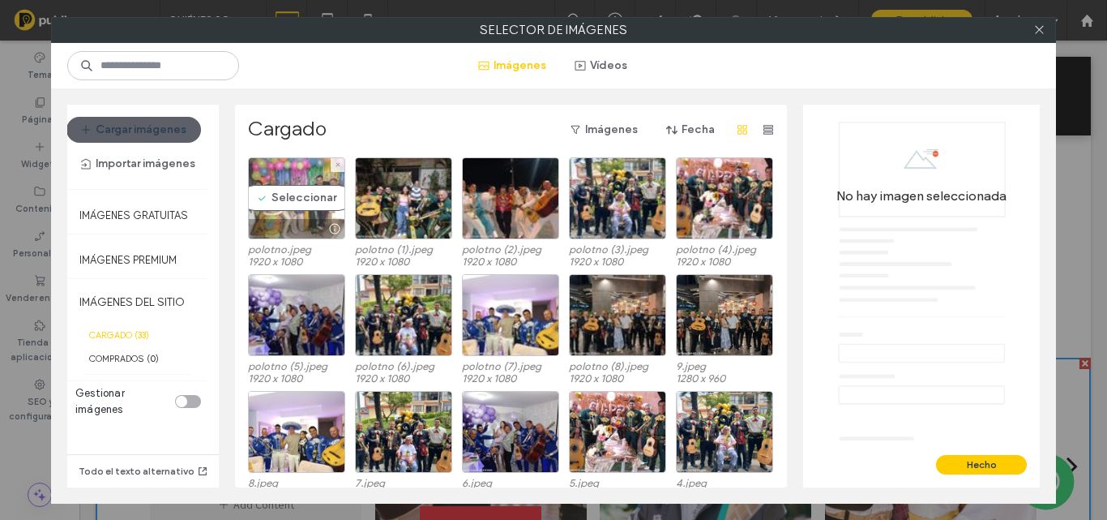
click at [301, 203] on div "Seleccionar" at bounding box center [296, 198] width 97 height 82
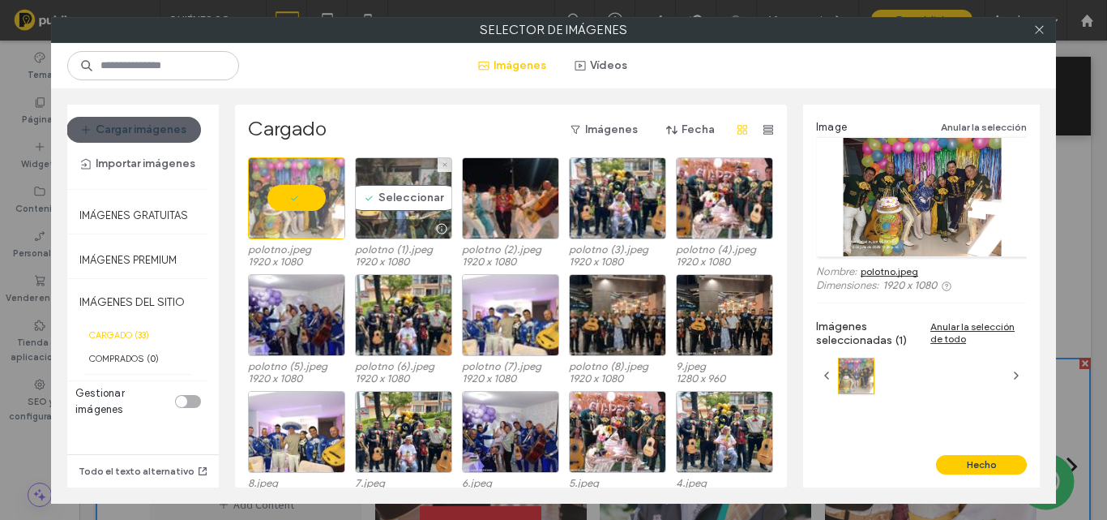
click at [390, 204] on div "Seleccionar" at bounding box center [403, 198] width 97 height 82
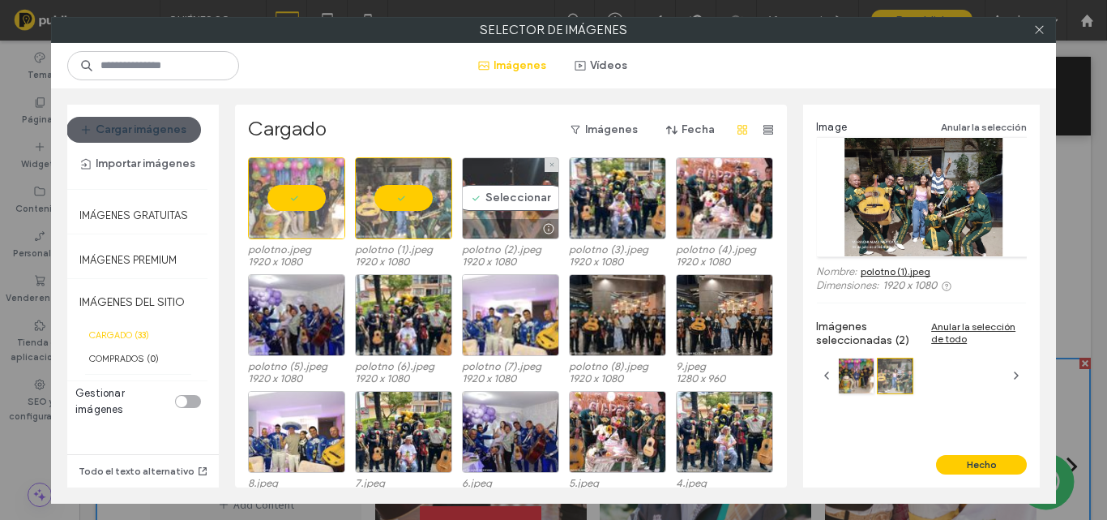
click at [521, 207] on div "Seleccionar" at bounding box center [510, 198] width 97 height 82
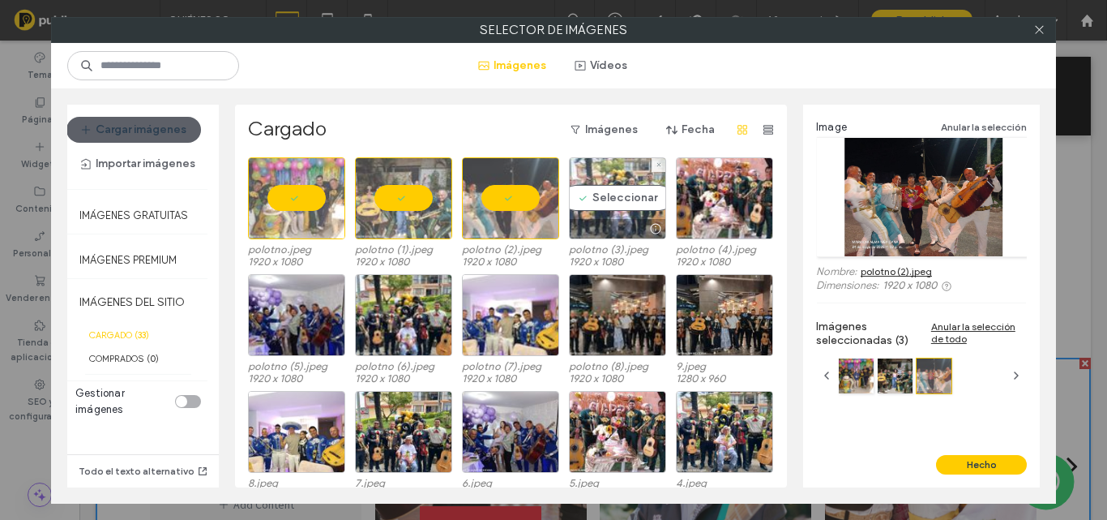
click at [608, 205] on div "Seleccionar" at bounding box center [617, 198] width 97 height 82
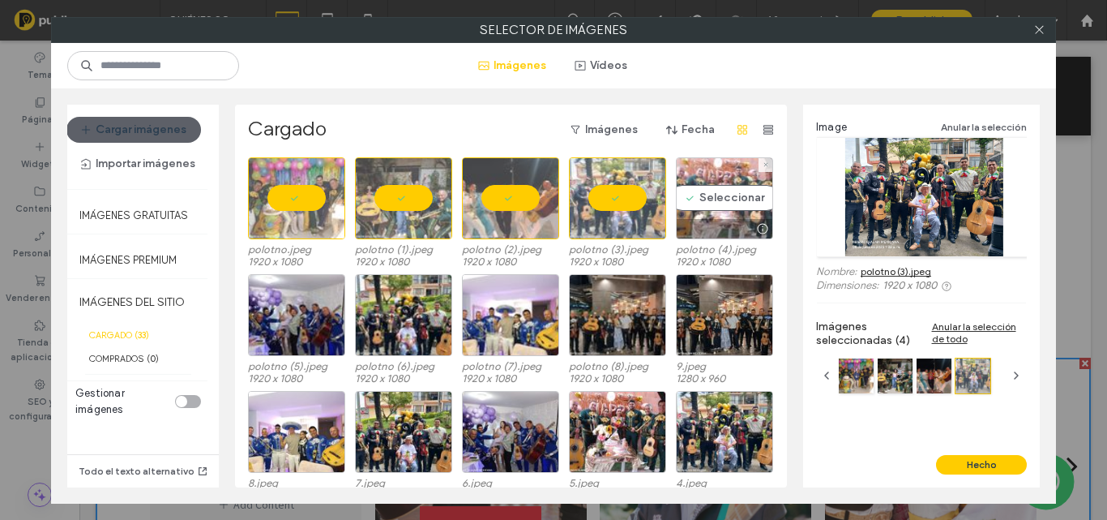
click at [713, 198] on div "Seleccionar" at bounding box center [724, 198] width 97 height 82
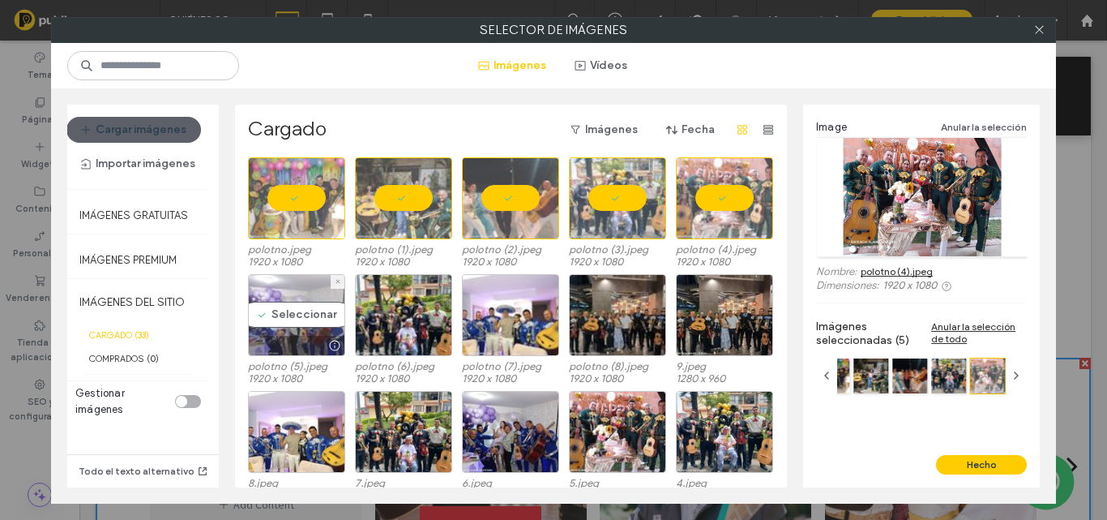
click at [284, 308] on div "Seleccionar" at bounding box center [296, 315] width 97 height 82
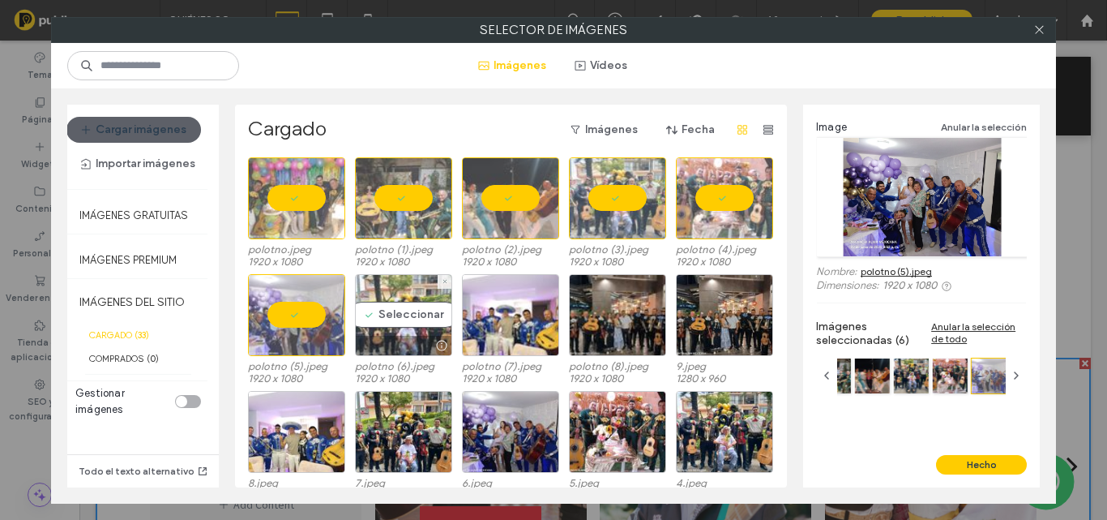
click at [362, 312] on div "Seleccionar" at bounding box center [403, 315] width 97 height 82
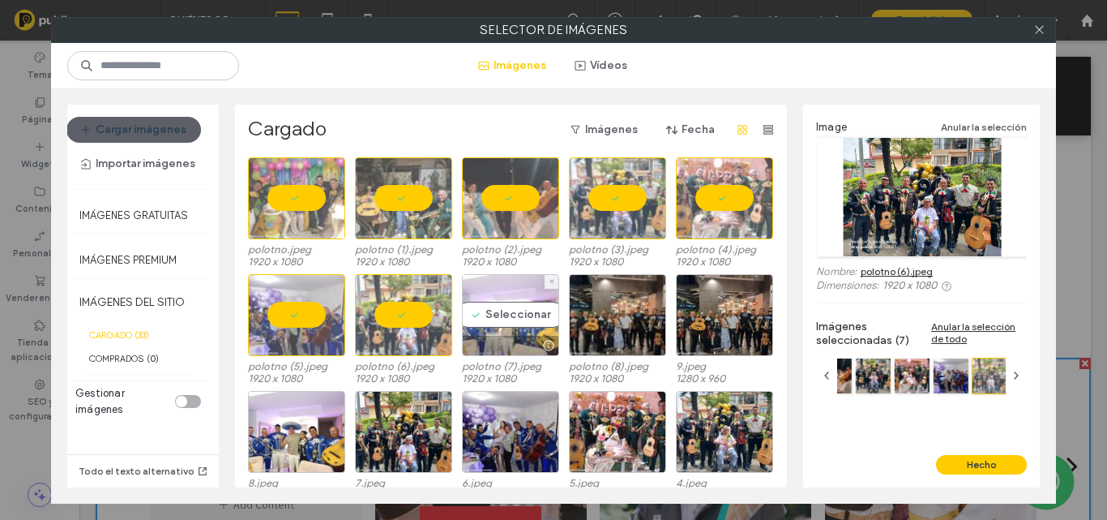
click at [510, 316] on div "Seleccionar" at bounding box center [510, 315] width 97 height 82
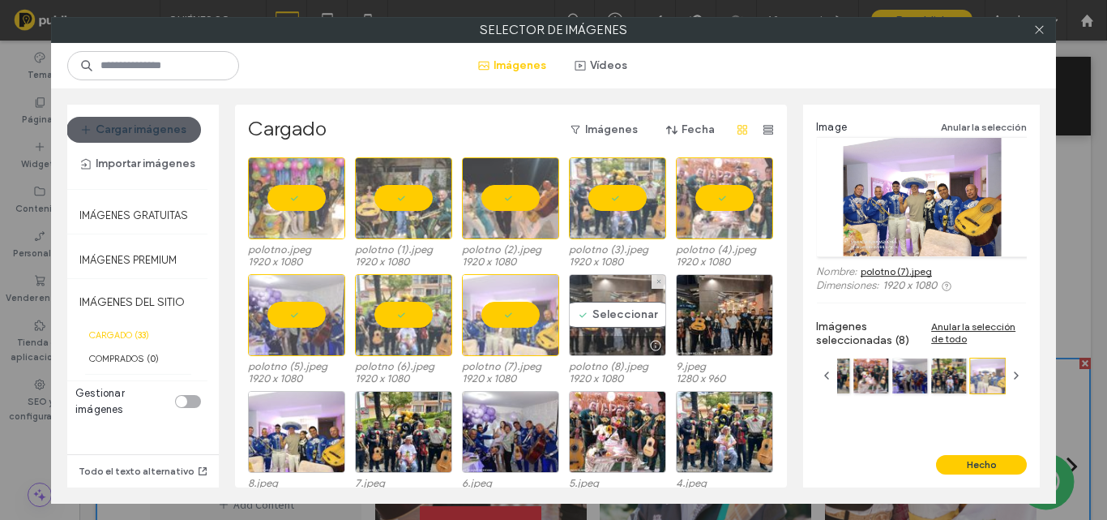
click at [618, 311] on div "Seleccionar" at bounding box center [617, 315] width 97 height 82
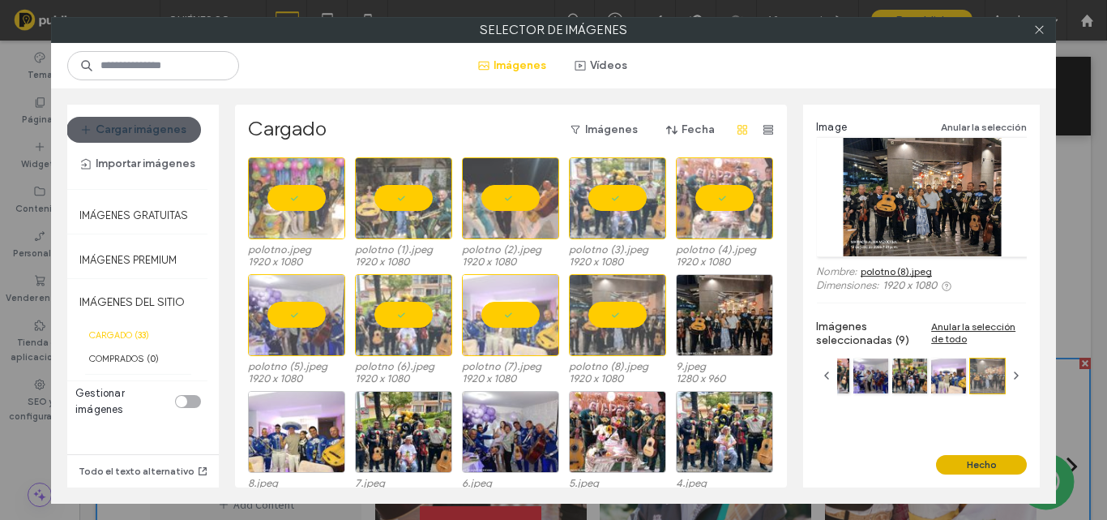
click at [993, 458] on button "Hecho" at bounding box center [981, 464] width 91 height 19
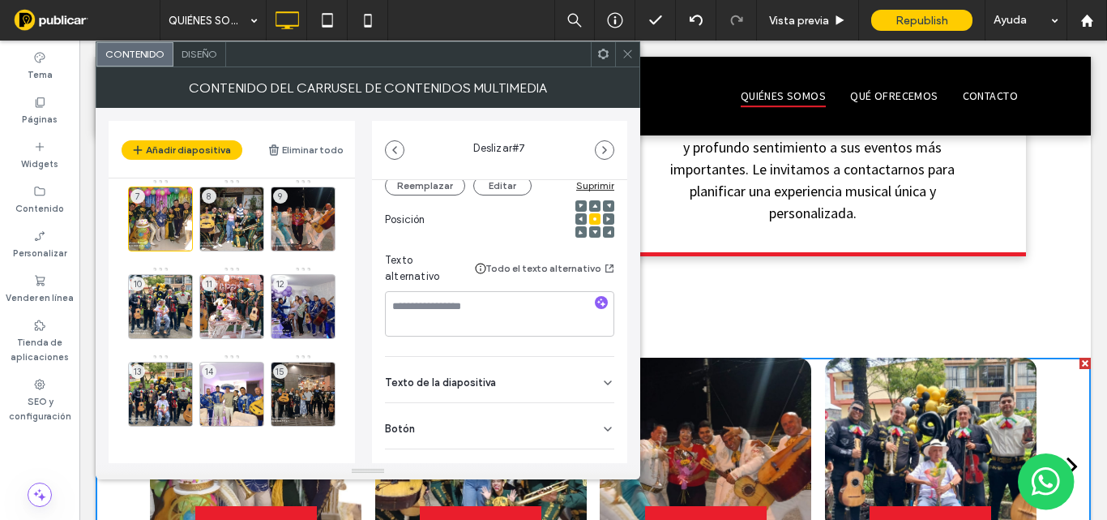
scroll to position [242, 0]
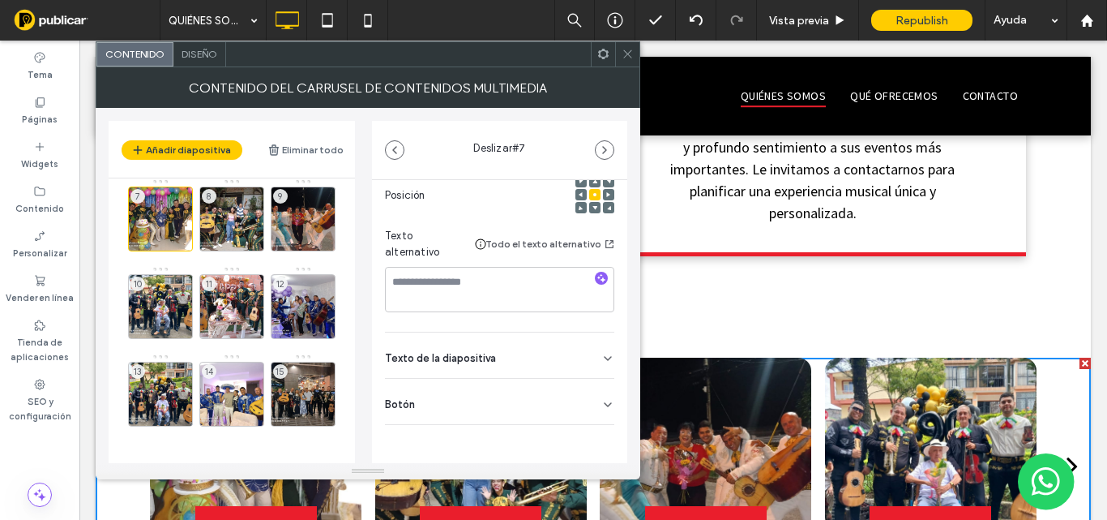
click at [467, 400] on div "Botón" at bounding box center [499, 400] width 229 height 45
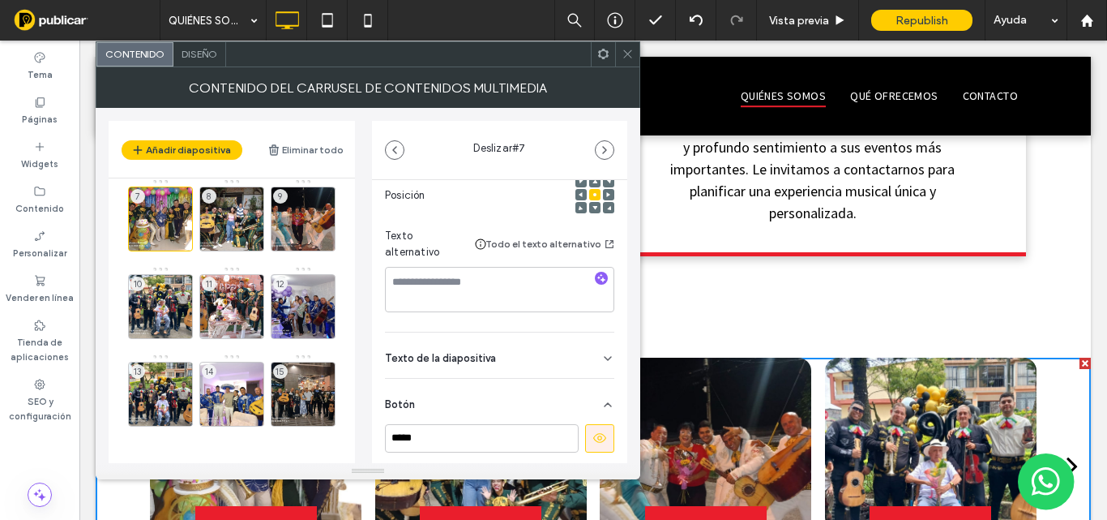
click at [594, 440] on icon at bounding box center [599, 437] width 15 height 15
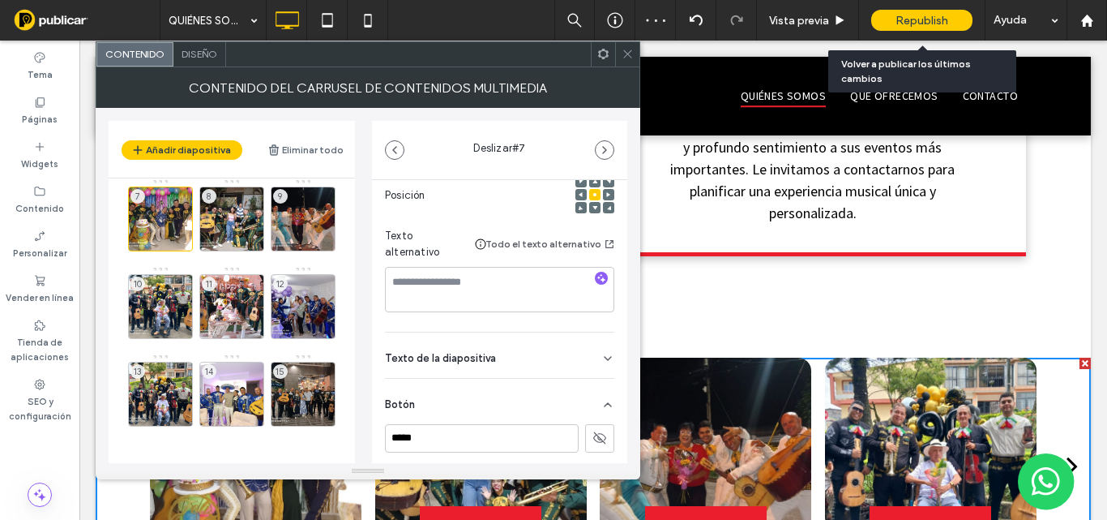
click at [929, 18] on span "Republish" at bounding box center [922, 21] width 53 height 14
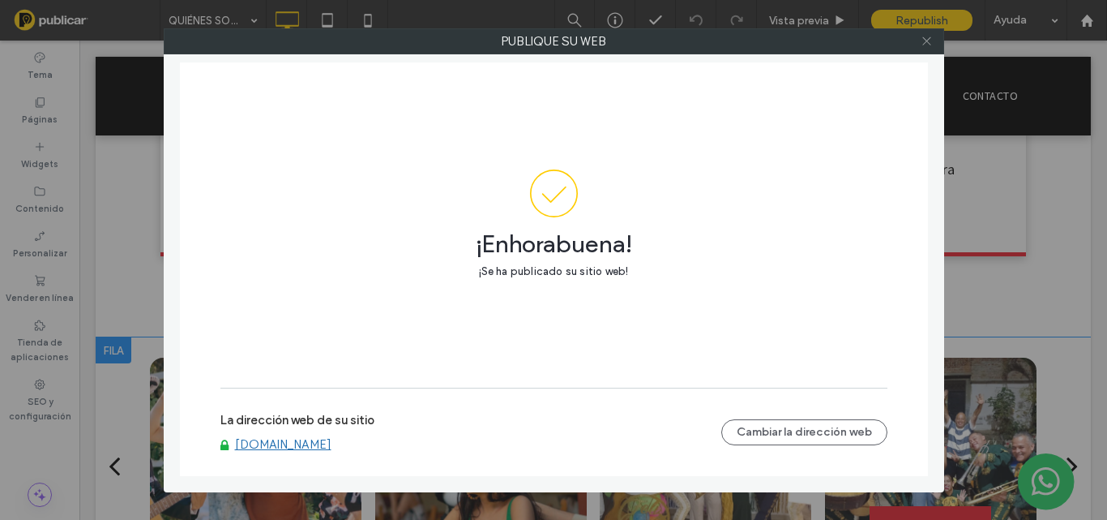
click at [927, 41] on use at bounding box center [926, 41] width 8 height 8
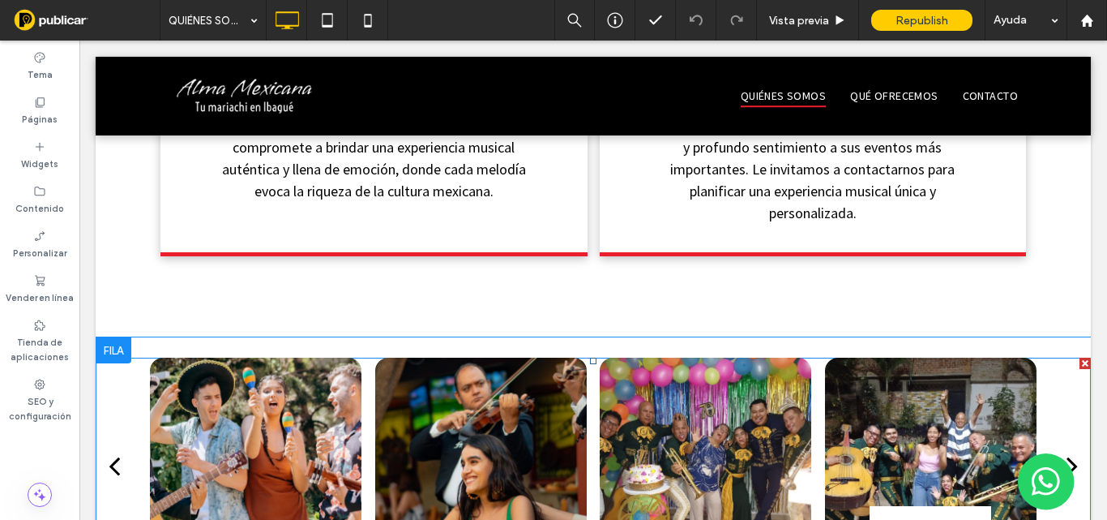
click at [939, 506] on span "Botón" at bounding box center [930, 527] width 89 height 42
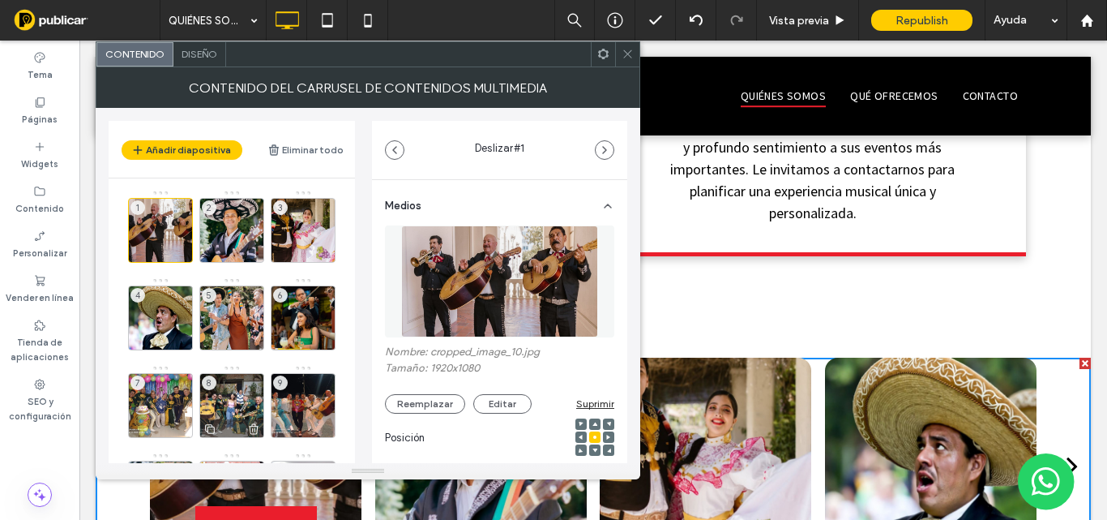
click at [235, 412] on div "8" at bounding box center [231, 405] width 65 height 65
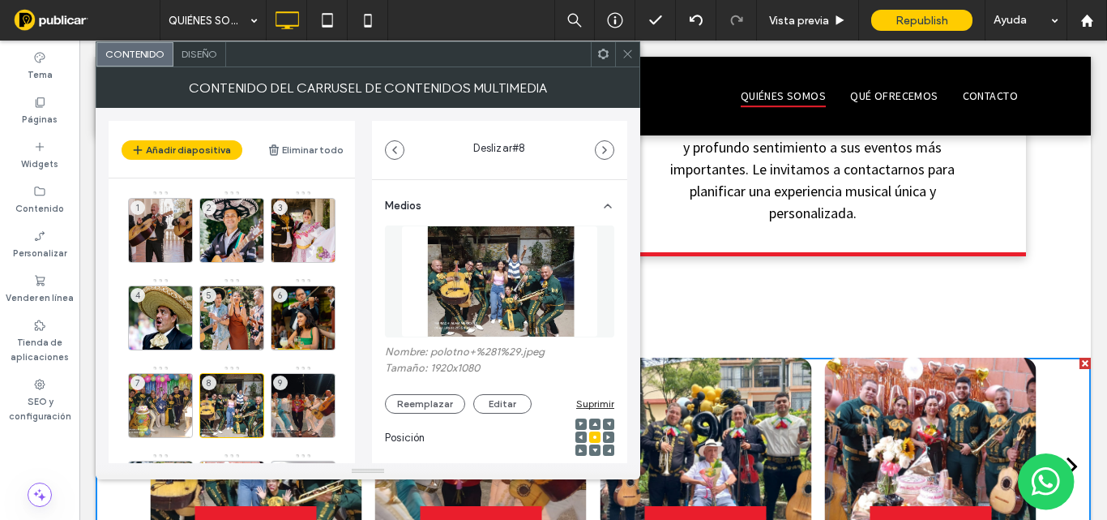
click at [592, 420] on span at bounding box center [594, 423] width 5 height 11
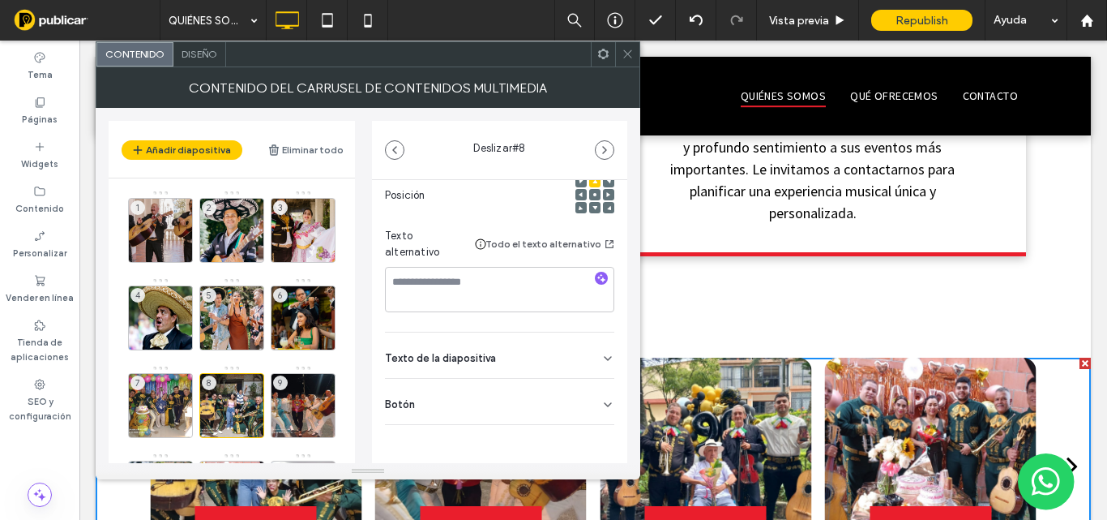
click at [206, 62] on div "Diseño" at bounding box center [199, 54] width 53 height 24
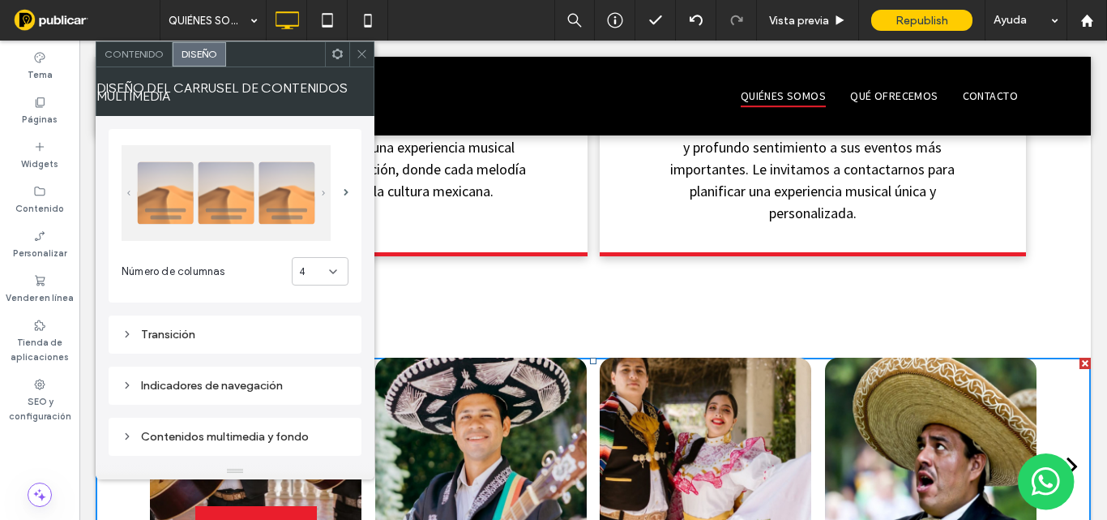
click at [333, 272] on icon at bounding box center [333, 271] width 13 height 13
click at [314, 411] on div "5" at bounding box center [320, 413] width 55 height 28
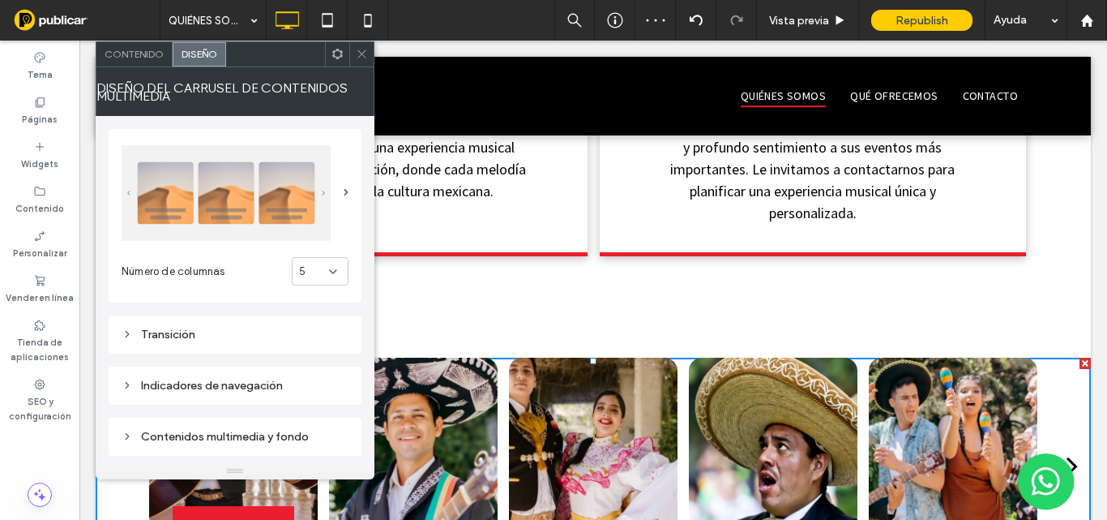
click at [339, 269] on div "5" at bounding box center [320, 271] width 57 height 28
click at [313, 443] on div "6" at bounding box center [320, 441] width 55 height 28
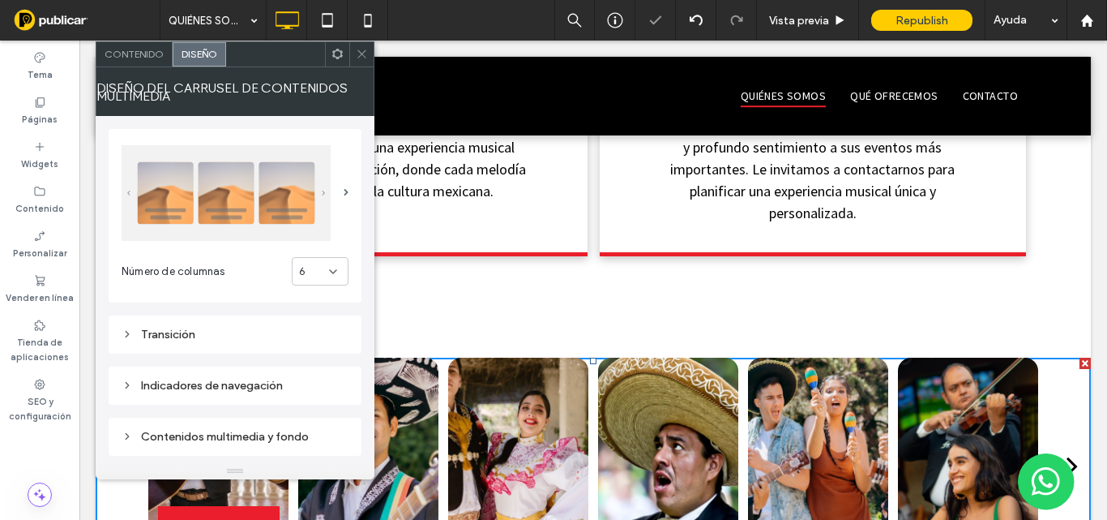
click at [340, 264] on div "6" at bounding box center [320, 271] width 57 height 28
click at [347, 189] on span at bounding box center [346, 192] width 5 height 7
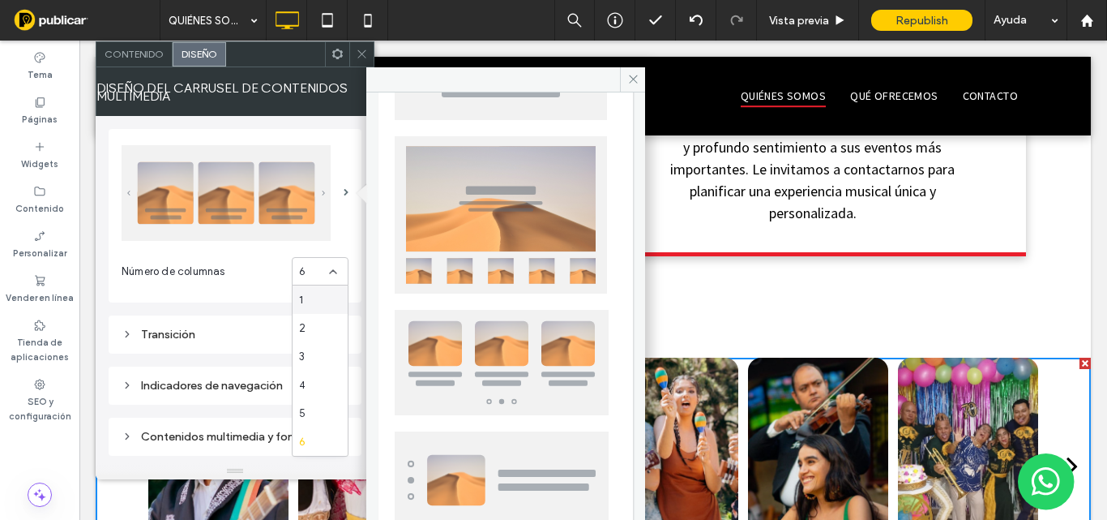
scroll to position [394, 0]
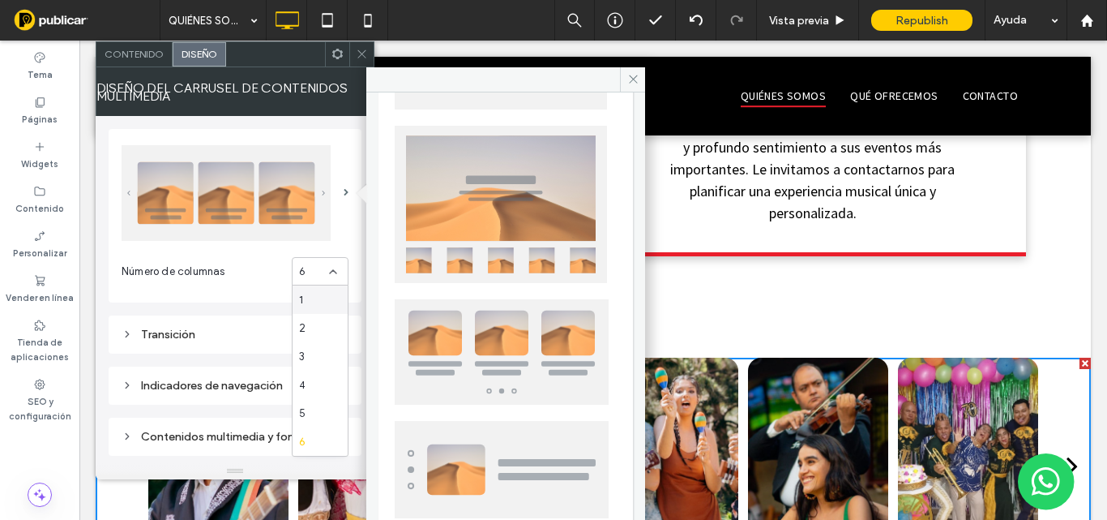
click at [185, 335] on div "Transición" at bounding box center [235, 334] width 227 height 14
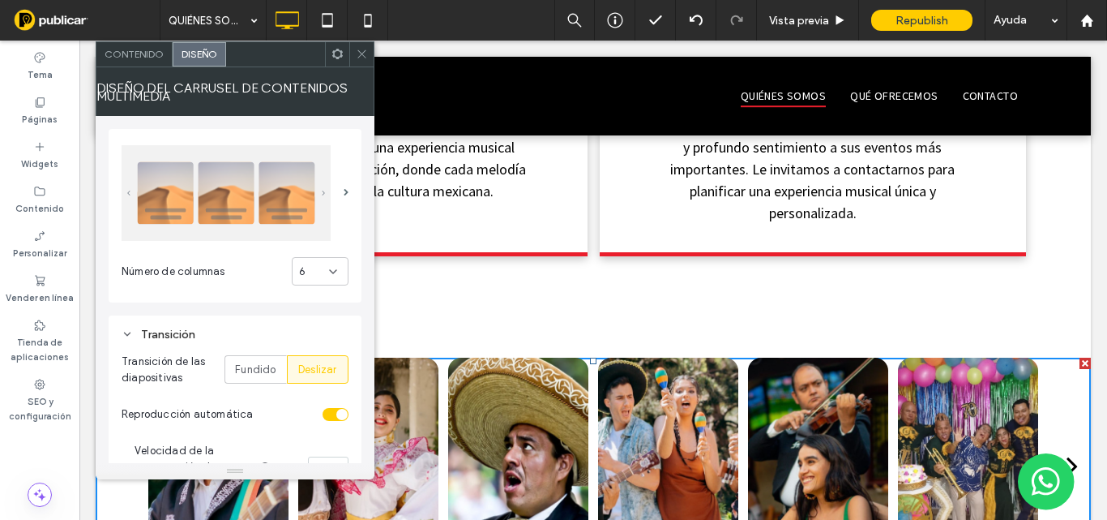
click at [185, 335] on div "Transición" at bounding box center [235, 334] width 227 height 14
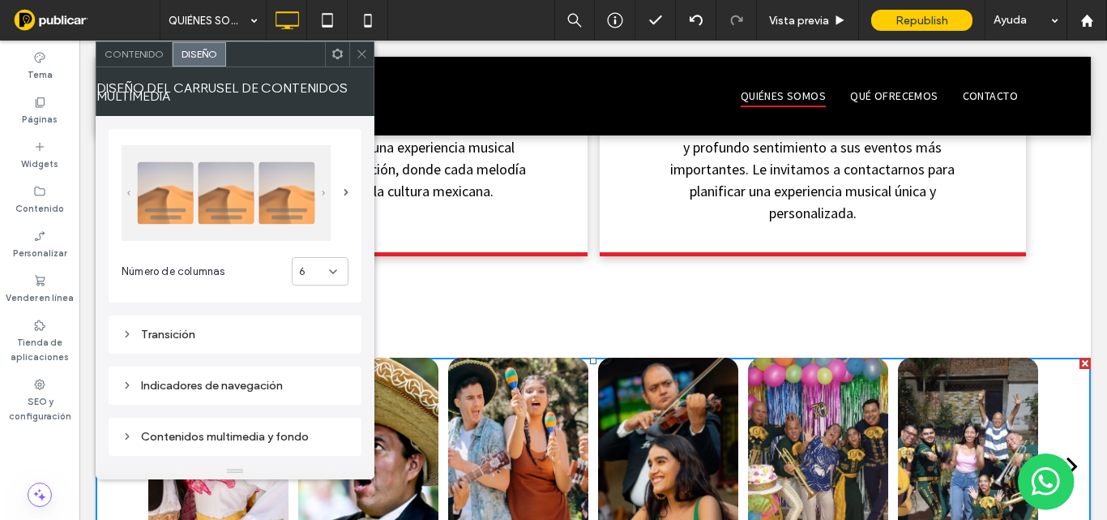
click at [185, 335] on div "Transición" at bounding box center [235, 334] width 227 height 14
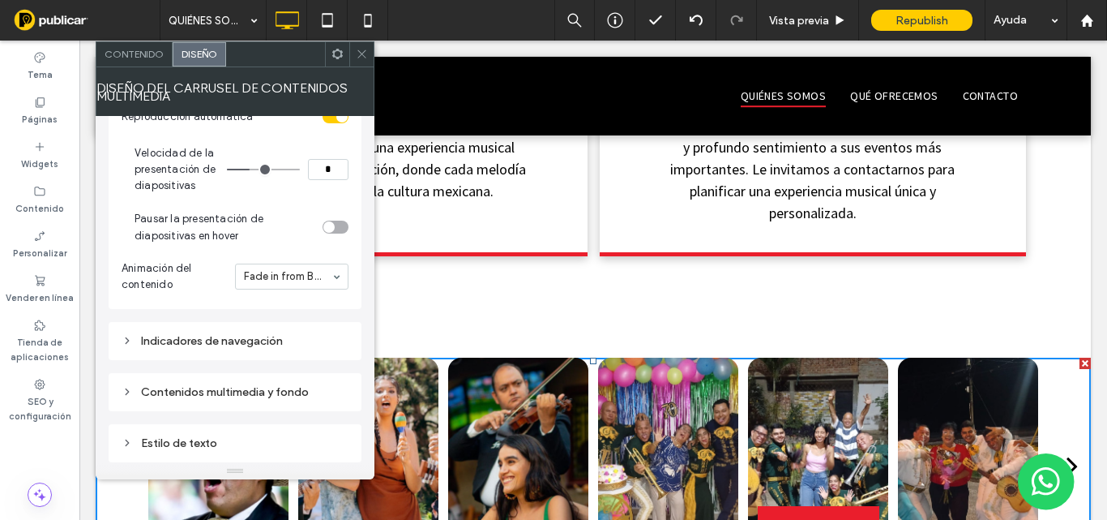
scroll to position [324, 0]
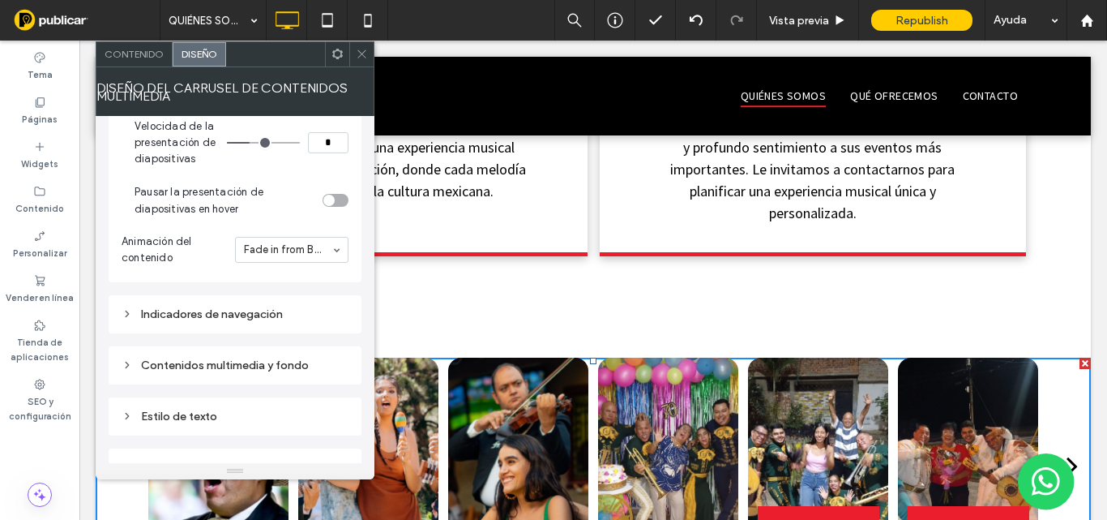
click at [223, 307] on div "Indicadores de navegación" at bounding box center [235, 314] width 227 height 14
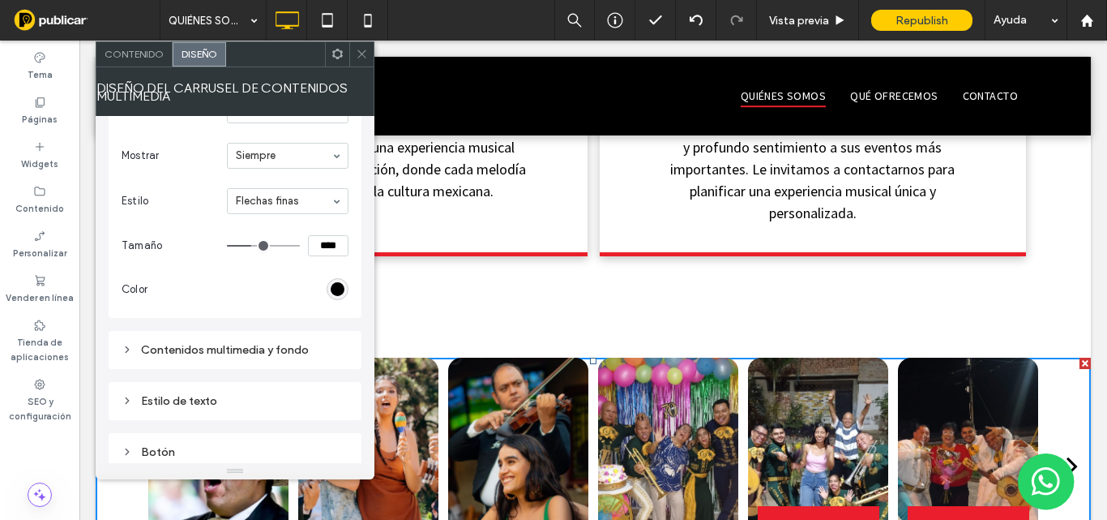
scroll to position [648, 0]
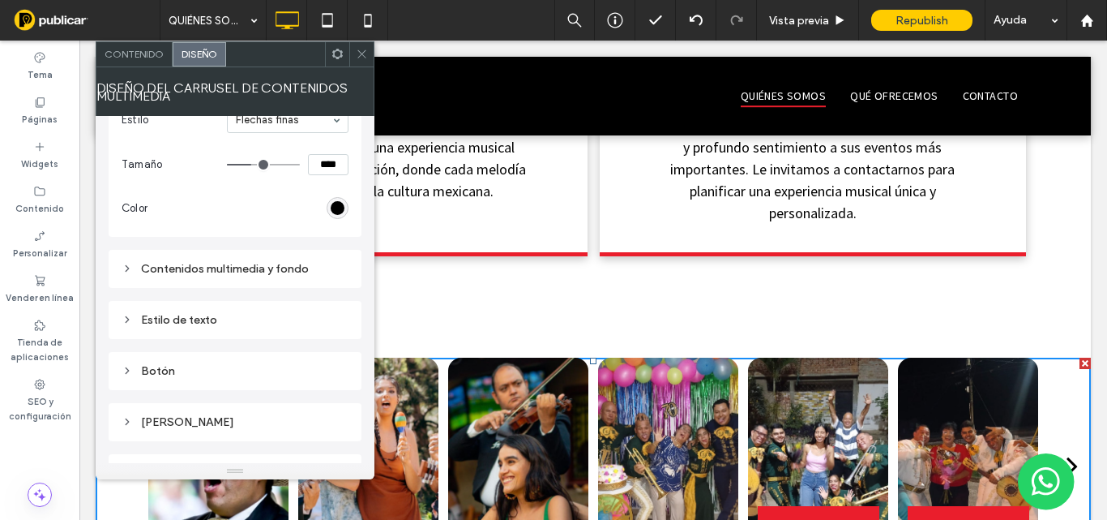
click at [188, 371] on div "Botón" at bounding box center [235, 371] width 227 height 14
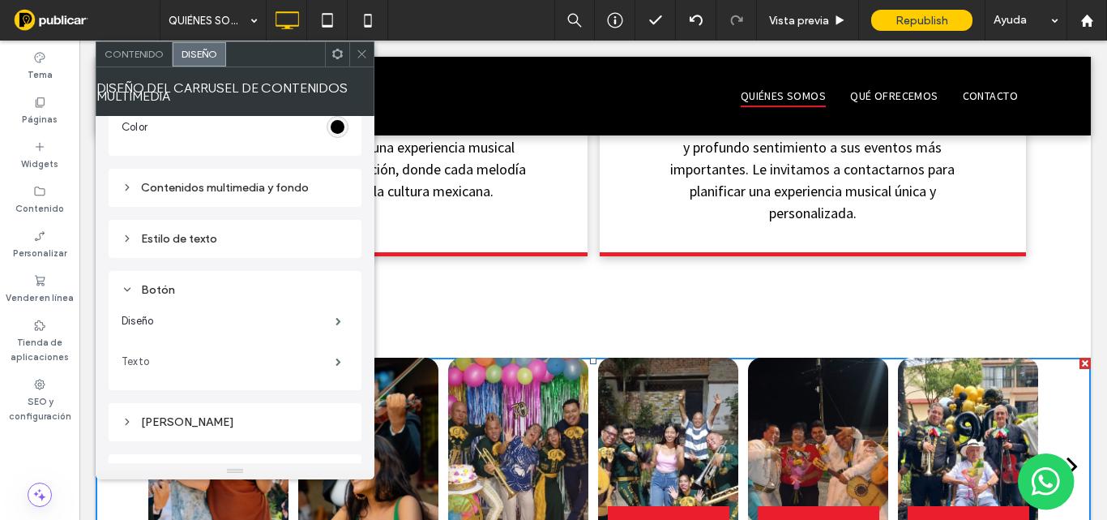
scroll to position [809, 0]
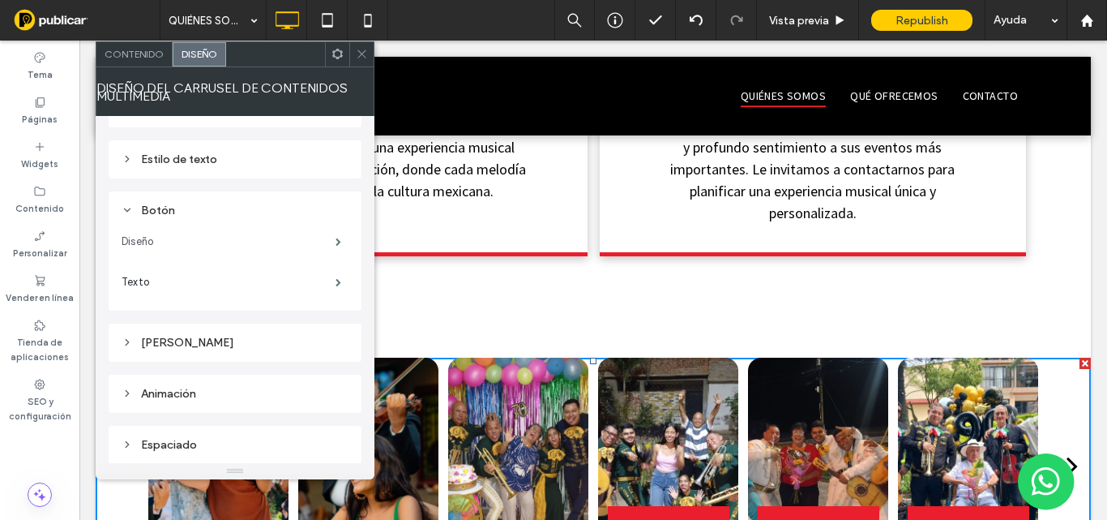
click at [270, 239] on label "Diseño" at bounding box center [229, 241] width 214 height 32
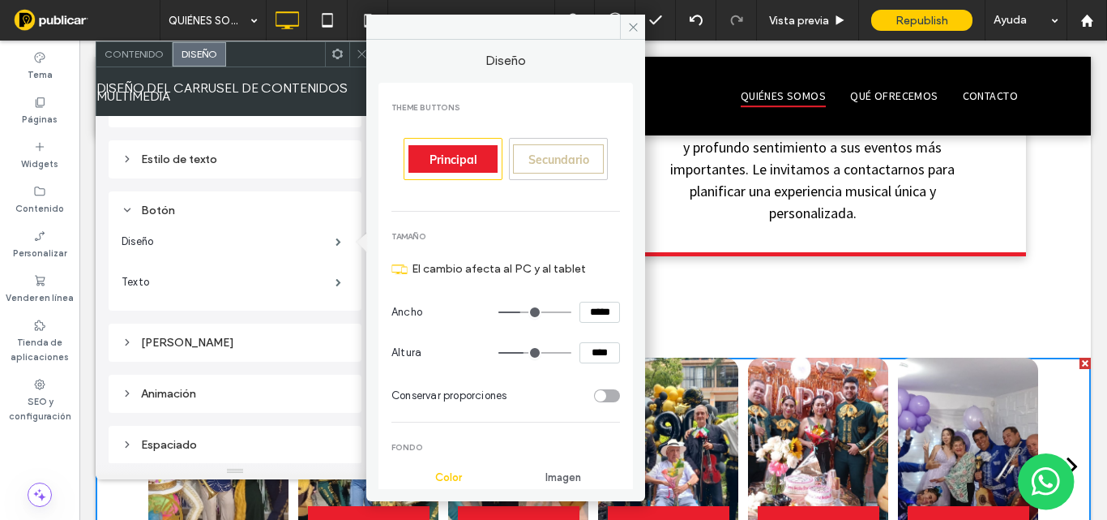
scroll to position [0, 0]
click at [451, 161] on span "Principal" at bounding box center [454, 160] width 48 height 15
click at [544, 160] on span "Secundario" at bounding box center [558, 160] width 61 height 15
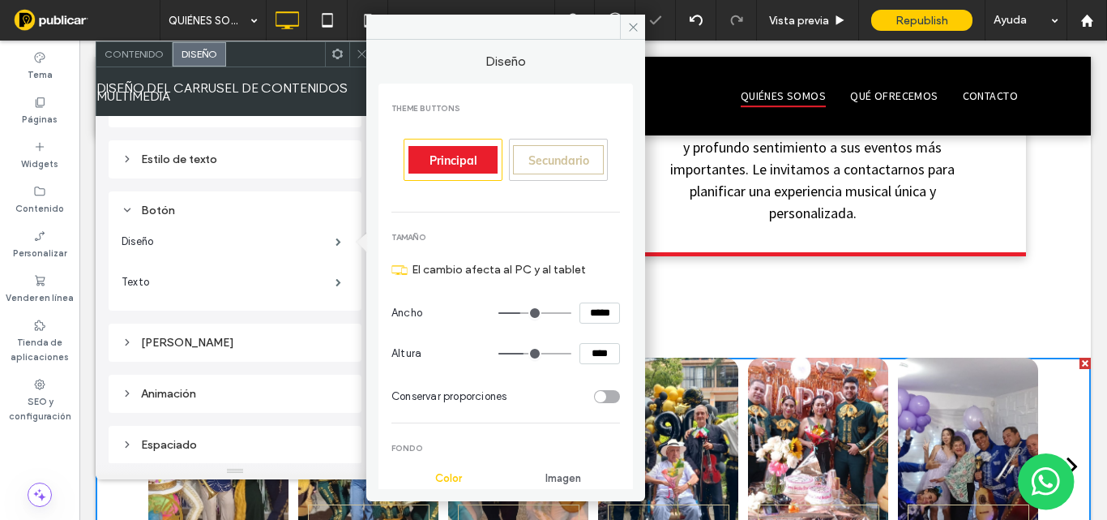
type input "**"
type input "****"
type input "*"
type input "***"
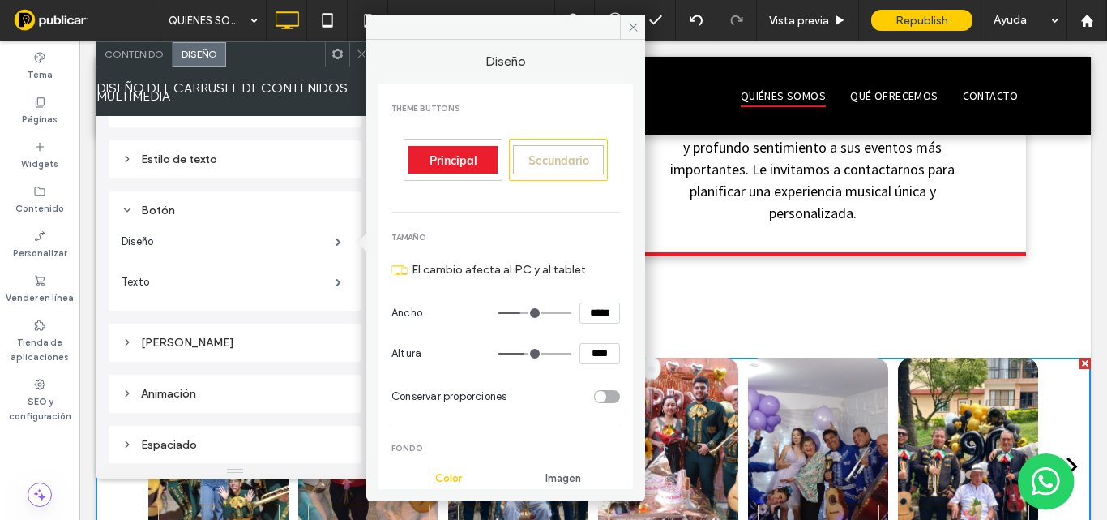
click at [455, 157] on span "Principal" at bounding box center [454, 160] width 48 height 15
type input "**"
type input "****"
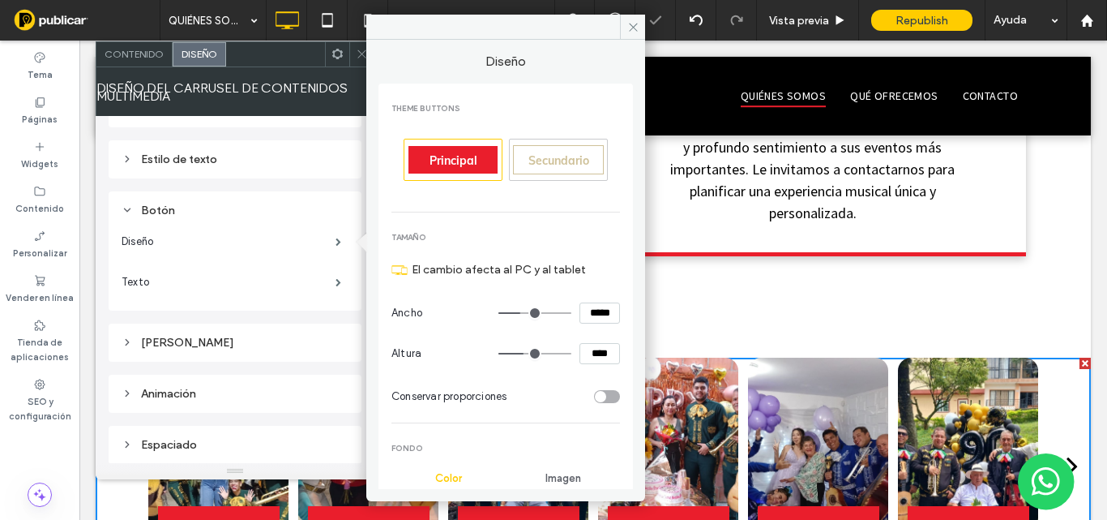
type input "*"
type input "***"
click at [455, 157] on span "Principal" at bounding box center [454, 160] width 48 height 15
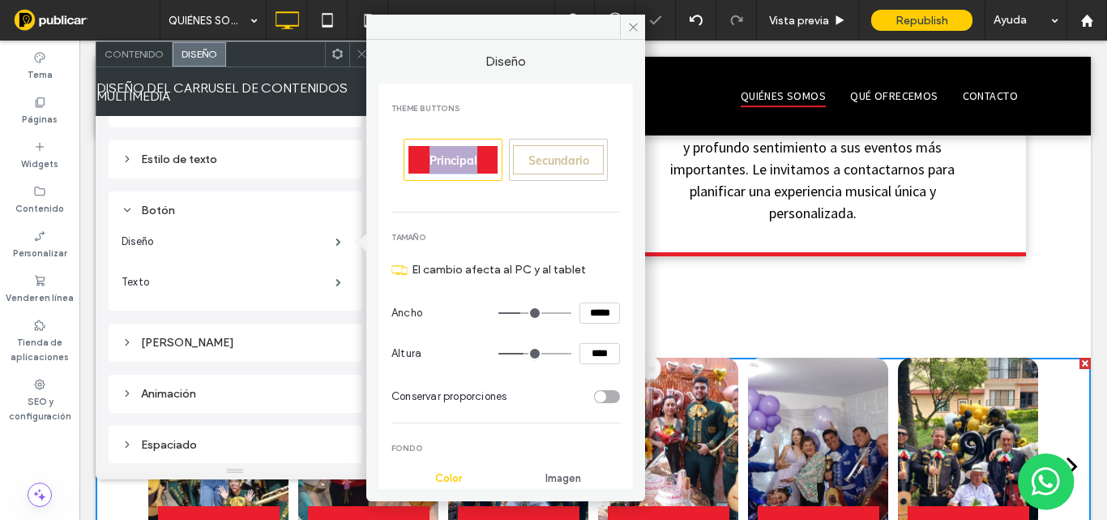
click at [455, 157] on span "Principal" at bounding box center [454, 160] width 48 height 15
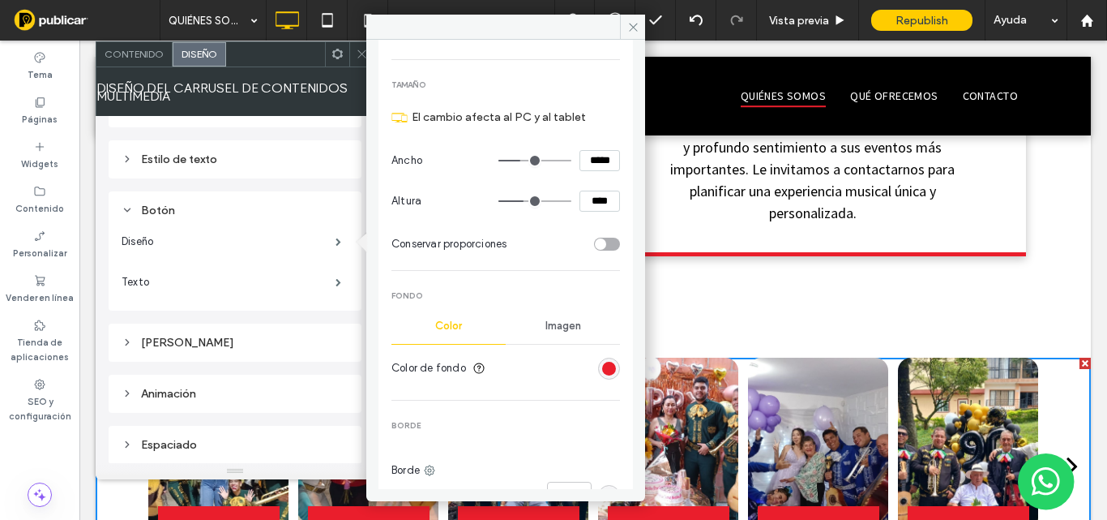
scroll to position [162, 0]
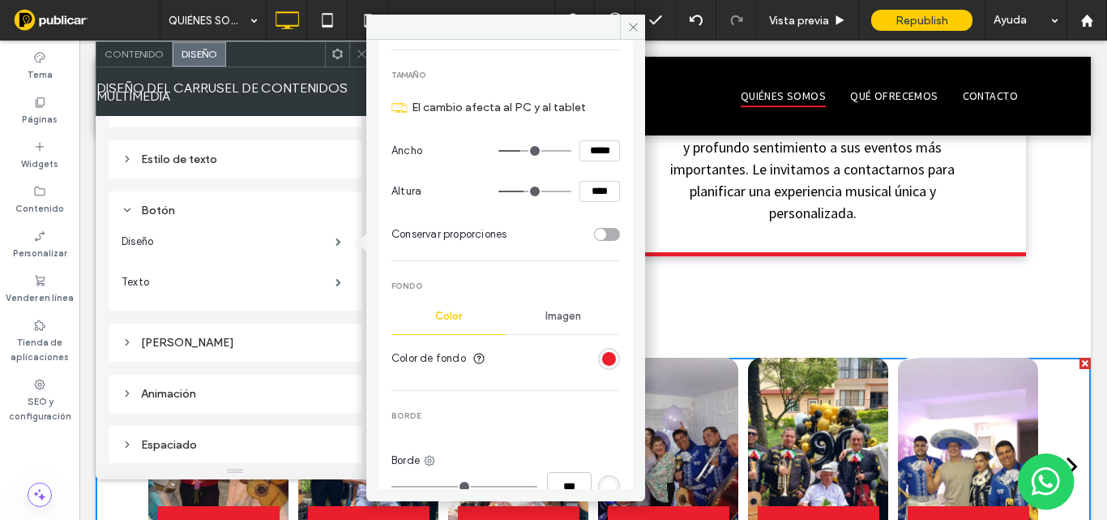
click at [607, 360] on div "rgb(234, 30, 44)" at bounding box center [609, 359] width 22 height 22
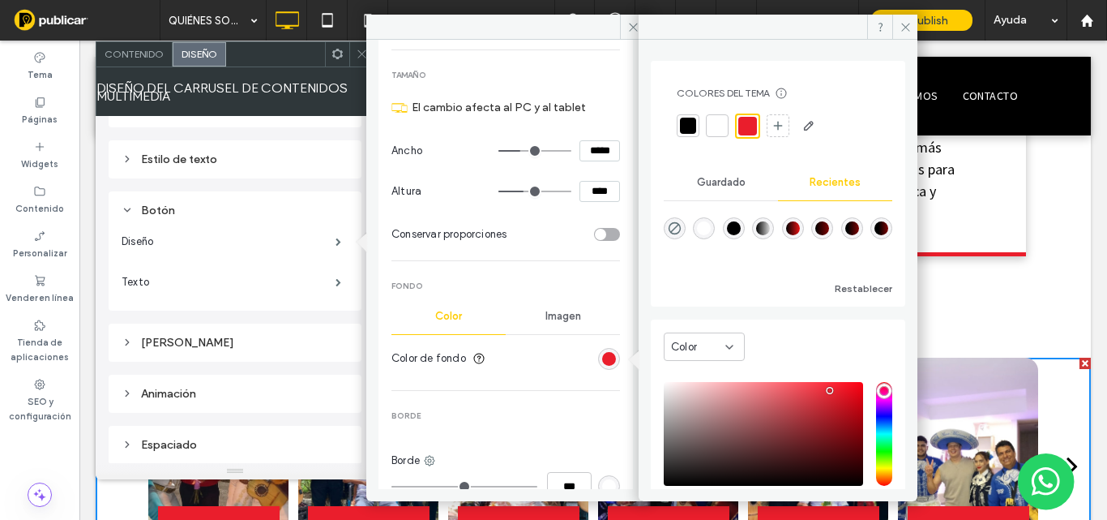
click at [711, 233] on div "rgba(255, 255, 255, 1)" at bounding box center [704, 228] width 14 height 14
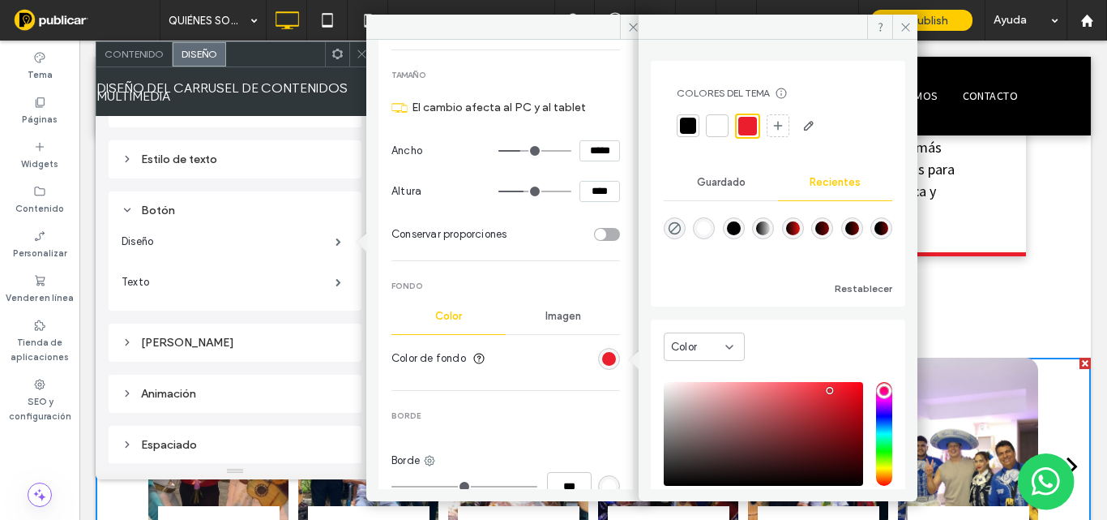
type input "*******"
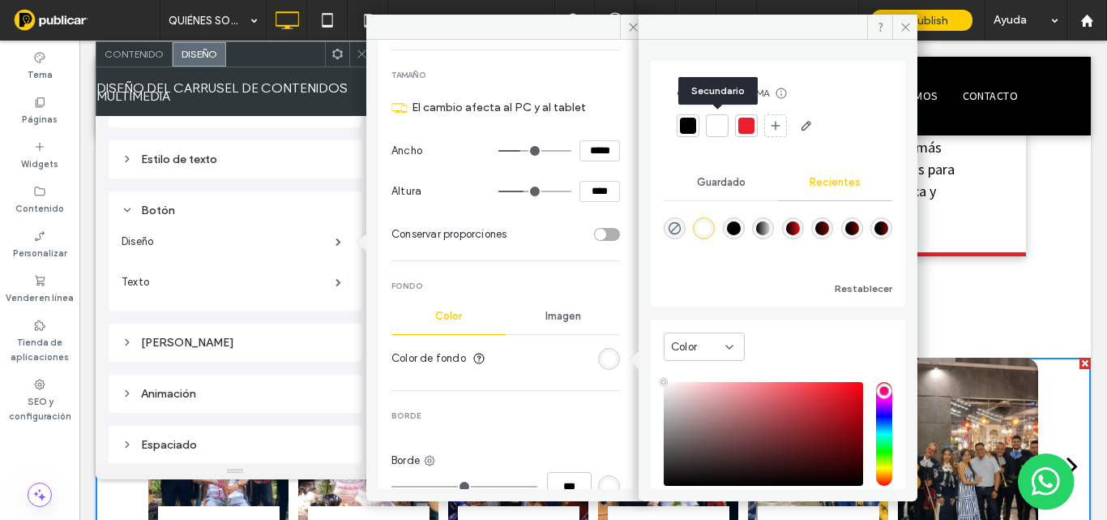
click at [715, 129] on div at bounding box center [717, 126] width 16 height 16
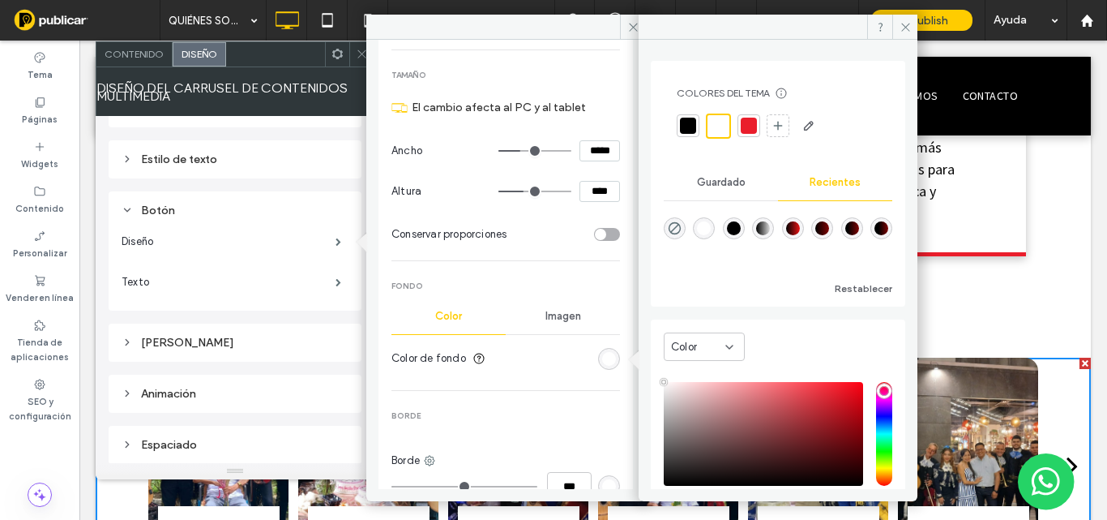
click at [750, 129] on div at bounding box center [749, 126] width 16 height 16
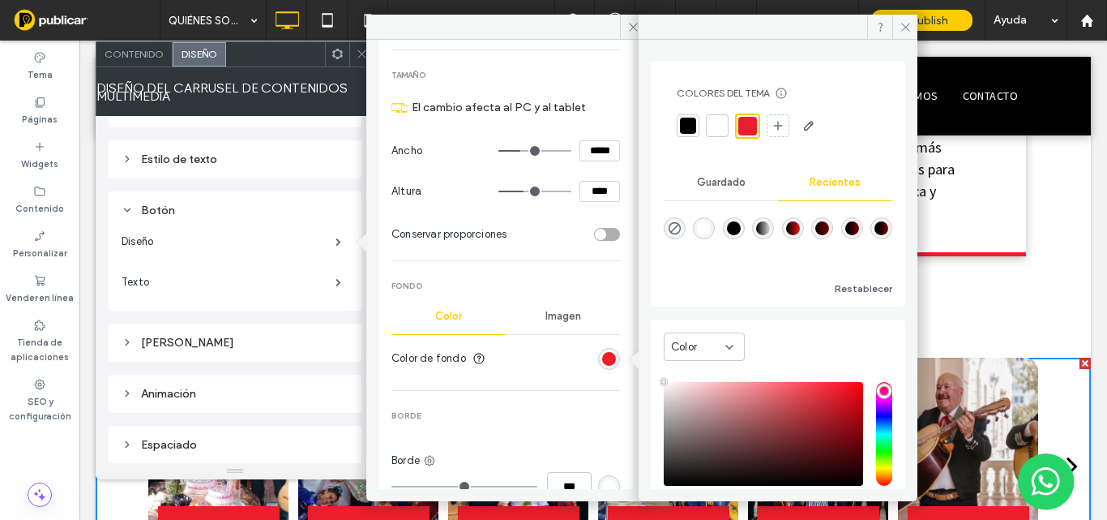
click at [596, 233] on div "toggle" at bounding box center [600, 234] width 11 height 11
click at [608, 233] on div "toggle" at bounding box center [613, 234] width 11 height 11
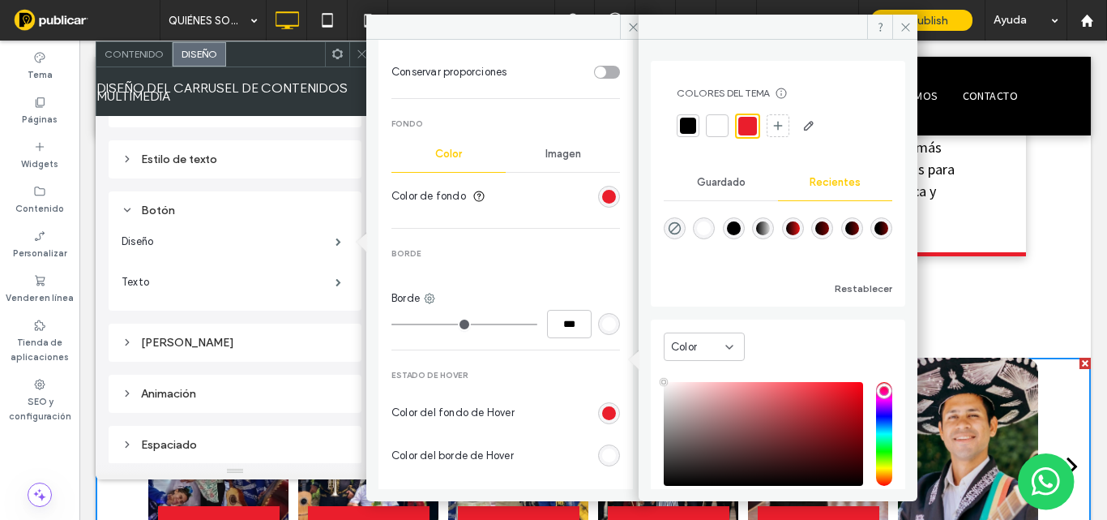
scroll to position [405, 0]
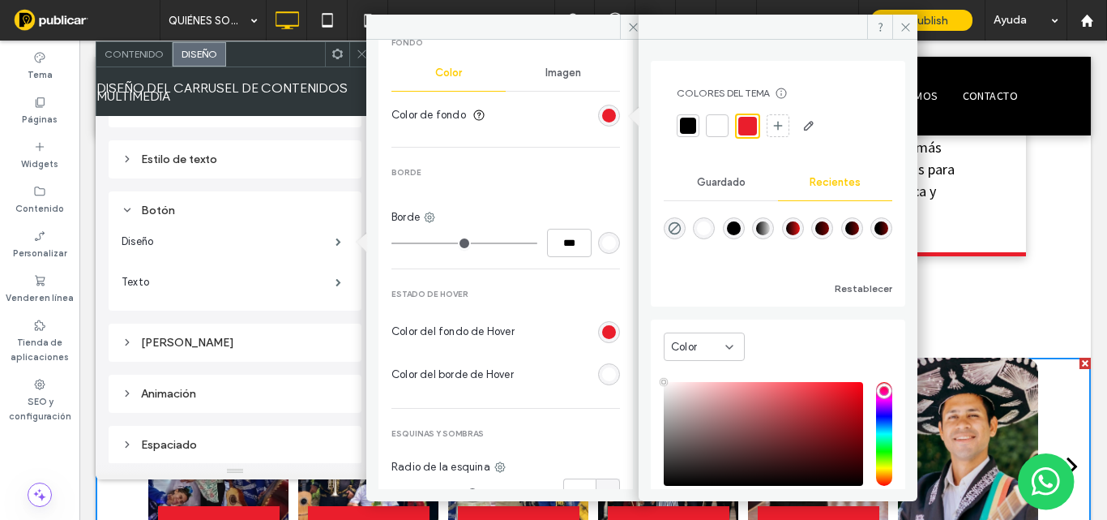
click at [602, 371] on div "rgb(255, 255, 255)" at bounding box center [609, 374] width 14 height 14
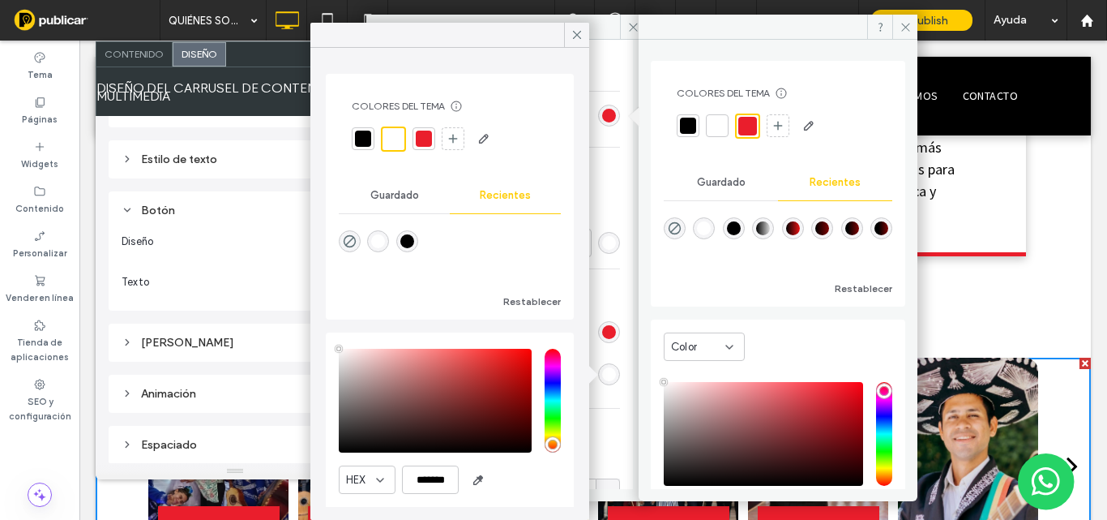
click at [602, 371] on div "rgb(255, 255, 255)" at bounding box center [609, 374] width 14 height 14
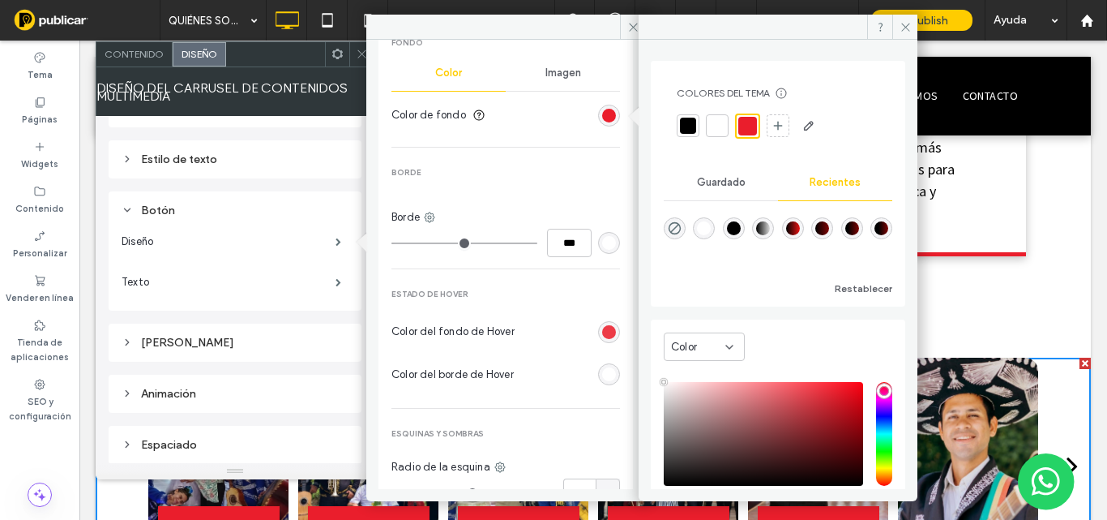
click at [604, 335] on div "rgb(234, 30, 44)" at bounding box center [609, 332] width 14 height 14
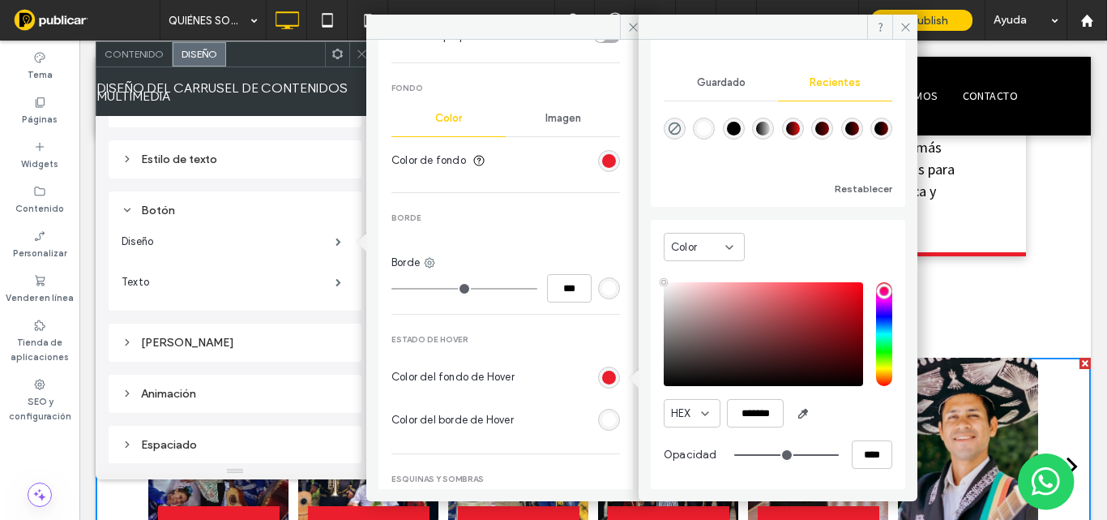
scroll to position [36, 0]
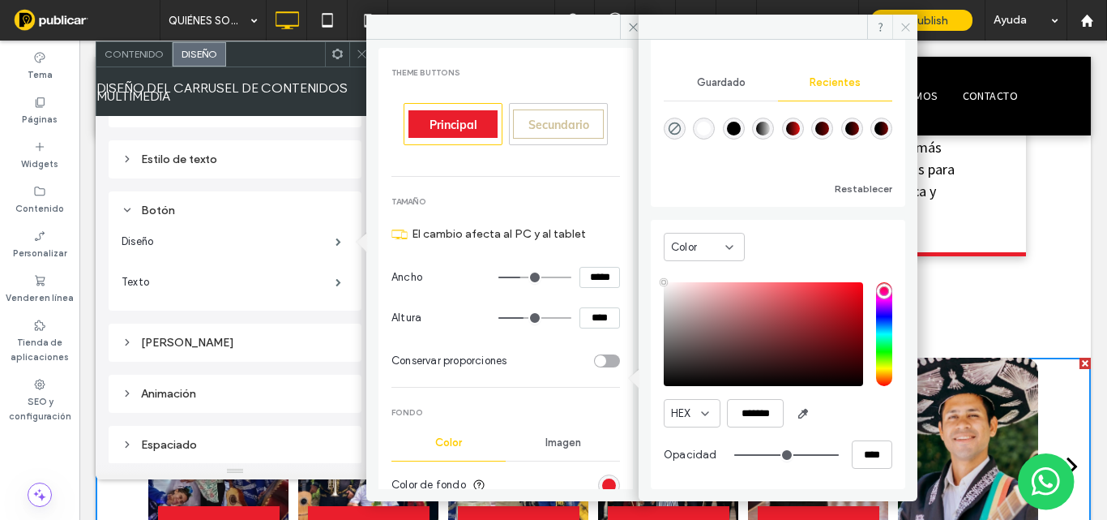
click at [906, 27] on icon at bounding box center [906, 27] width 12 height 12
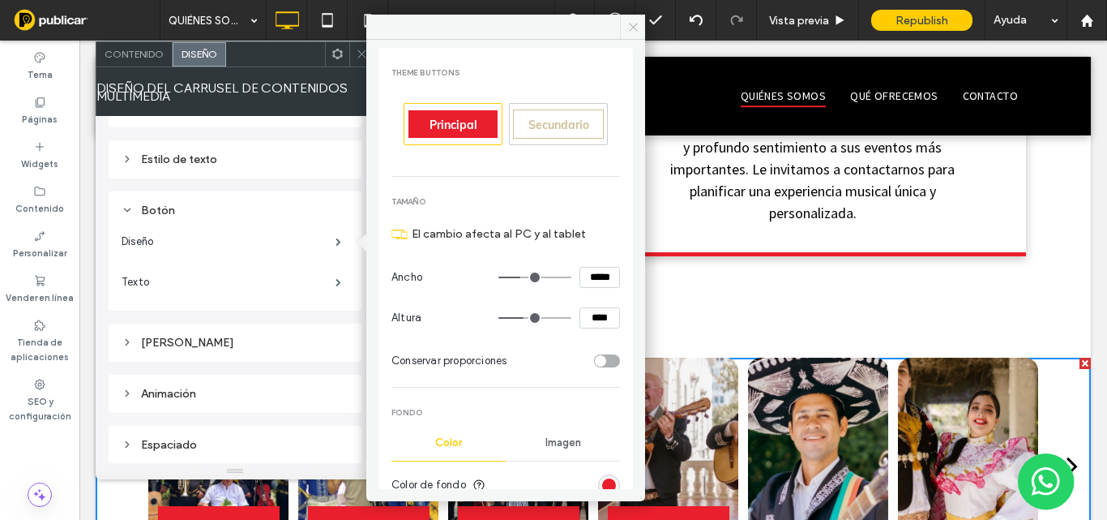
click at [635, 21] on icon at bounding box center [633, 27] width 12 height 12
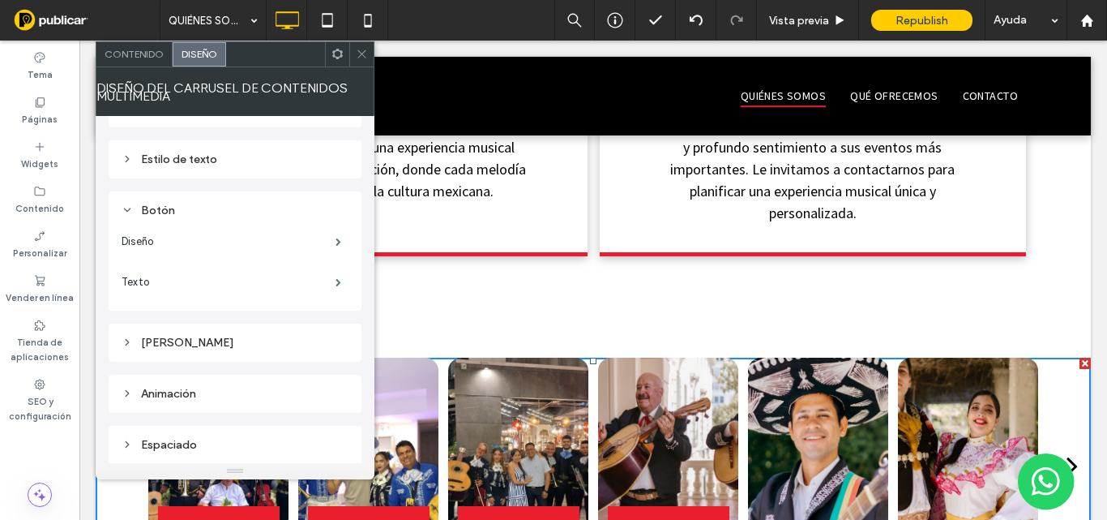
click at [165, 344] on div "Marco" at bounding box center [235, 343] width 227 height 14
click at [130, 212] on icon at bounding box center [127, 209] width 11 height 11
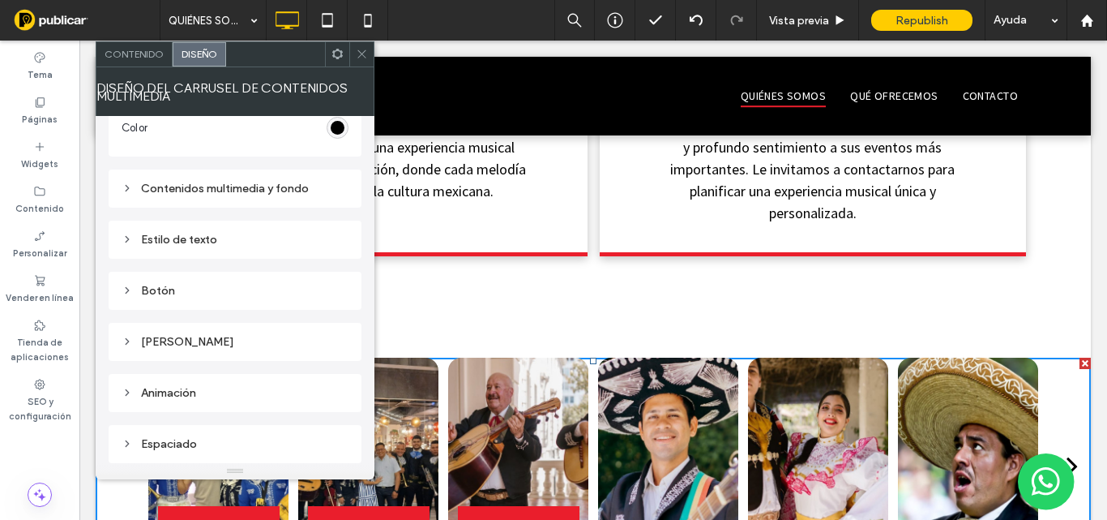
click at [123, 285] on icon at bounding box center [127, 289] width 11 height 11
click at [211, 291] on label "Texto" at bounding box center [229, 282] width 214 height 32
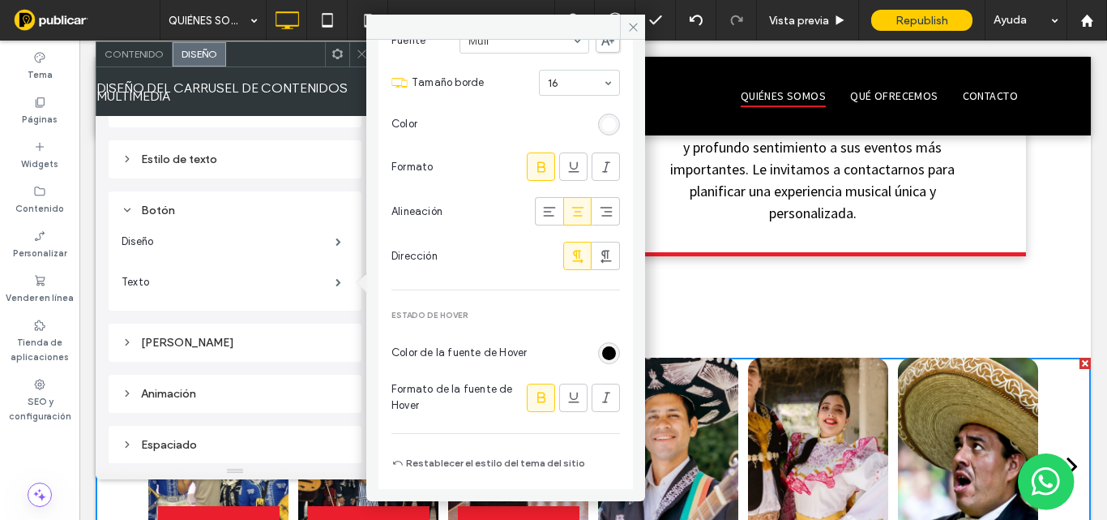
scroll to position [109, 0]
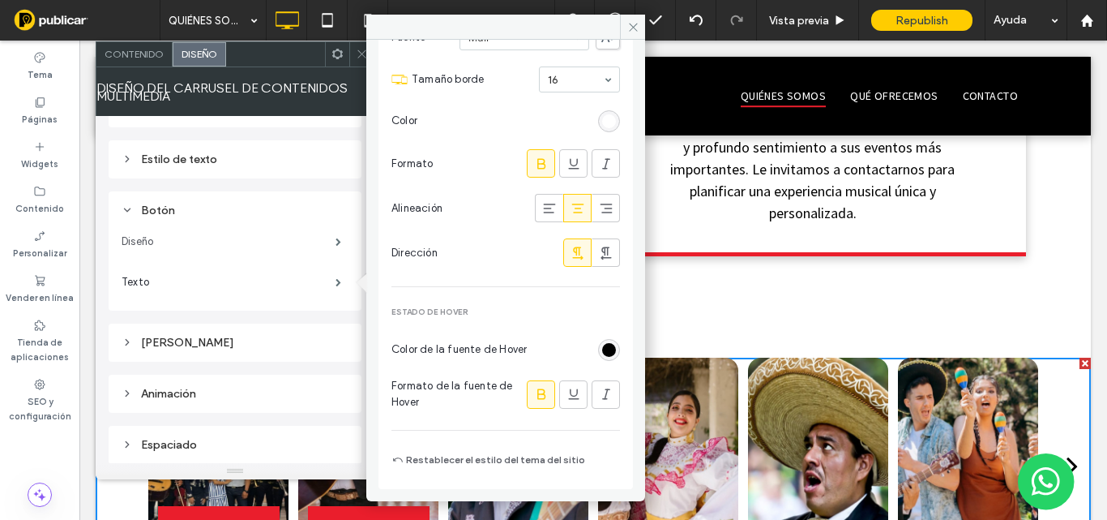
click at [187, 237] on label "Diseño" at bounding box center [229, 241] width 214 height 32
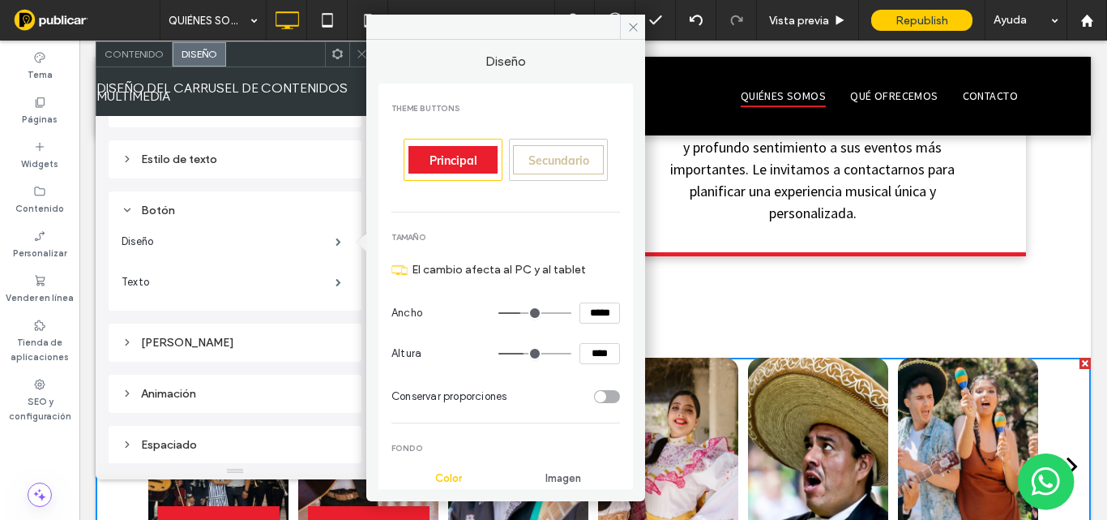
click at [453, 269] on label "El cambio afecta al PC y al tablet" at bounding box center [516, 269] width 208 height 30
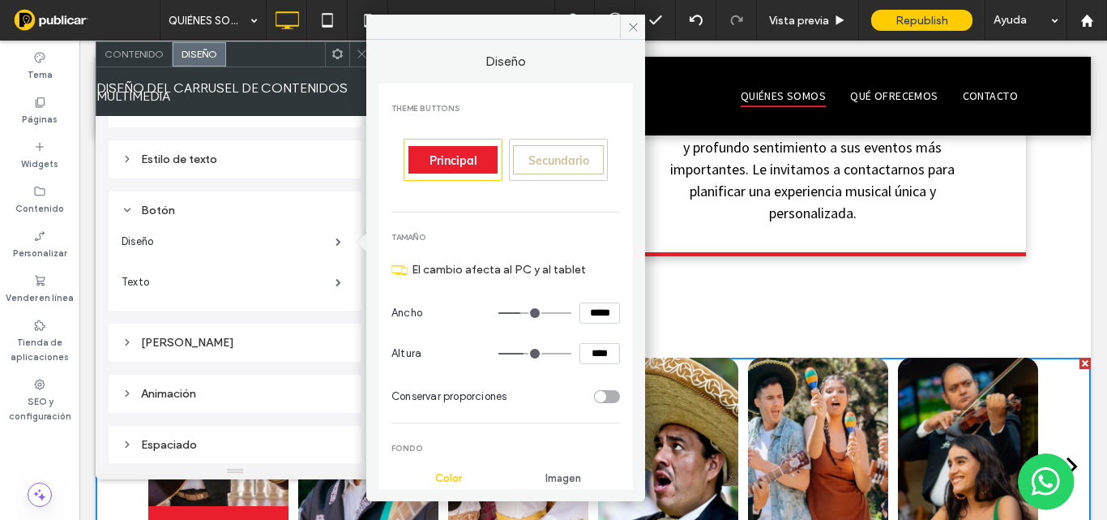
type input "***"
type input "*****"
type input "***"
type input "*****"
type input "***"
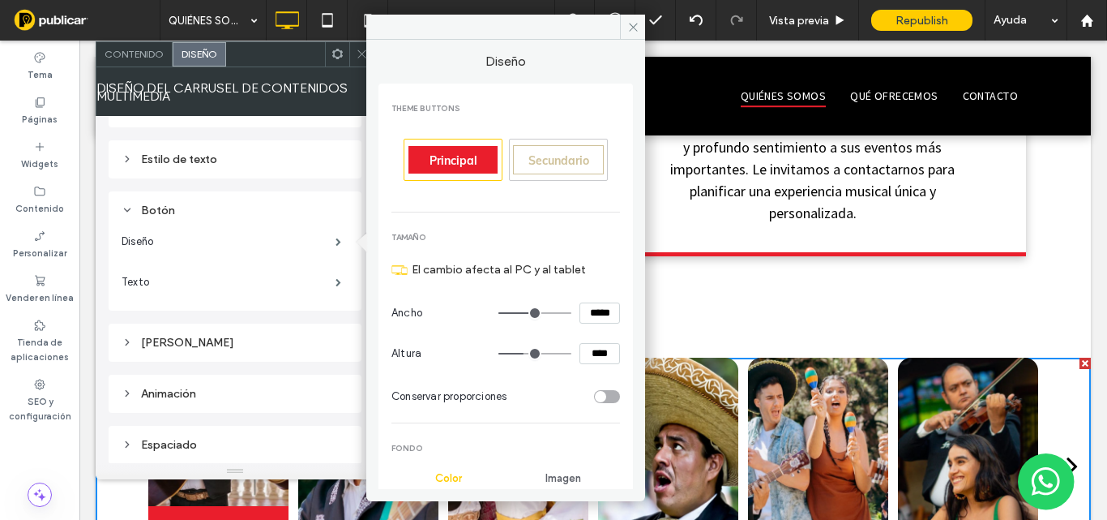
type input "*****"
type input "***"
type input "*****"
type input "***"
type input "*****"
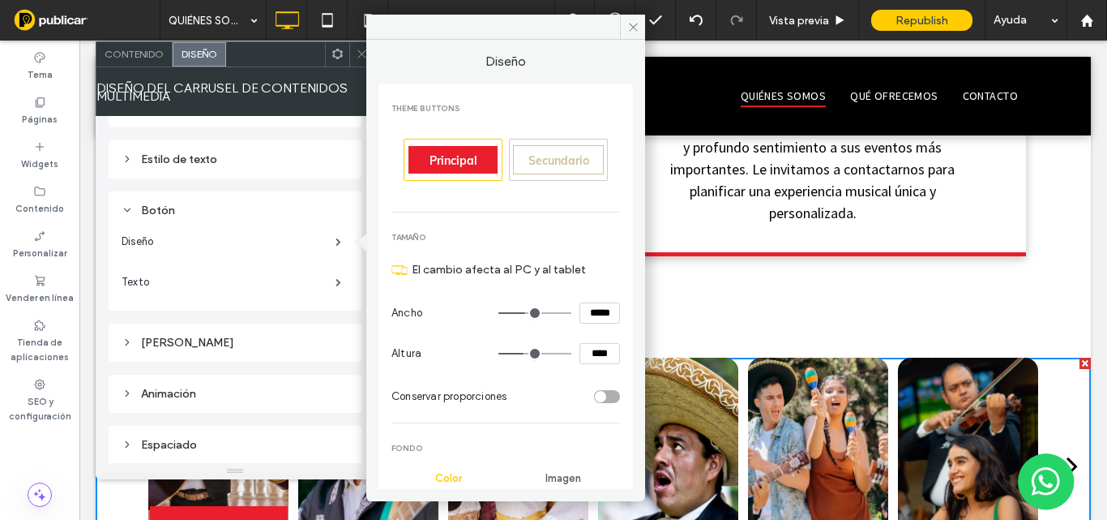
type input "***"
type input "*****"
type input "***"
click at [516, 312] on input "range" at bounding box center [534, 313] width 73 height 2
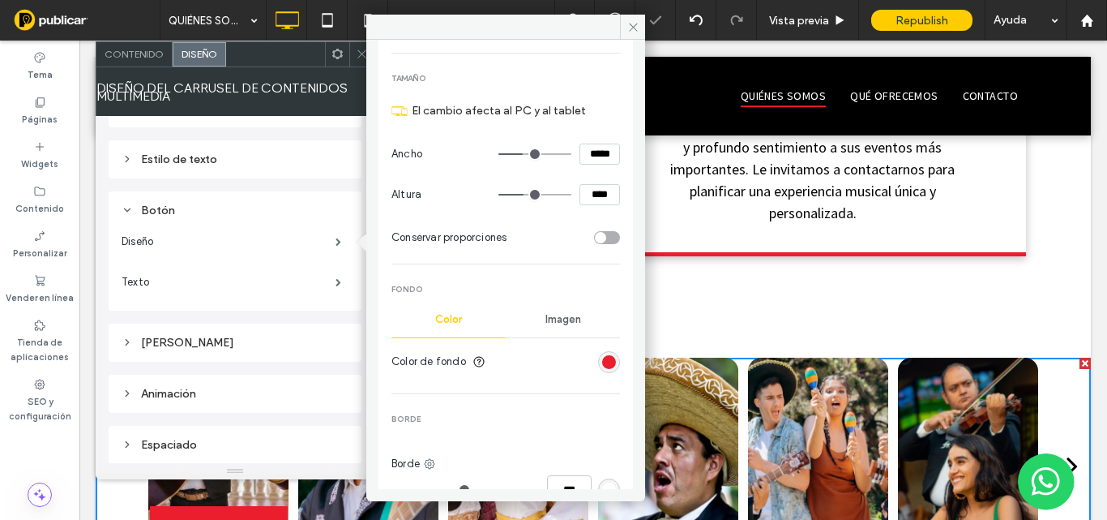
scroll to position [162, 0]
click at [562, 313] on span "Imagen" at bounding box center [563, 316] width 36 height 13
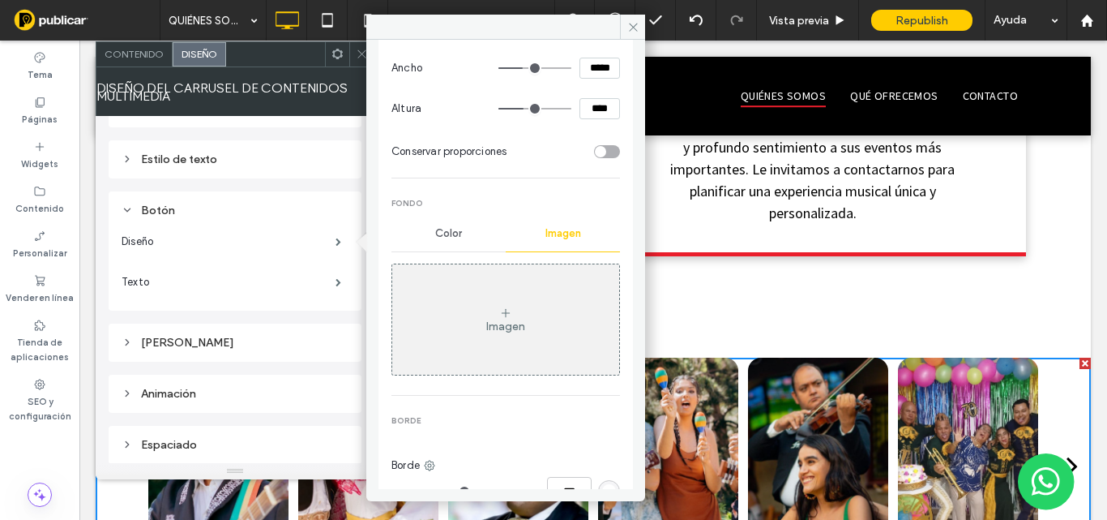
scroll to position [243, 0]
click at [444, 230] on span "Color" at bounding box center [448, 235] width 27 height 13
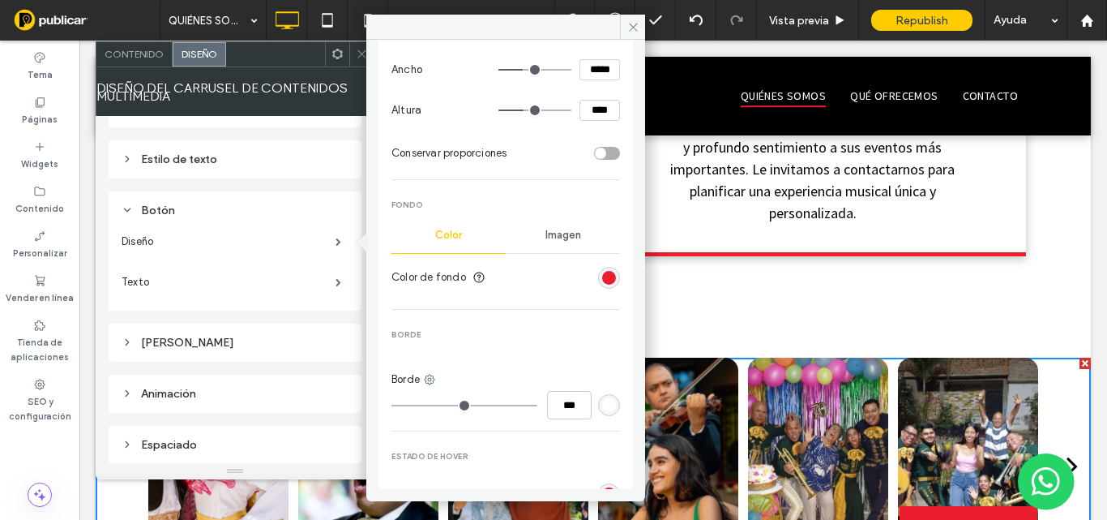
click at [176, 341] on div "Marco" at bounding box center [235, 343] width 227 height 14
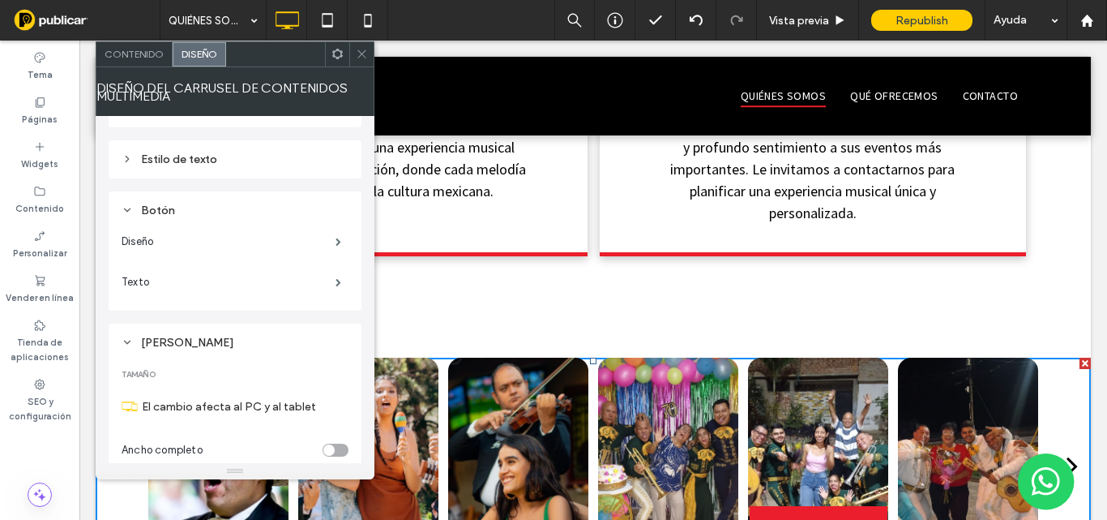
click at [176, 341] on div "Marco" at bounding box center [235, 343] width 227 height 14
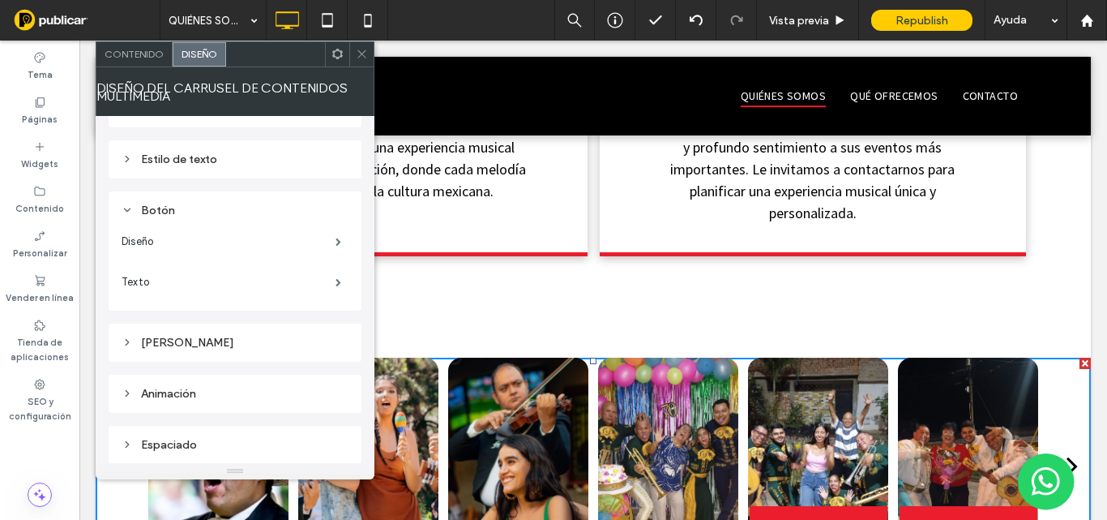
click at [184, 391] on div "Animación" at bounding box center [235, 394] width 227 height 14
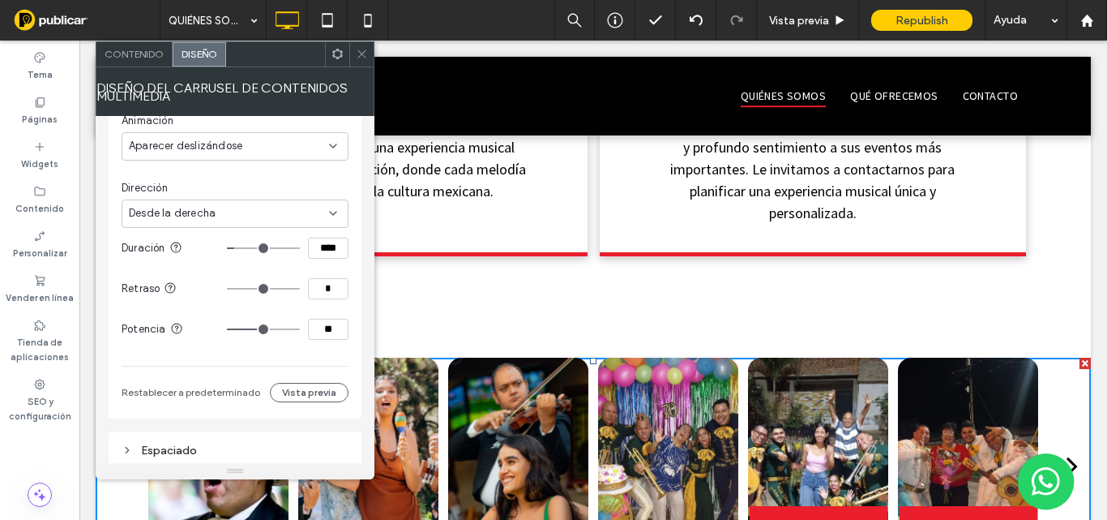
scroll to position [1239, 0]
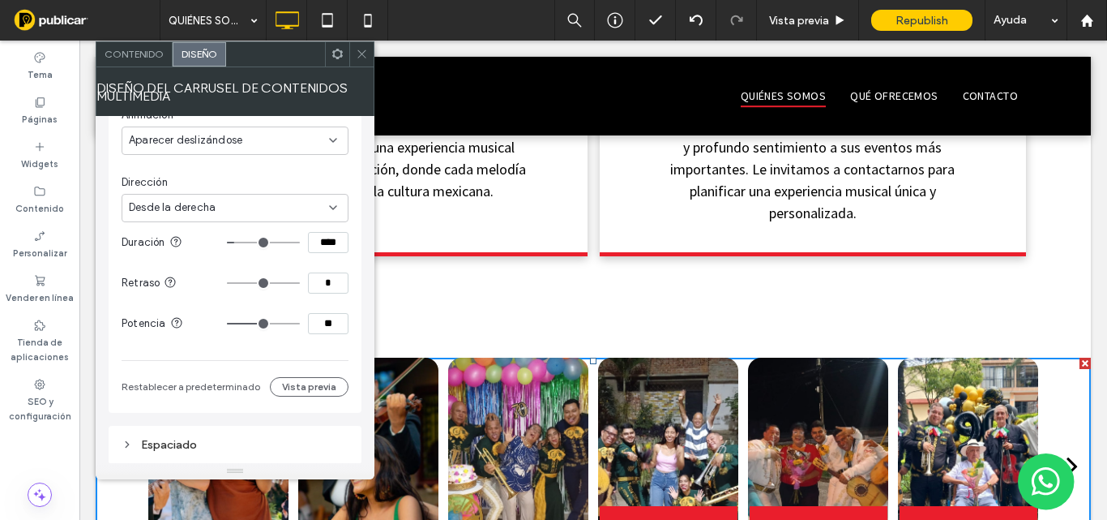
click at [361, 51] on icon at bounding box center [362, 54] width 12 height 12
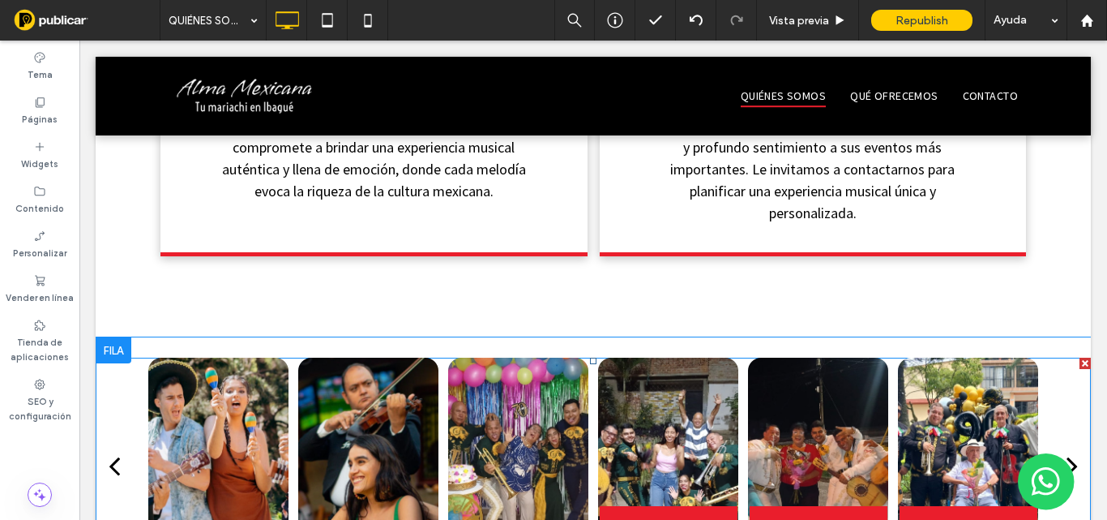
click at [241, 357] on div at bounding box center [218, 464] width 141 height 215
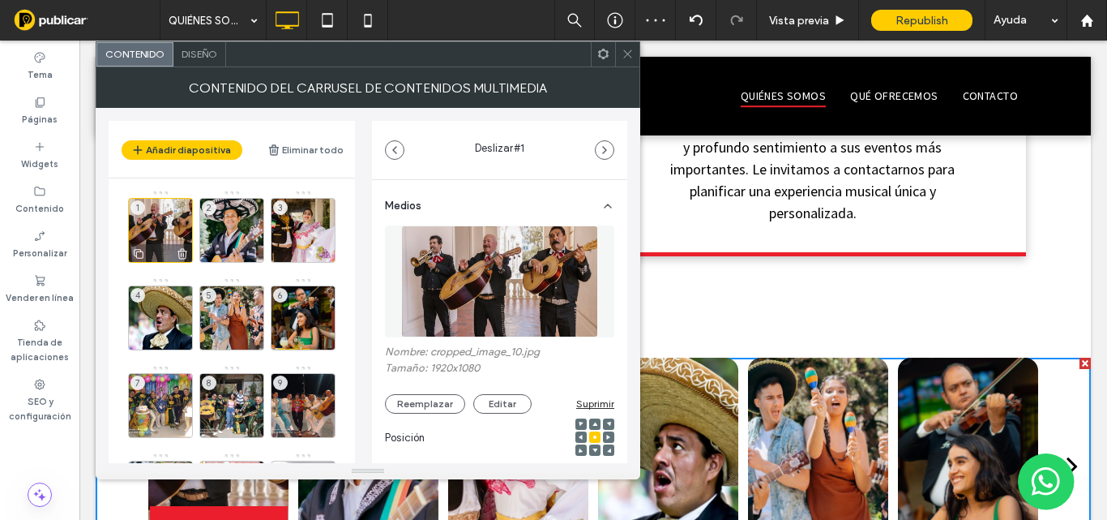
click at [168, 233] on div "1" at bounding box center [160, 230] width 65 height 65
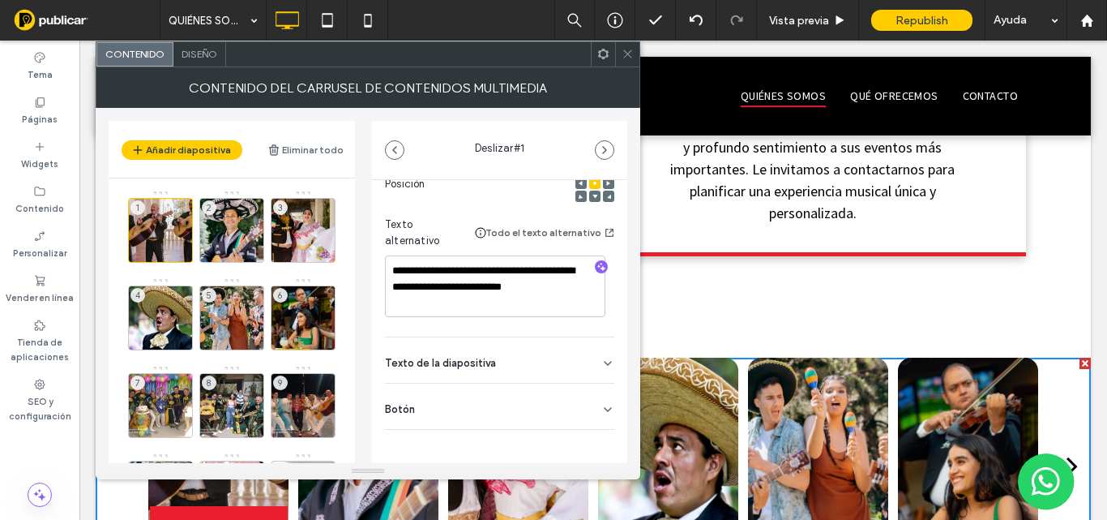
scroll to position [259, 0]
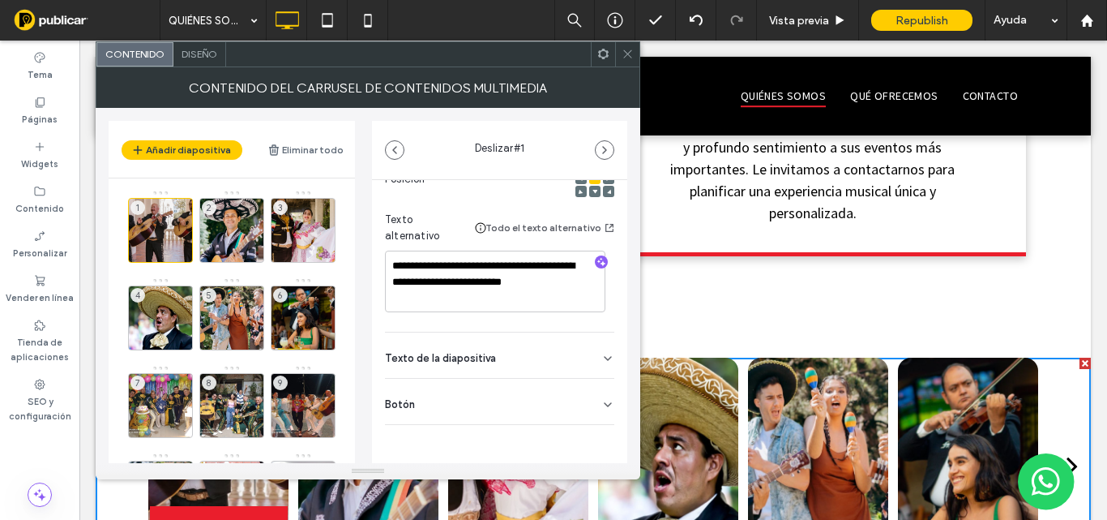
click at [502, 396] on div "Botón" at bounding box center [499, 400] width 229 height 45
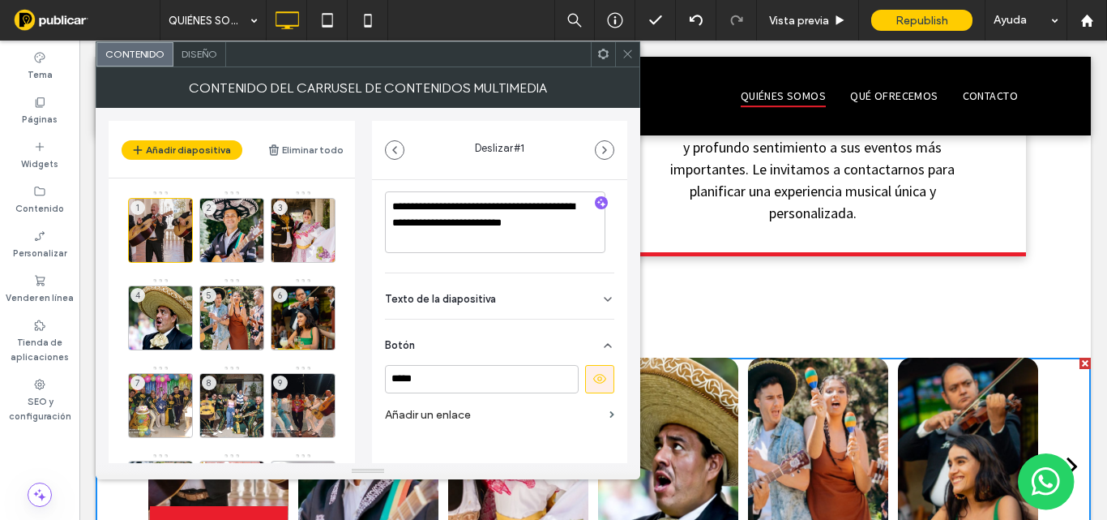
scroll to position [336, 0]
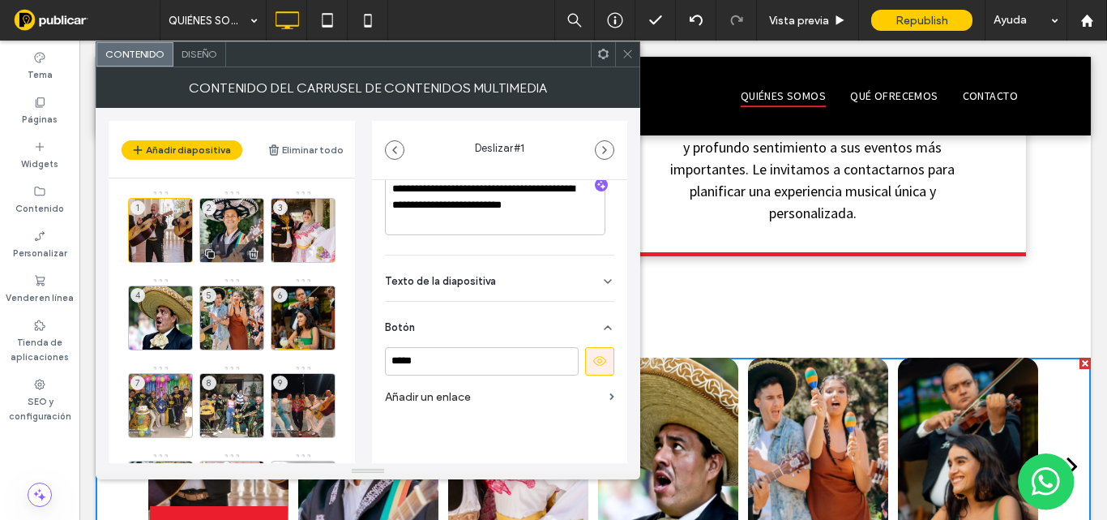
click at [224, 224] on div "2" at bounding box center [231, 230] width 65 height 65
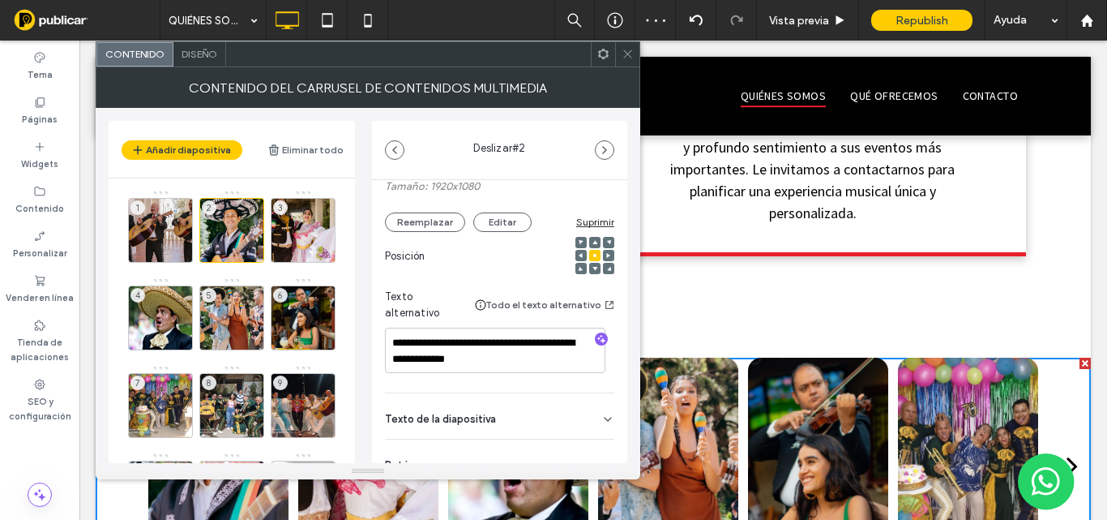
scroll to position [242, 0]
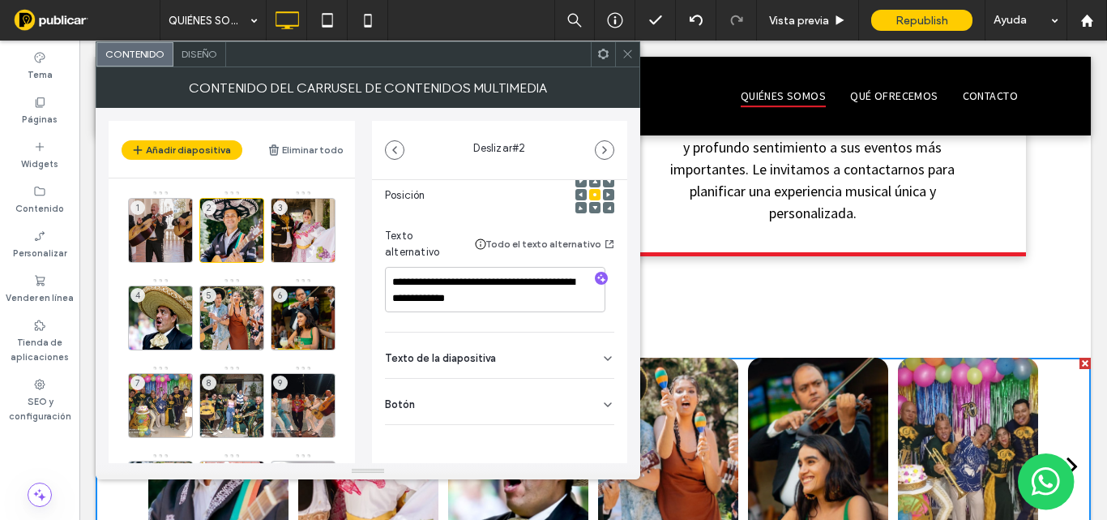
click at [514, 404] on div "Botón" at bounding box center [499, 400] width 229 height 45
click at [594, 443] on icon at bounding box center [599, 437] width 15 height 15
click at [306, 229] on div "3" at bounding box center [303, 230] width 65 height 65
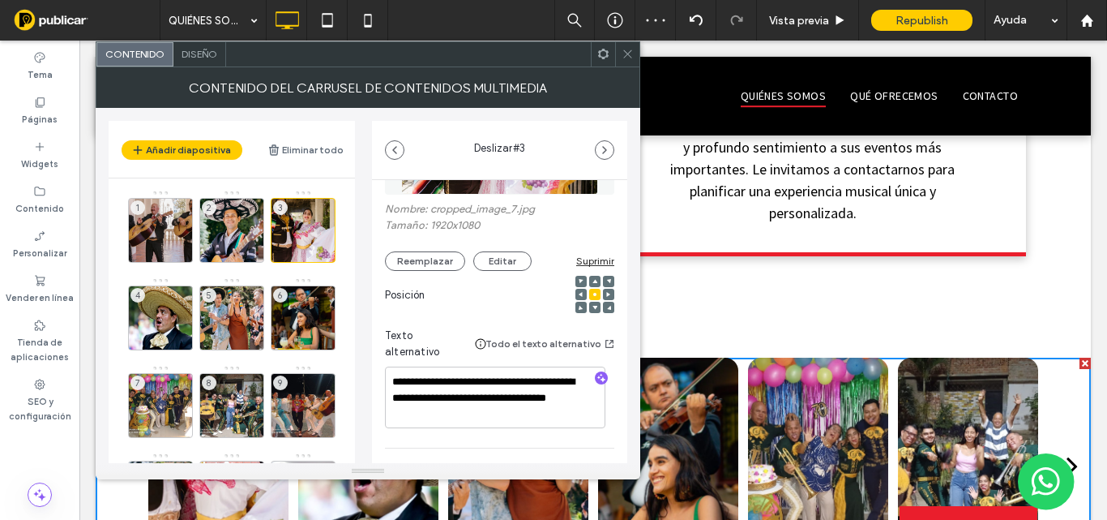
scroll to position [259, 0]
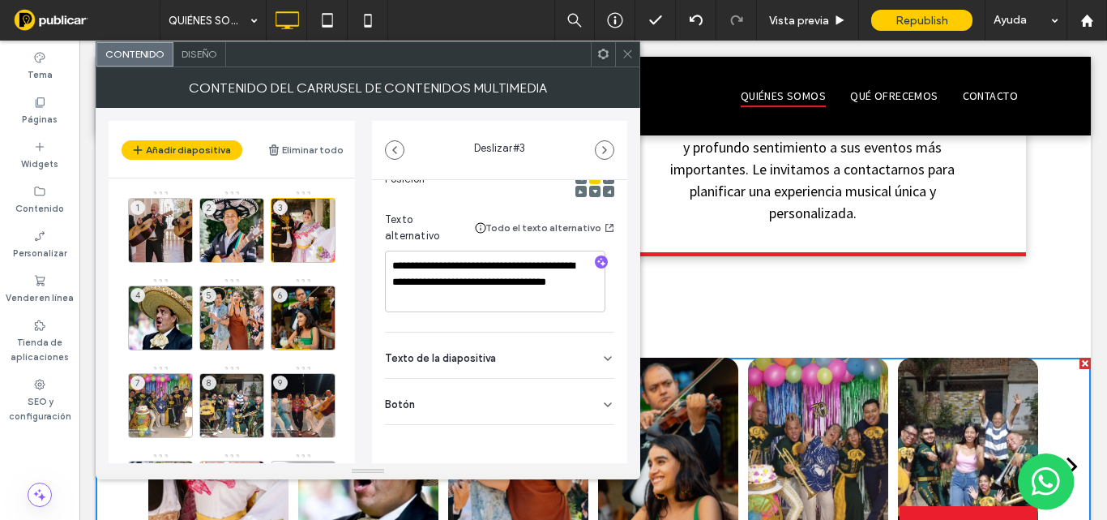
click at [469, 410] on div "Botón" at bounding box center [499, 400] width 229 height 45
click at [592, 443] on icon at bounding box center [599, 437] width 15 height 15
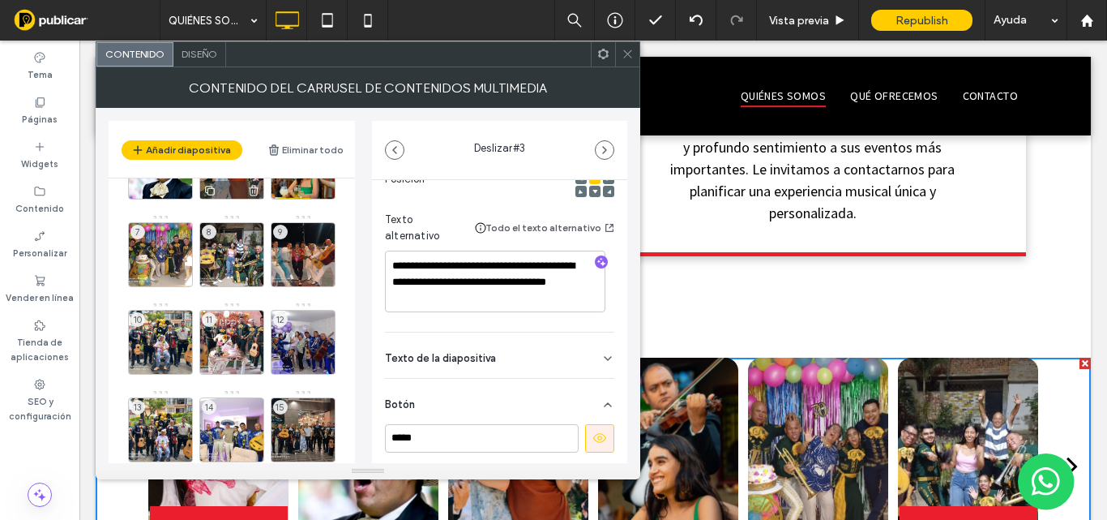
scroll to position [186, 0]
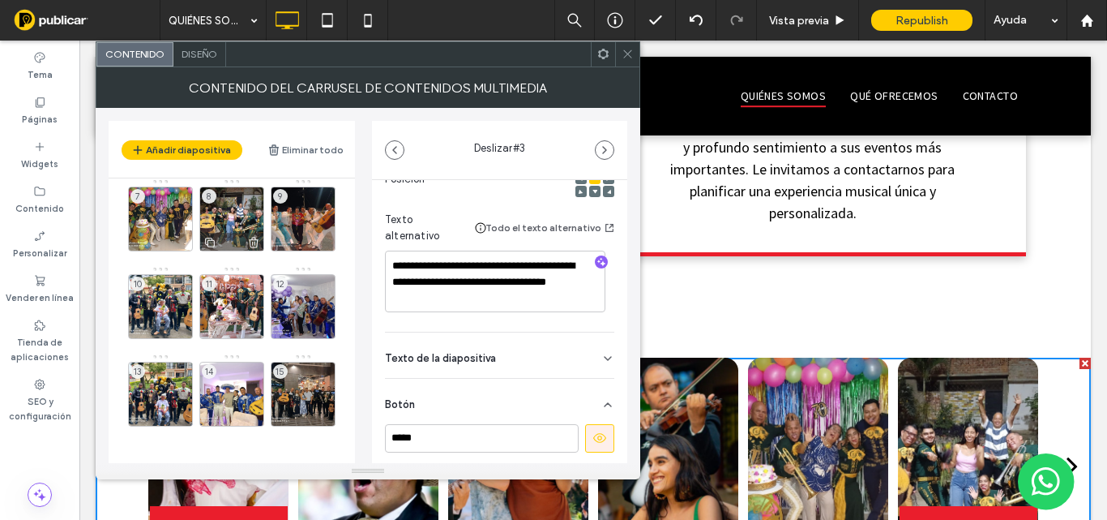
click at [232, 207] on div "8" at bounding box center [231, 218] width 65 height 65
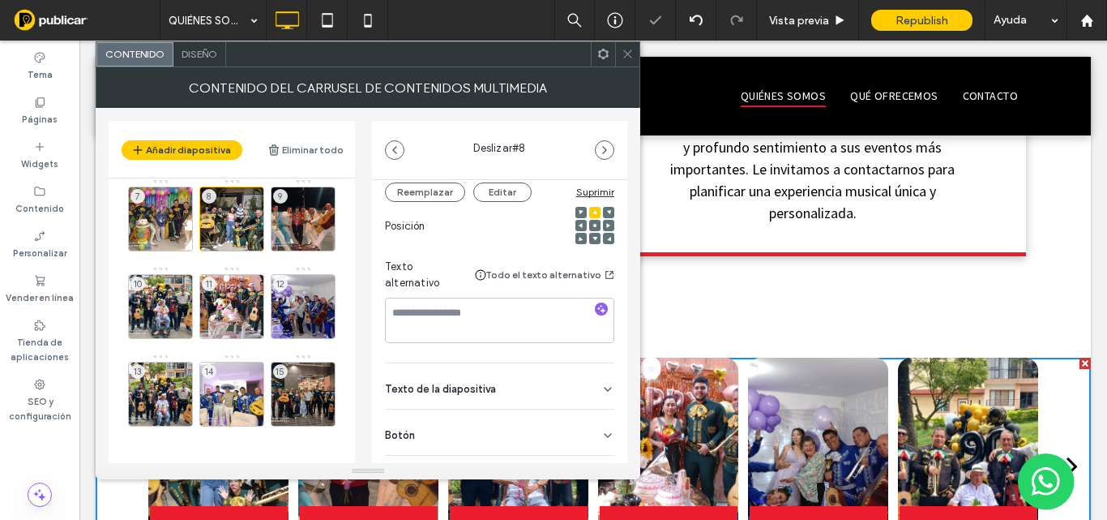
scroll to position [242, 0]
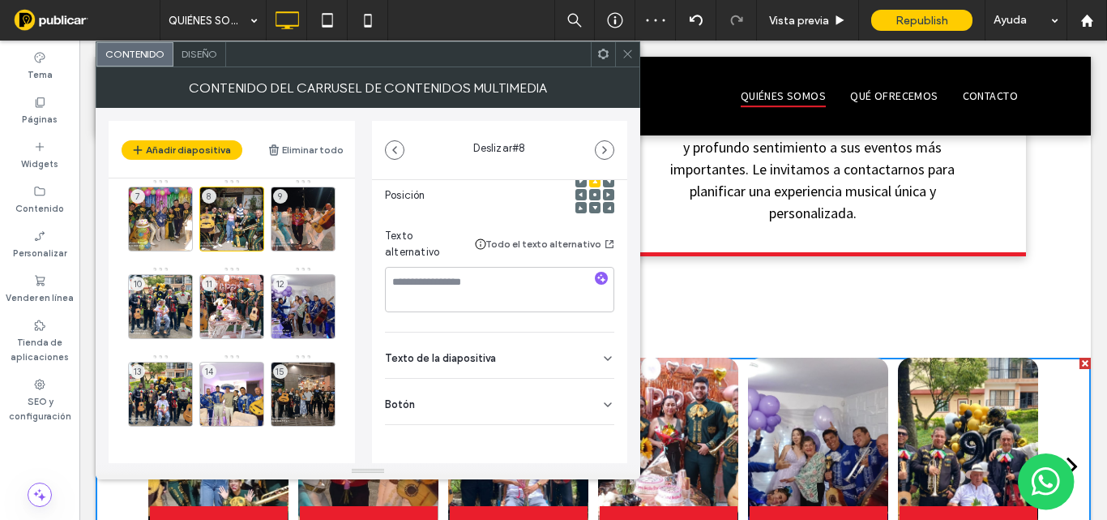
click at [503, 408] on div "Botón" at bounding box center [499, 400] width 229 height 45
click at [593, 441] on use at bounding box center [599, 438] width 13 height 10
click at [1071, 436] on button "next" at bounding box center [1072, 465] width 37 height 58
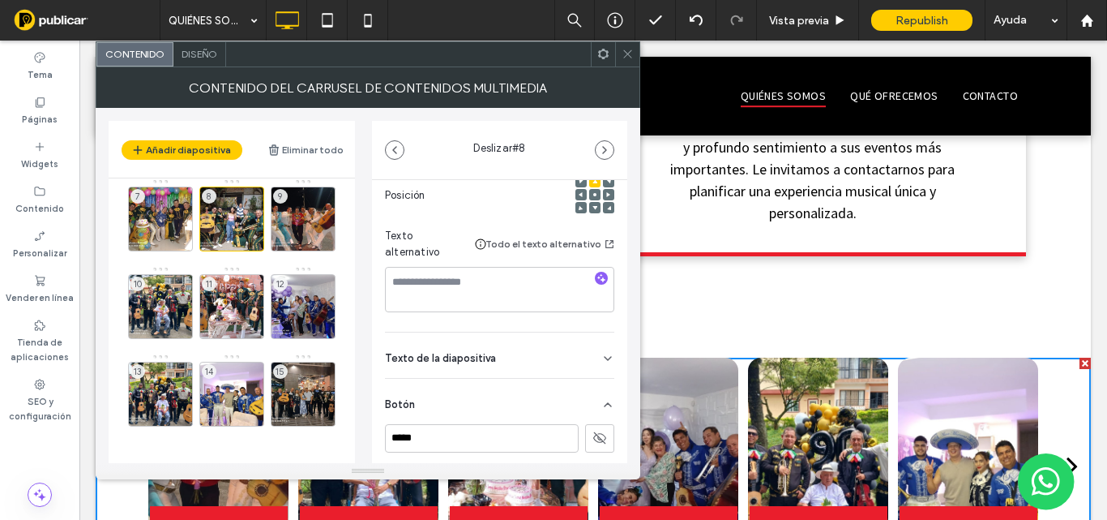
click at [1067, 449] on div "next" at bounding box center [1072, 465] width 11 height 32
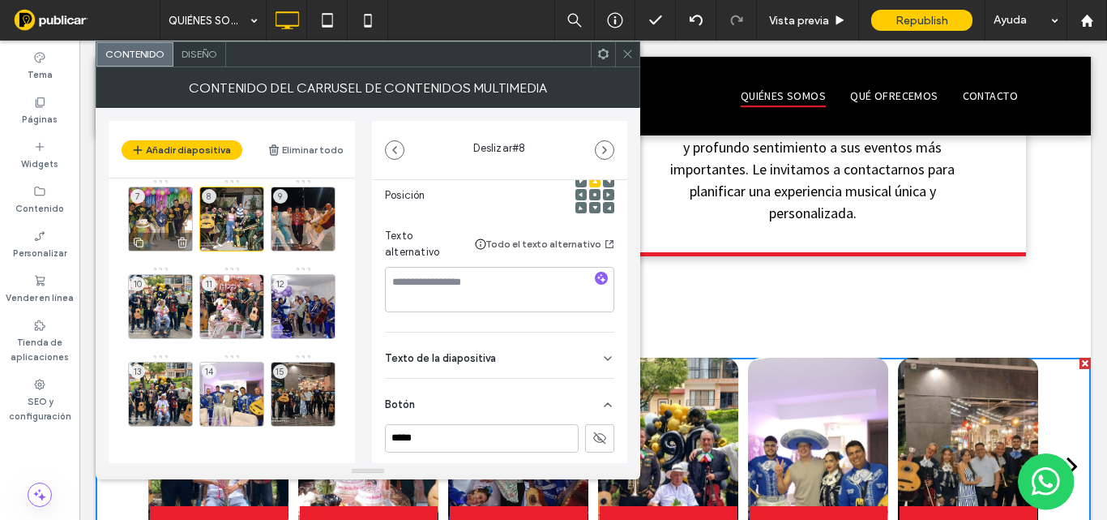
click at [165, 212] on div "7" at bounding box center [160, 218] width 65 height 65
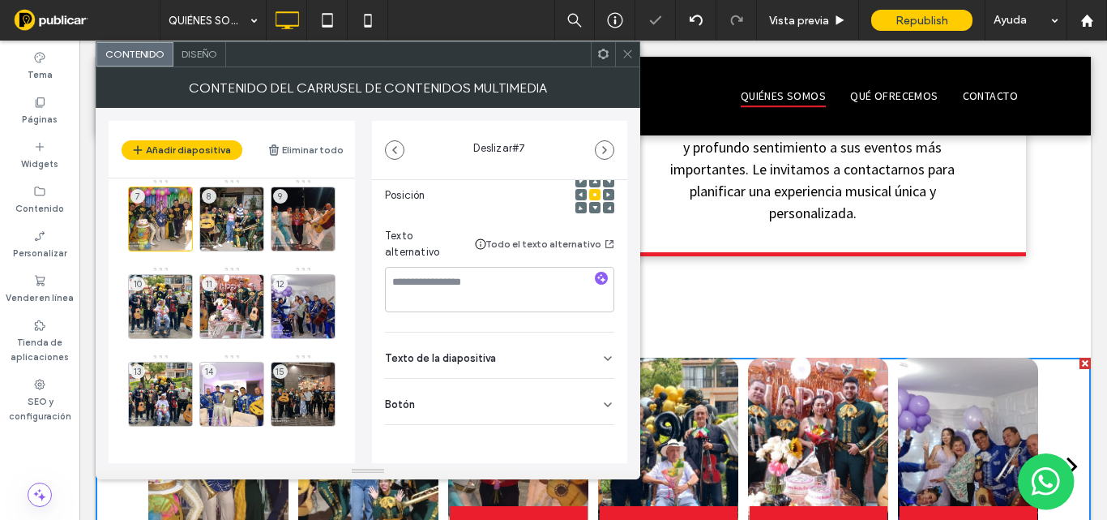
click at [470, 400] on div "Botón" at bounding box center [499, 400] width 229 height 45
click at [242, 212] on div "8" at bounding box center [231, 218] width 65 height 65
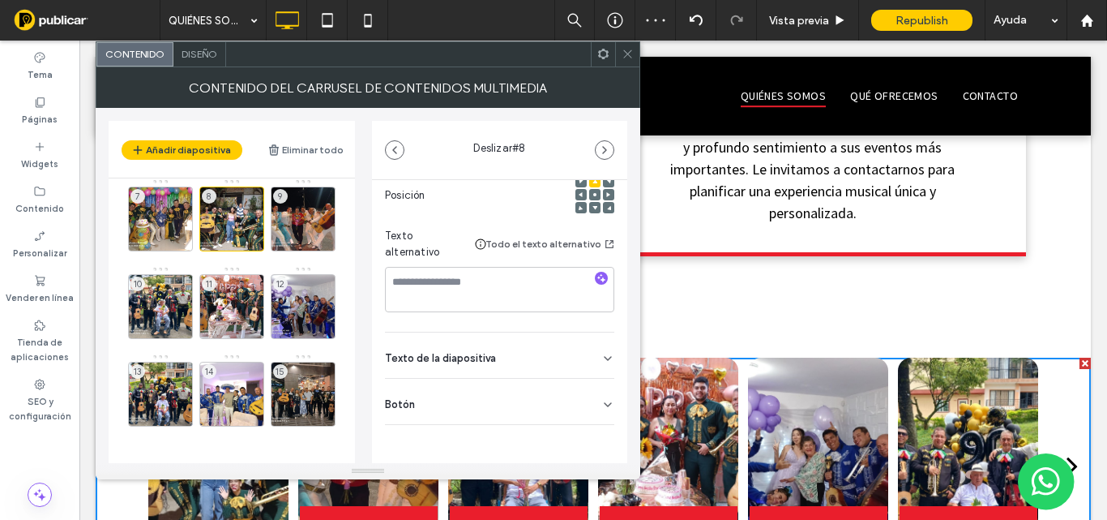
click at [501, 395] on div "Botón" at bounding box center [499, 400] width 229 height 45
click at [301, 207] on div "9" at bounding box center [303, 218] width 65 height 65
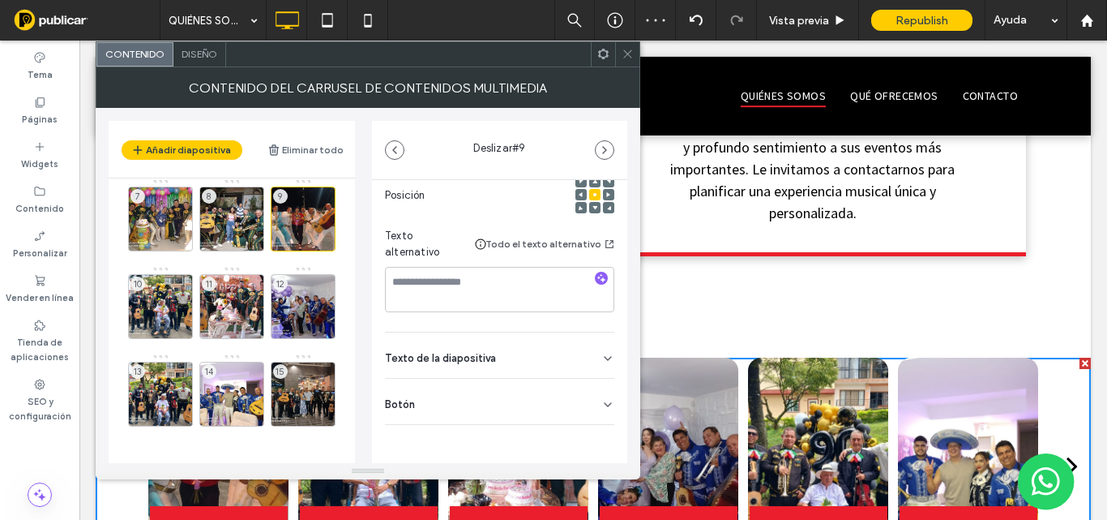
click at [490, 397] on div "Botón" at bounding box center [499, 400] width 229 height 45
click at [597, 443] on icon at bounding box center [599, 437] width 15 height 15
click at [312, 213] on div "9" at bounding box center [303, 218] width 65 height 65
click at [173, 303] on div "10" at bounding box center [160, 306] width 65 height 65
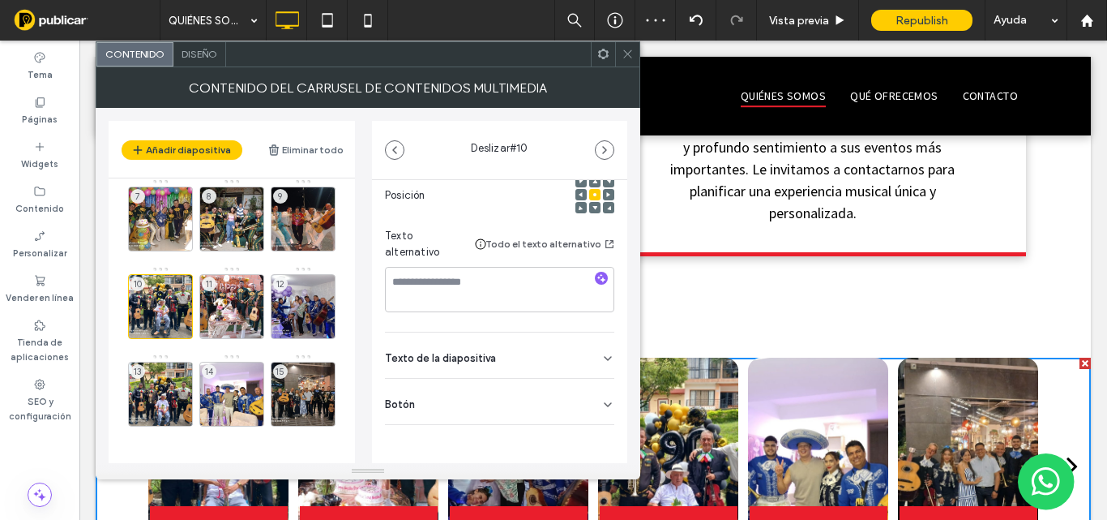
click at [464, 394] on div "Botón" at bounding box center [499, 400] width 229 height 45
click at [593, 440] on use at bounding box center [599, 438] width 13 height 10
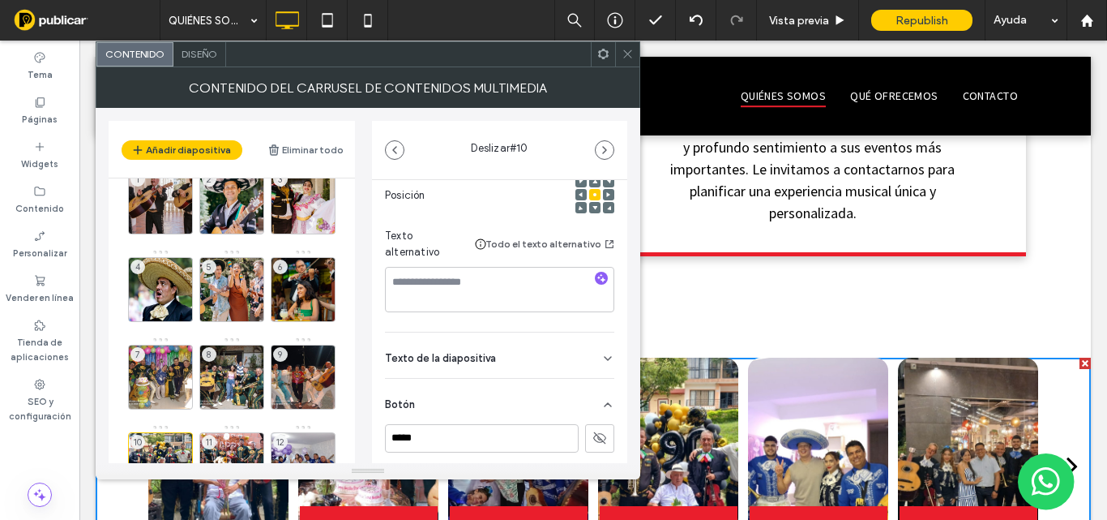
scroll to position [0, 0]
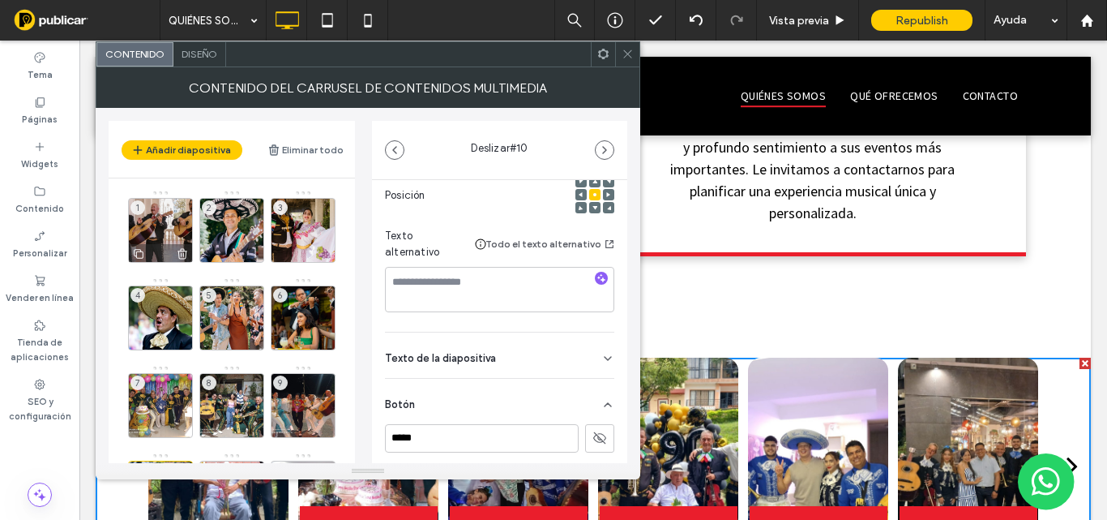
click at [169, 222] on div "1" at bounding box center [160, 230] width 65 height 65
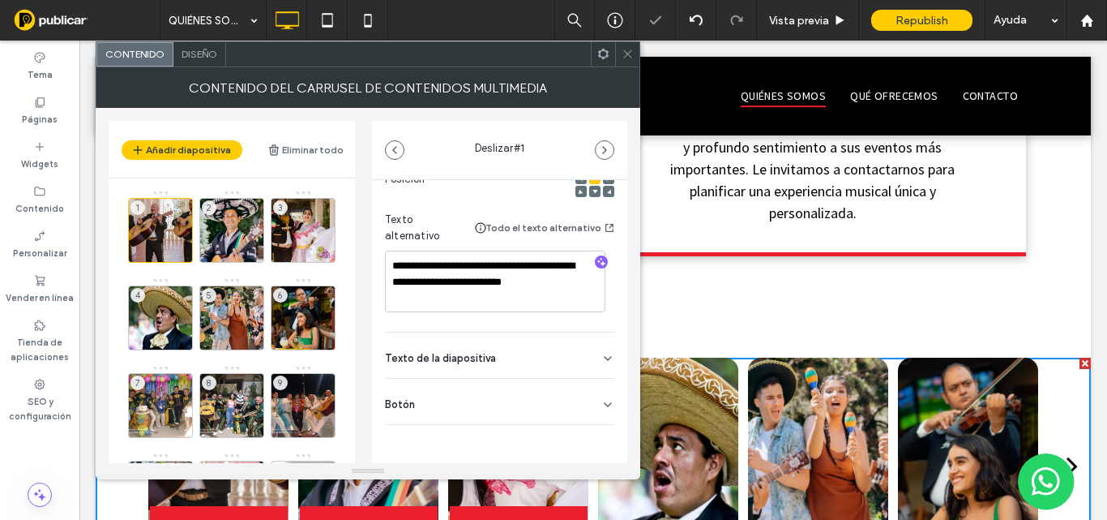
click at [468, 404] on div "Botón" at bounding box center [499, 400] width 229 height 45
click at [594, 443] on icon at bounding box center [599, 437] width 15 height 15
click at [242, 219] on div "2" at bounding box center [231, 230] width 65 height 65
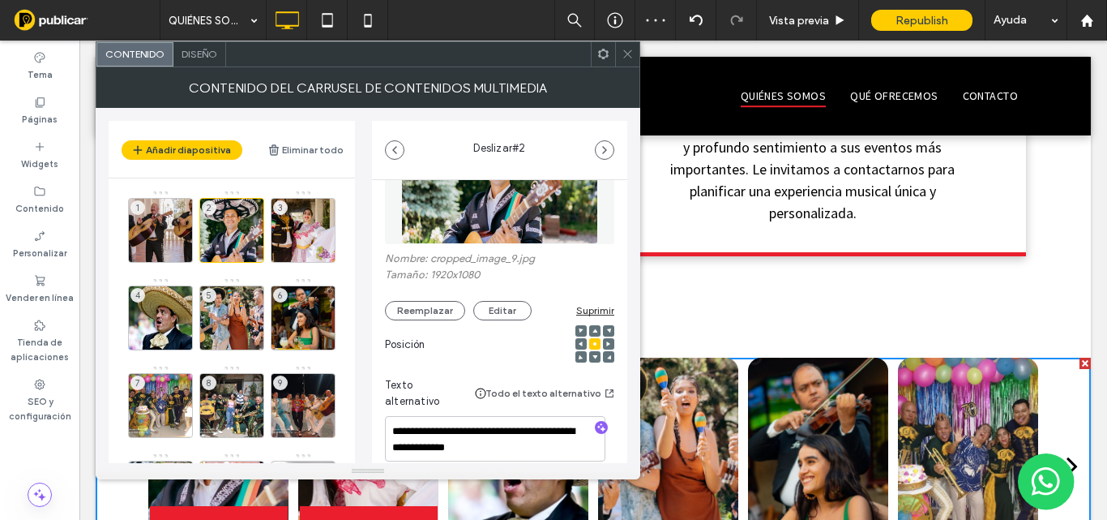
scroll to position [242, 0]
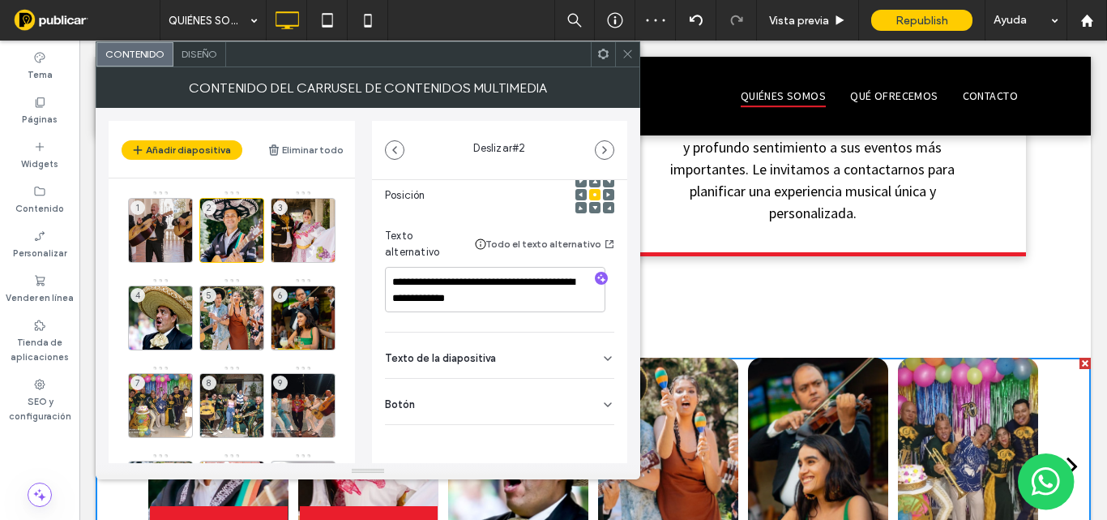
click at [450, 401] on div "Botón" at bounding box center [499, 400] width 229 height 45
click at [585, 437] on button at bounding box center [599, 438] width 29 height 28
click at [314, 227] on div "3" at bounding box center [303, 230] width 65 height 65
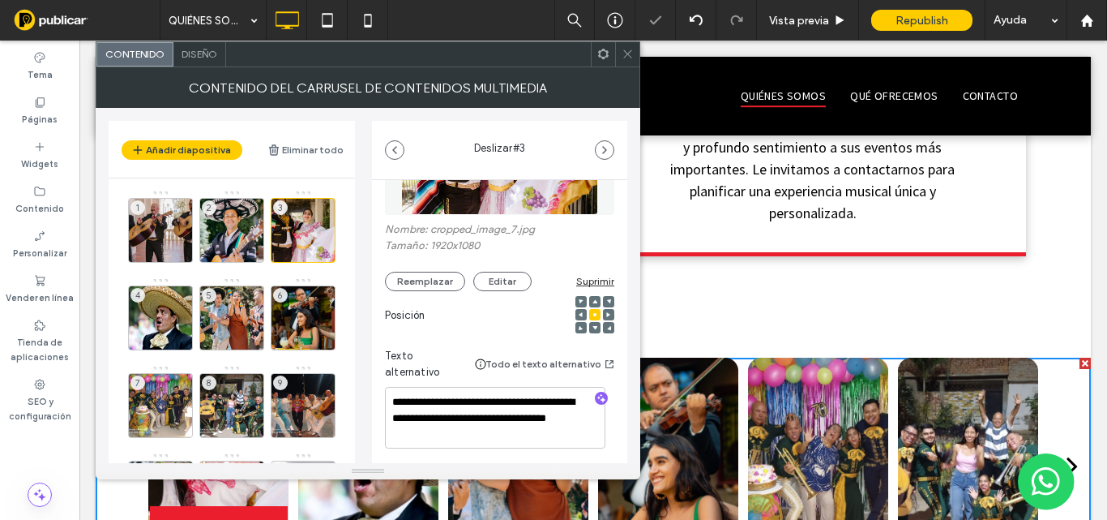
scroll to position [259, 0]
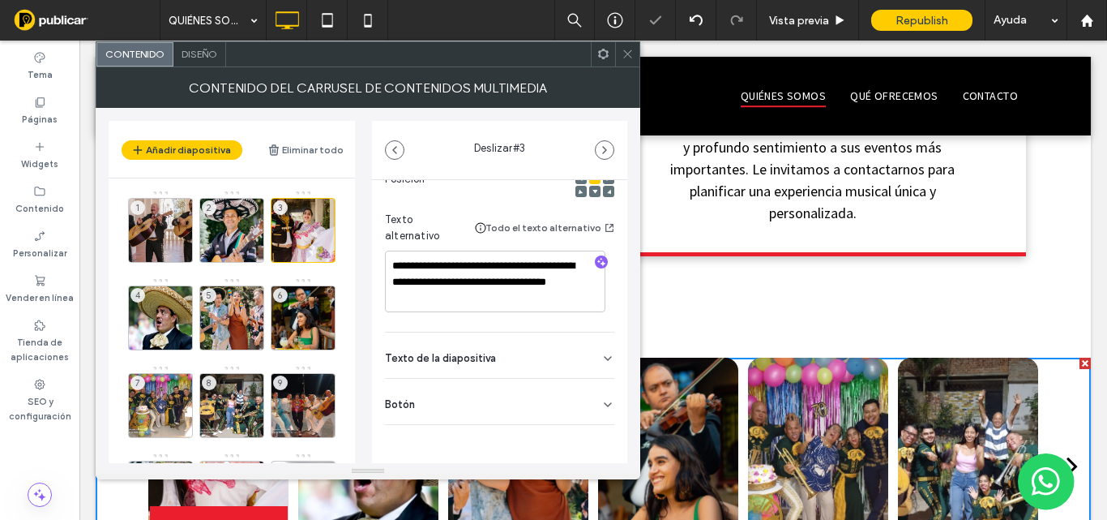
click at [522, 400] on div "Botón" at bounding box center [499, 400] width 229 height 45
click at [592, 441] on icon at bounding box center [599, 437] width 15 height 15
click at [164, 310] on div "4" at bounding box center [160, 317] width 65 height 65
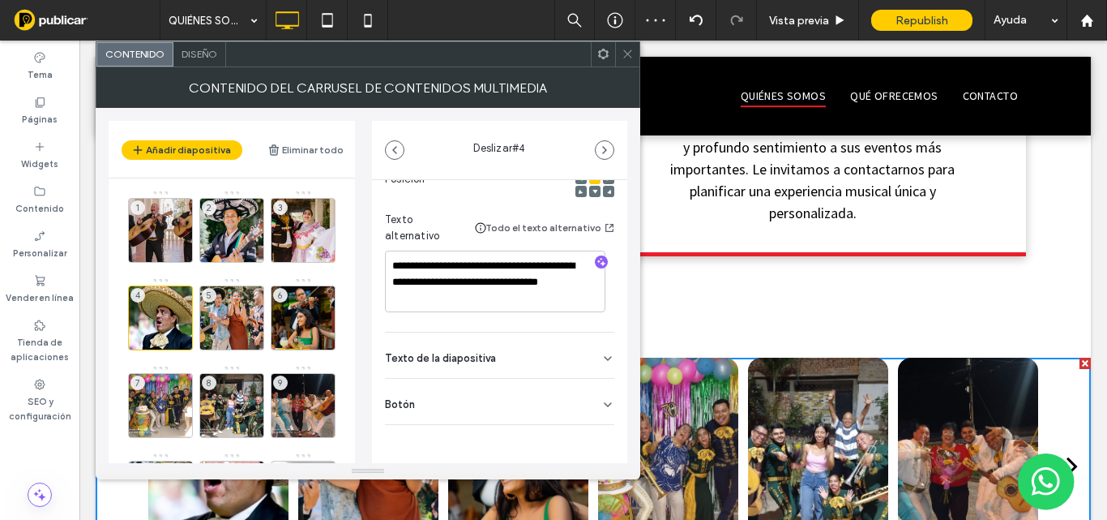
click at [517, 400] on div "Botón" at bounding box center [499, 400] width 229 height 45
click at [232, 316] on div "5" at bounding box center [231, 317] width 65 height 65
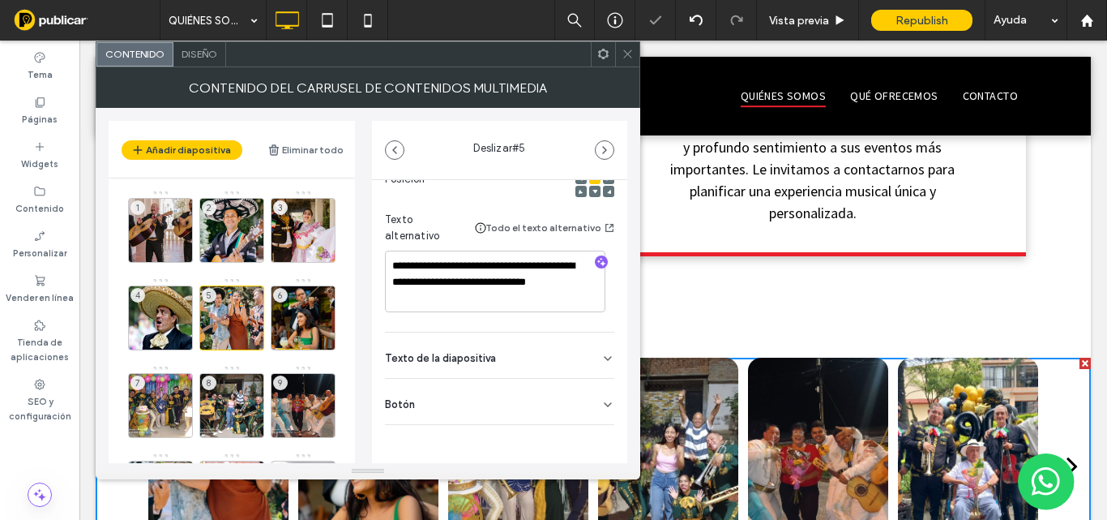
click at [568, 402] on div "Botón" at bounding box center [499, 400] width 229 height 45
click at [306, 305] on div "6" at bounding box center [303, 317] width 65 height 65
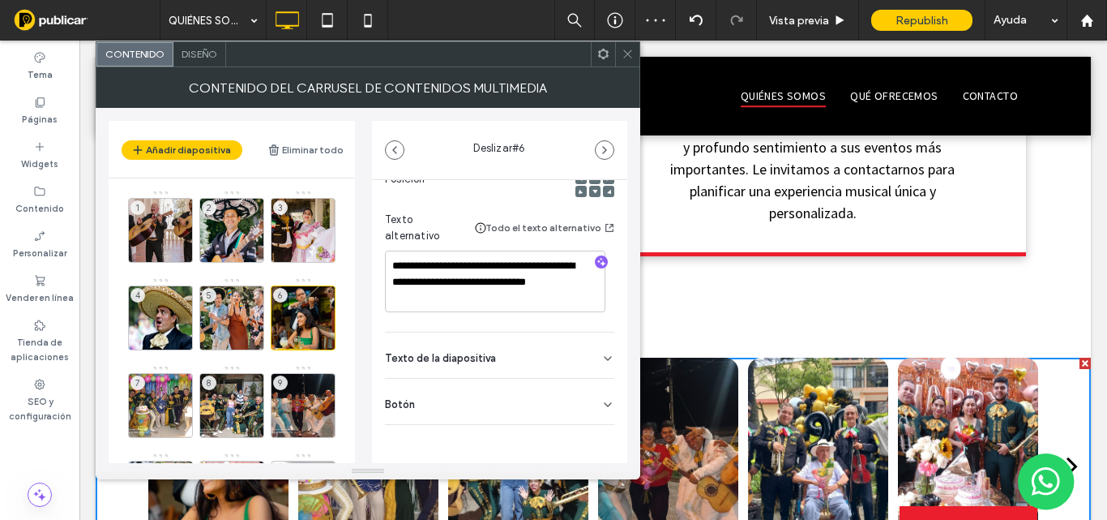
click at [492, 392] on div "Botón" at bounding box center [499, 400] width 229 height 45
click at [161, 395] on div "7" at bounding box center [160, 405] width 65 height 65
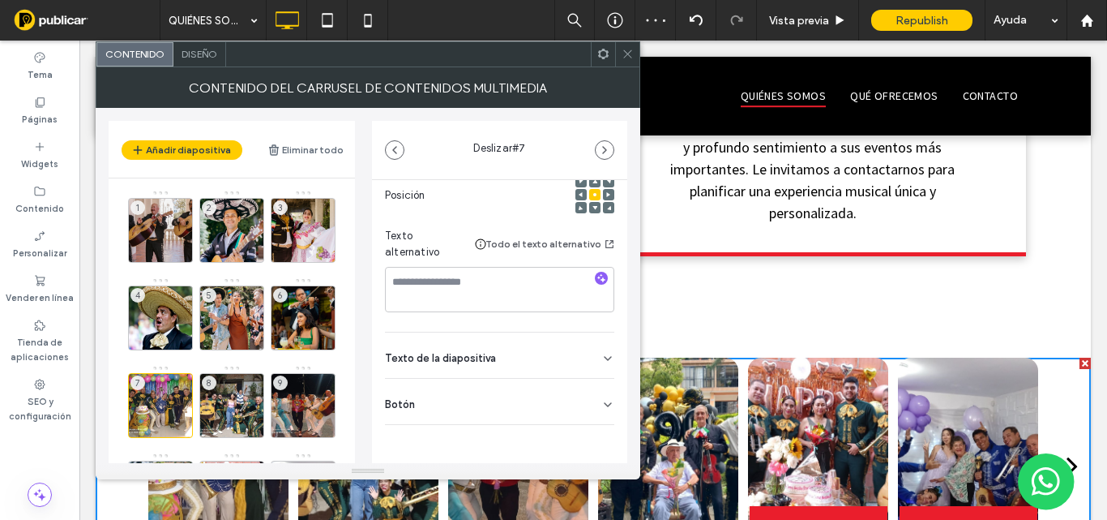
click at [493, 407] on div "Botón" at bounding box center [499, 400] width 229 height 45
click at [240, 403] on div "8" at bounding box center [231, 405] width 65 height 65
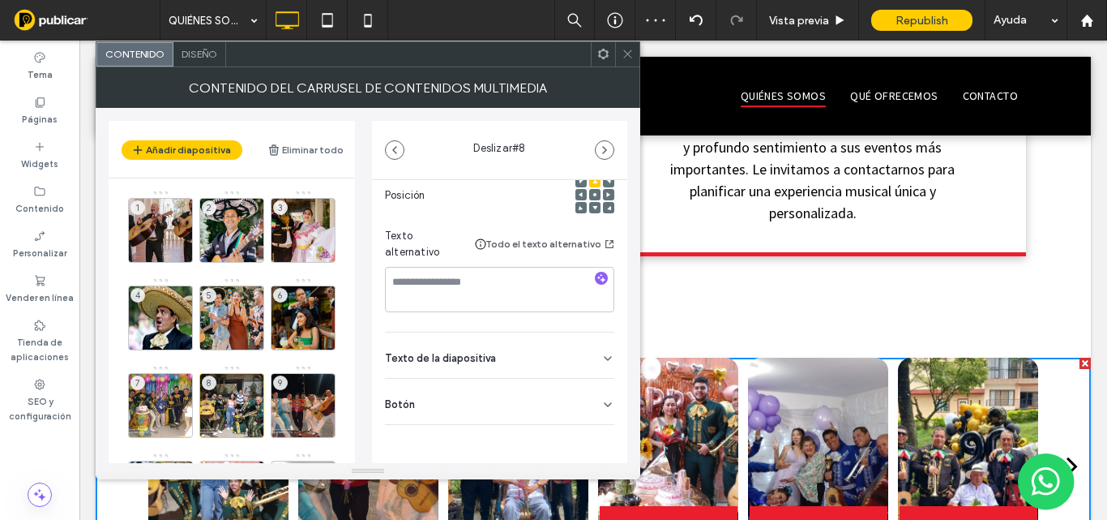
click at [521, 396] on div "Botón" at bounding box center [499, 400] width 229 height 45
click at [304, 397] on div "9" at bounding box center [303, 405] width 65 height 65
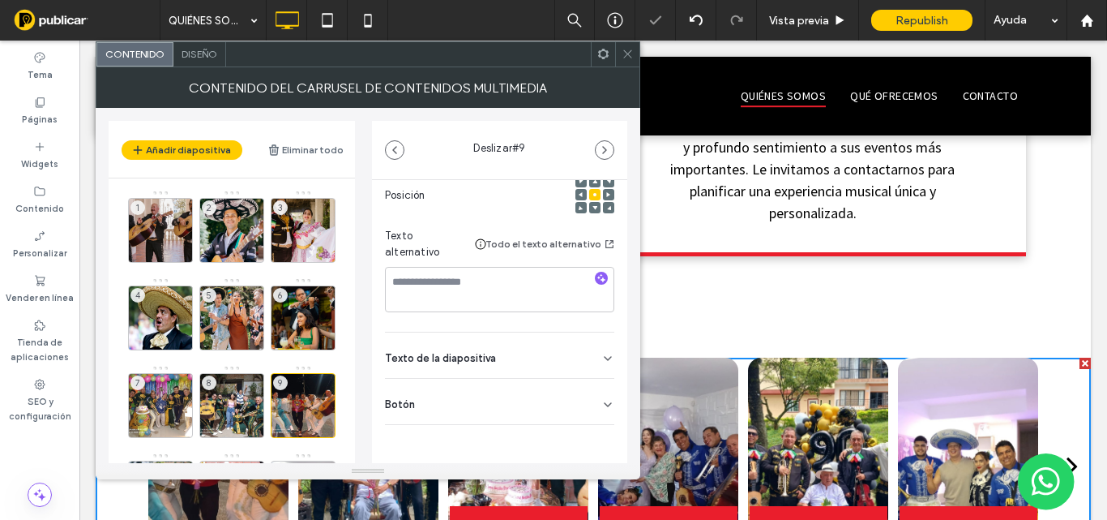
click at [528, 395] on div "Botón" at bounding box center [499, 400] width 229 height 45
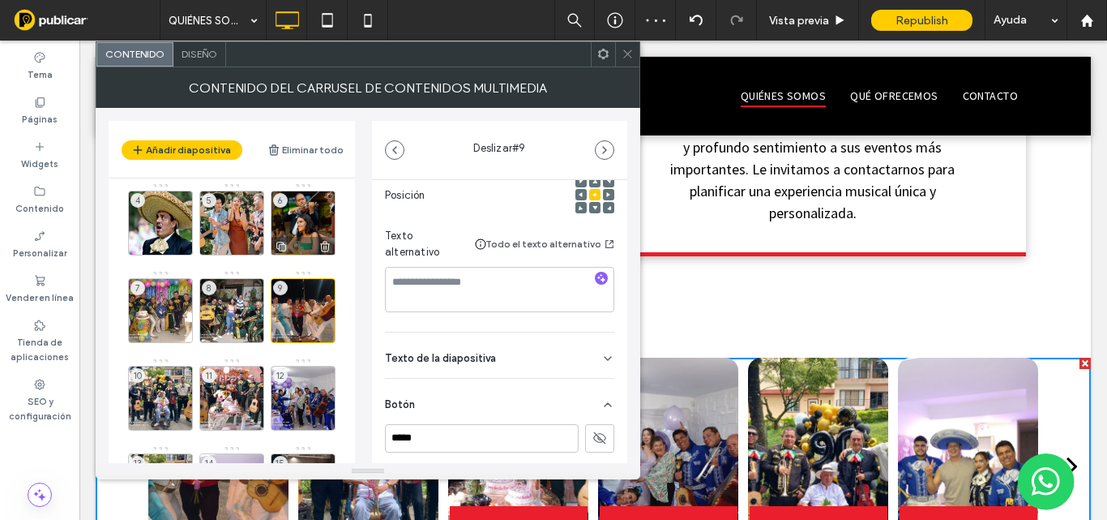
scroll to position [162, 0]
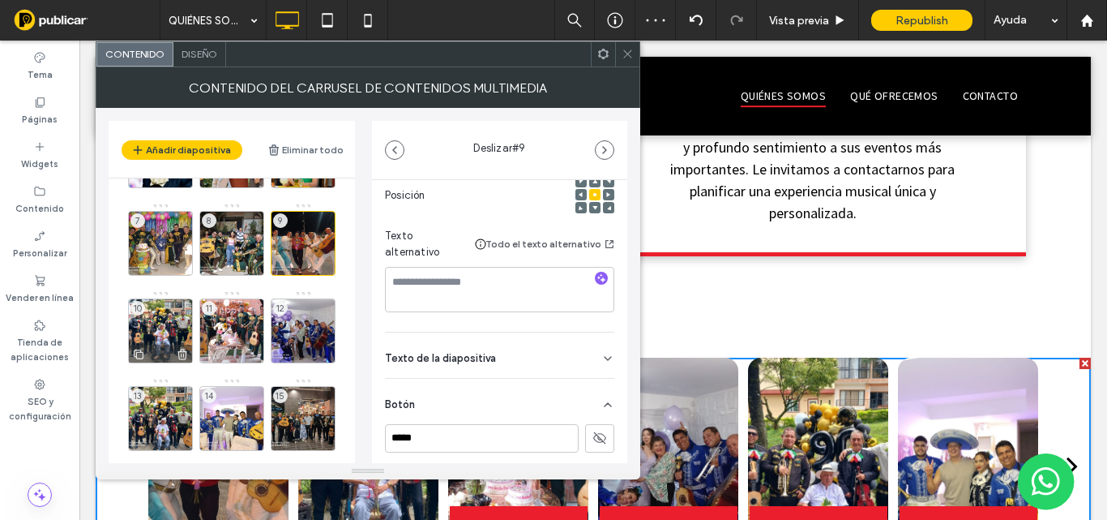
click at [173, 326] on div "10" at bounding box center [160, 330] width 65 height 65
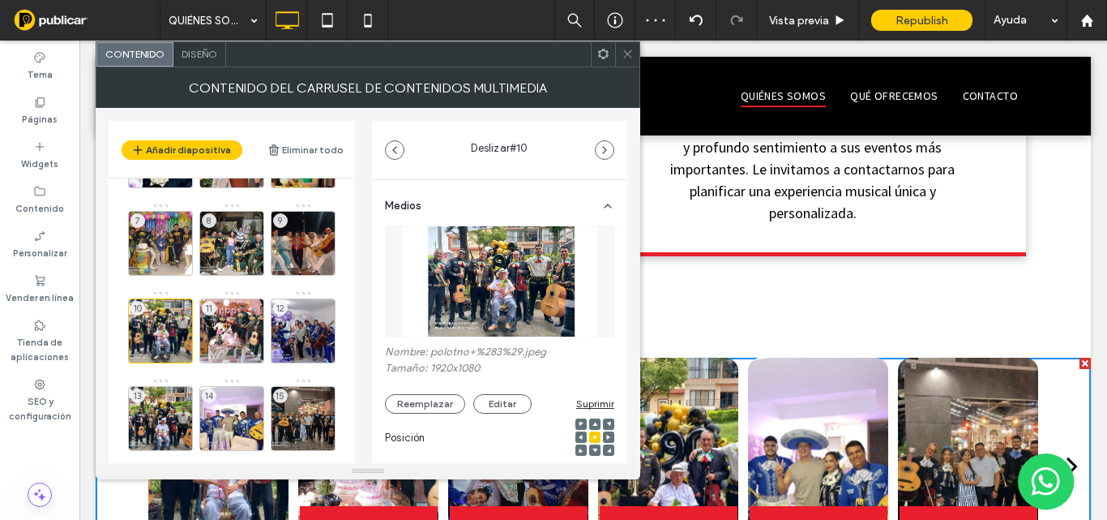
scroll to position [242, 0]
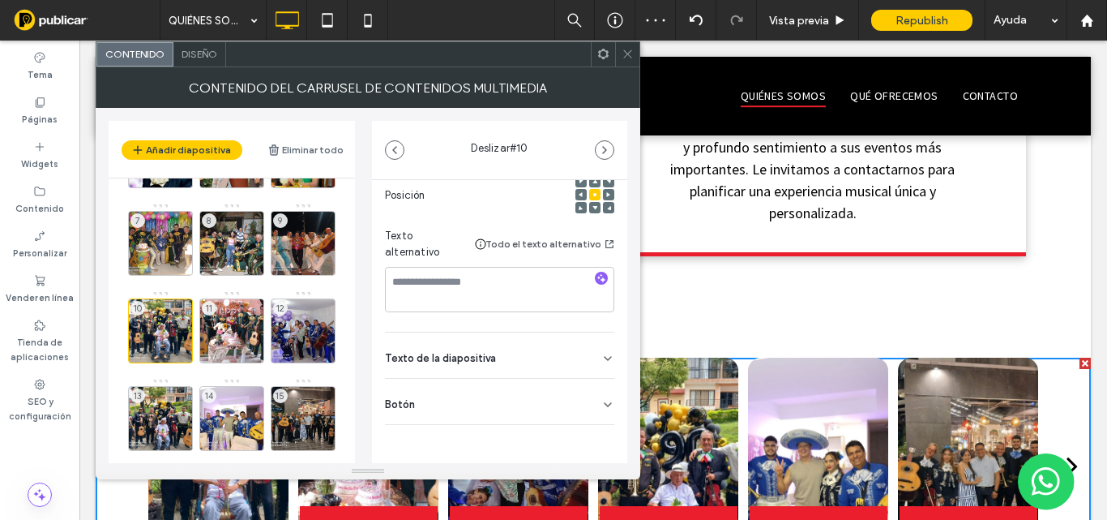
click at [524, 403] on div "Botón" at bounding box center [499, 400] width 229 height 45
click at [173, 325] on div "10" at bounding box center [160, 330] width 65 height 65
click at [230, 323] on div "11" at bounding box center [231, 330] width 65 height 65
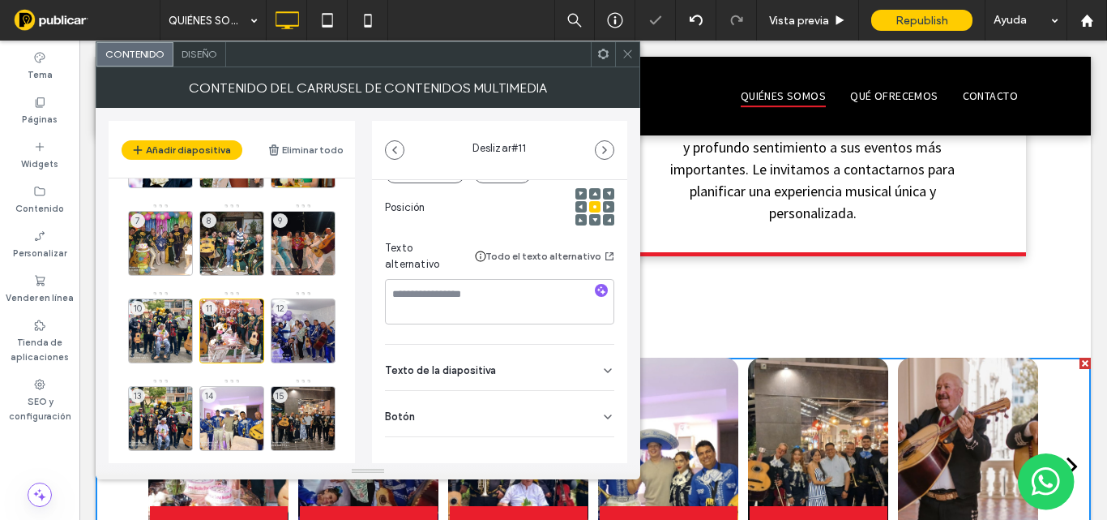
click at [541, 408] on div "Botón" at bounding box center [499, 413] width 229 height 45
click at [592, 443] on icon at bounding box center [599, 450] width 15 height 15
click at [304, 331] on div "12" at bounding box center [303, 330] width 65 height 65
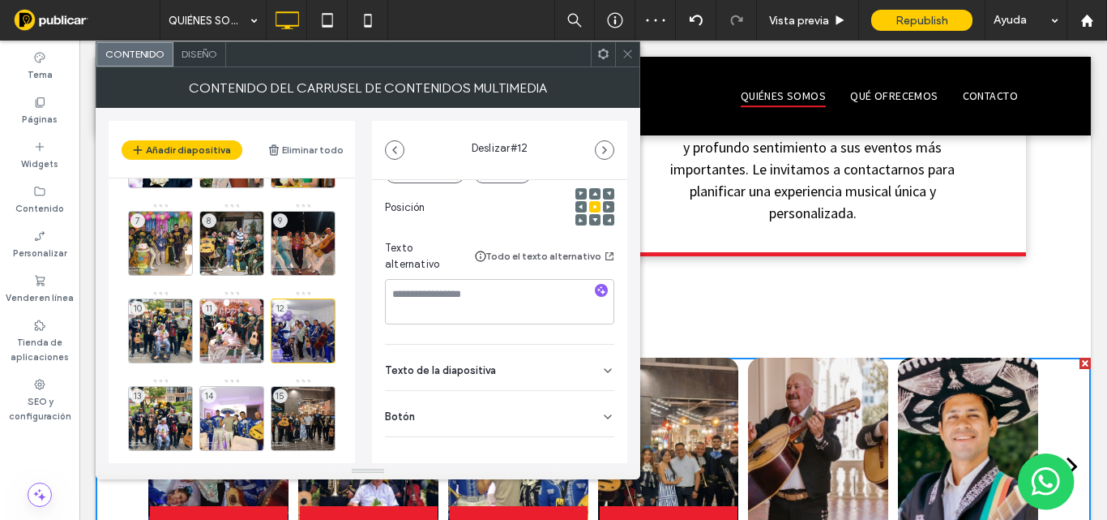
click at [558, 405] on div "Botón" at bounding box center [499, 413] width 229 height 45
click at [600, 443] on button at bounding box center [599, 450] width 29 height 28
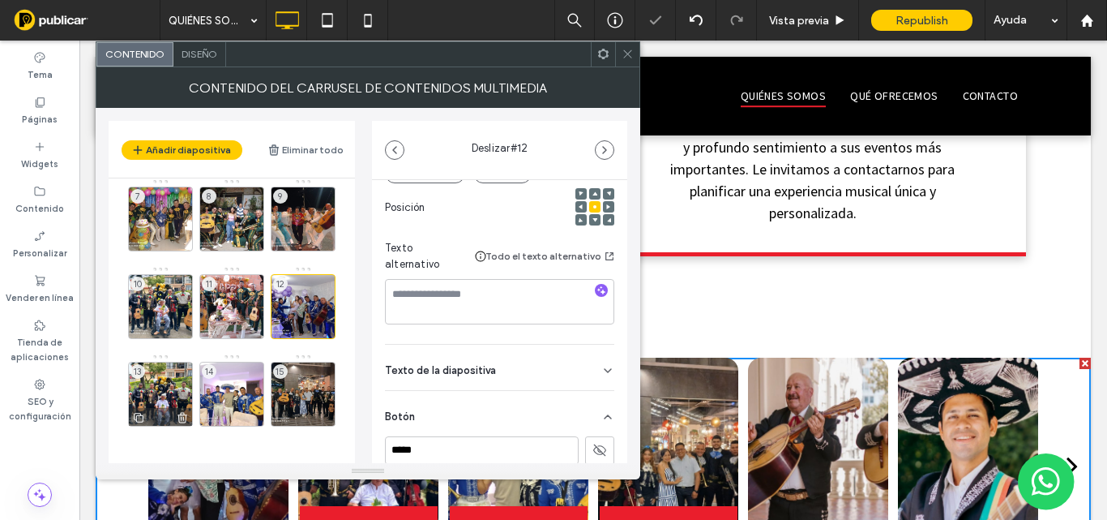
click at [169, 396] on div "13" at bounding box center [160, 393] width 65 height 65
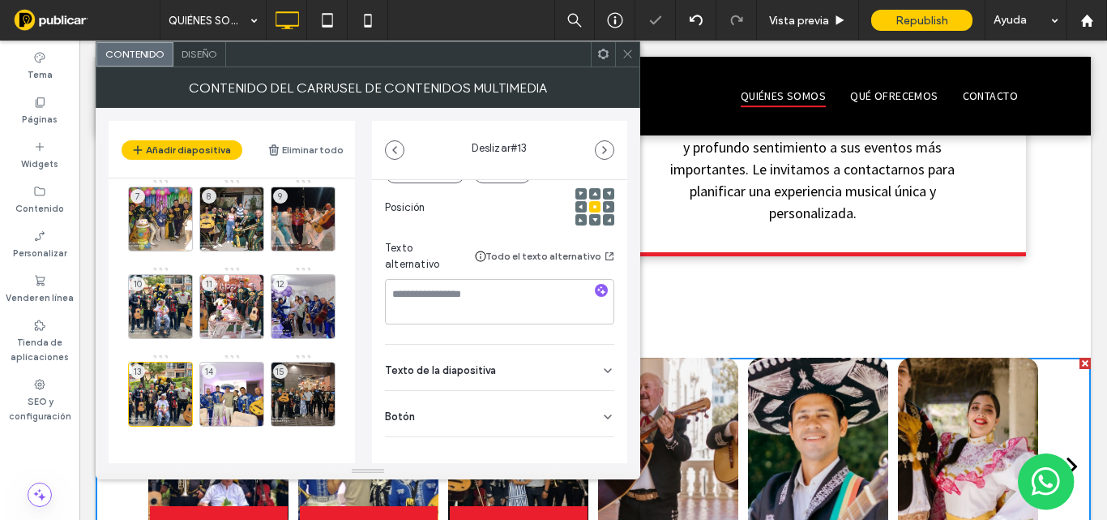
click at [541, 397] on div "Botón" at bounding box center [499, 413] width 229 height 45
click at [592, 443] on icon at bounding box center [599, 450] width 15 height 15
click at [246, 383] on div "14" at bounding box center [231, 393] width 65 height 65
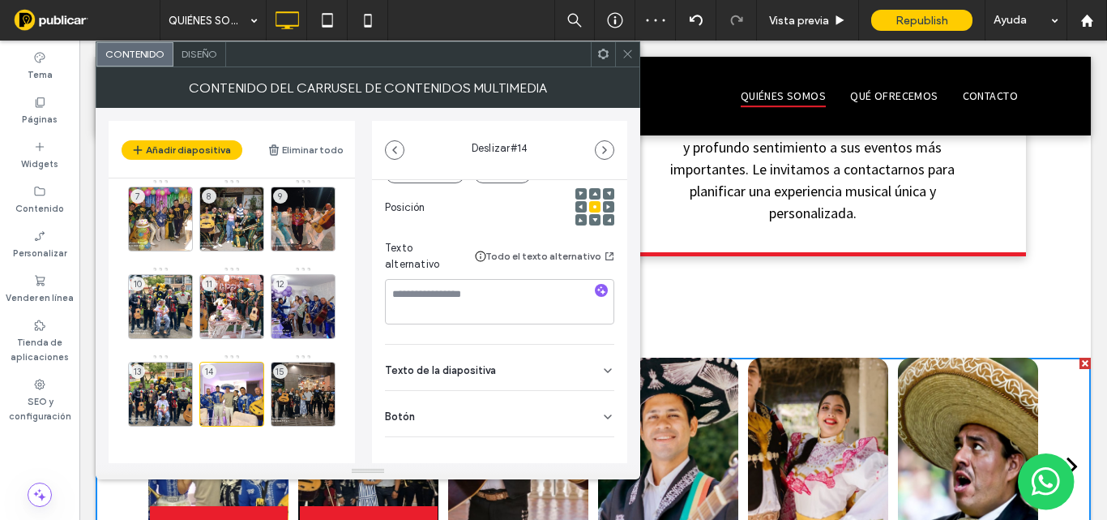
click at [460, 411] on div "Botón" at bounding box center [499, 413] width 229 height 45
click at [594, 443] on icon at bounding box center [599, 450] width 15 height 15
click at [308, 387] on div "15" at bounding box center [303, 393] width 65 height 65
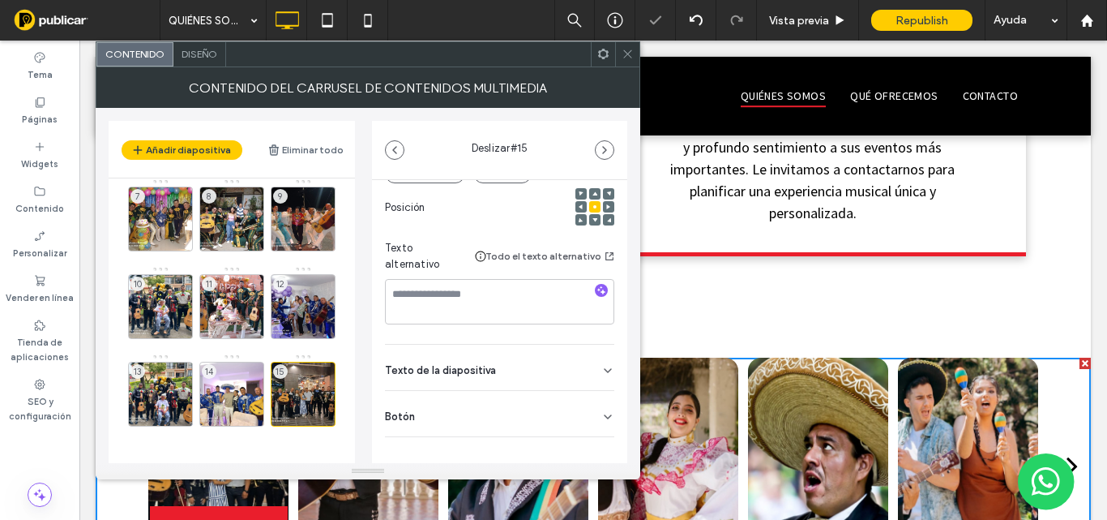
click at [566, 404] on div "Botón" at bounding box center [499, 413] width 229 height 45
click at [592, 443] on icon at bounding box center [599, 450] width 15 height 15
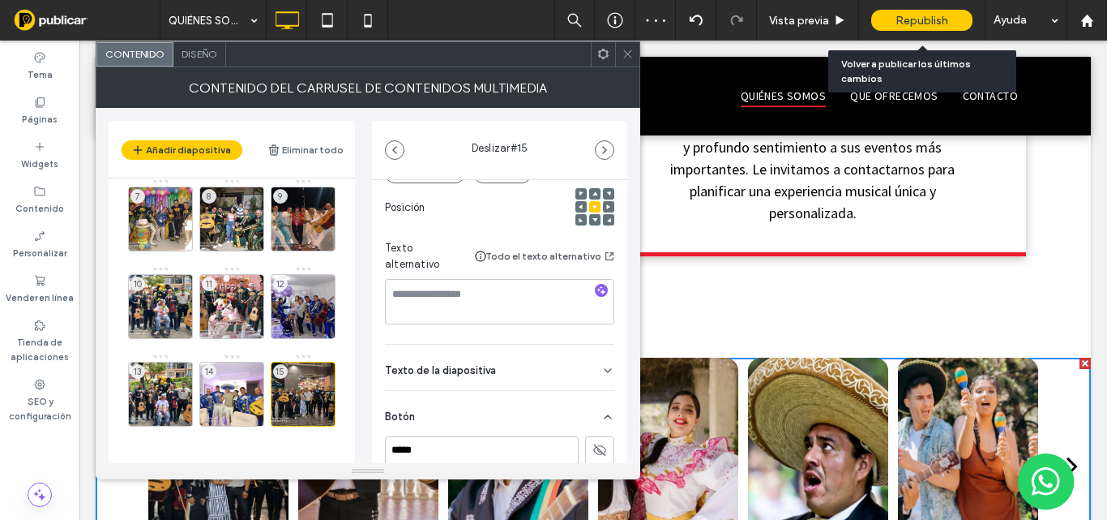
click at [933, 24] on span "Republish" at bounding box center [922, 21] width 53 height 14
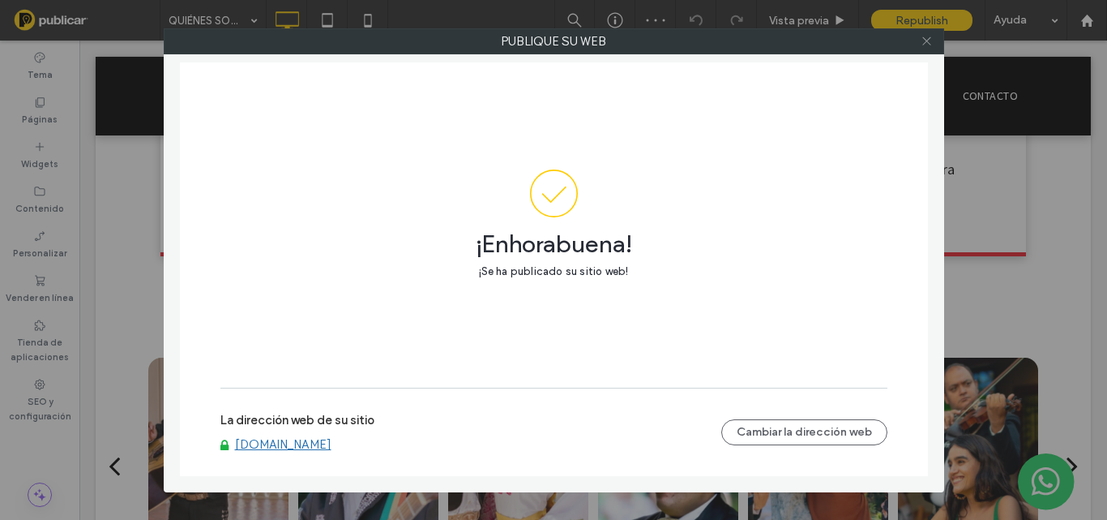
click at [926, 39] on icon at bounding box center [927, 41] width 12 height 12
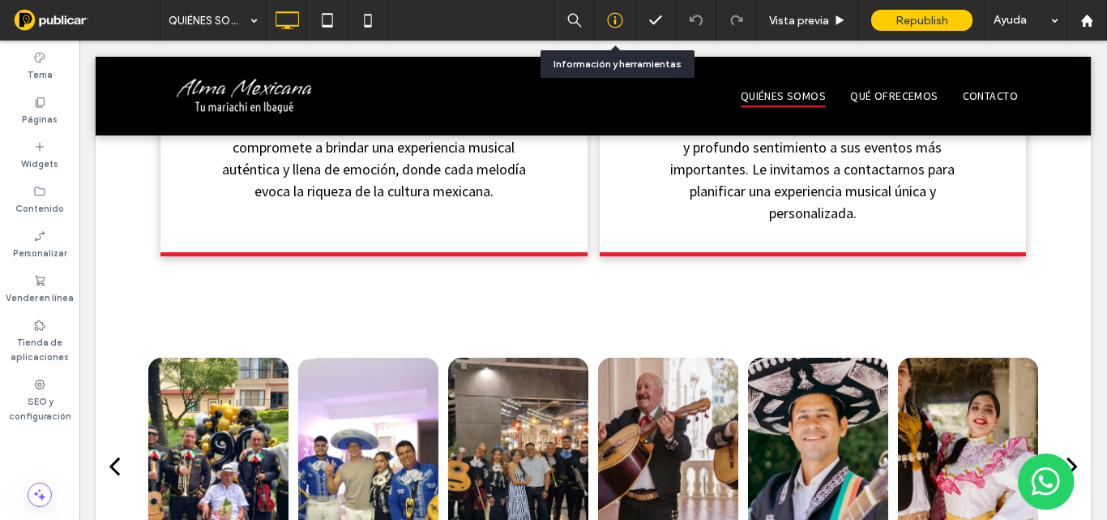
click at [612, 20] on icon at bounding box center [615, 20] width 16 height 16
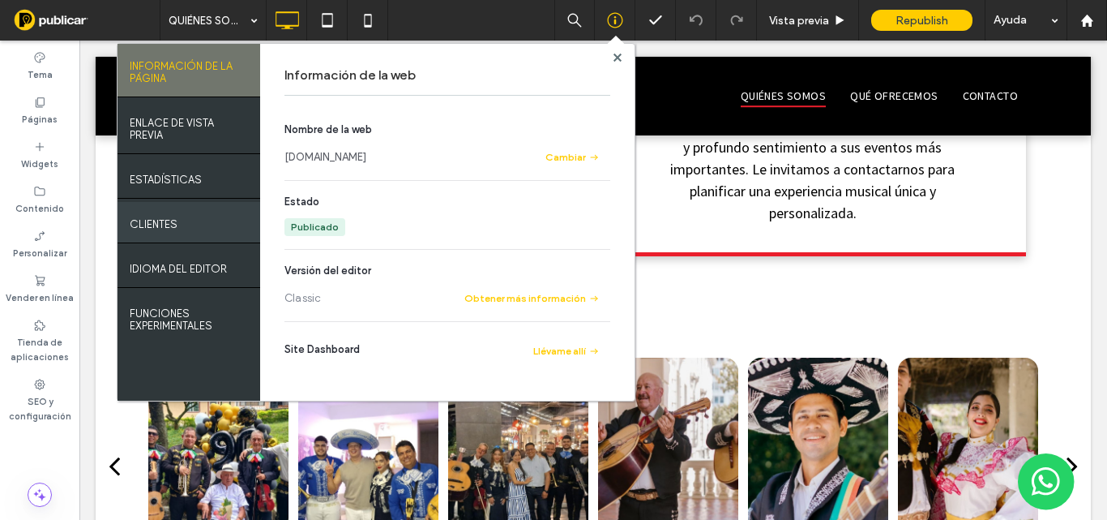
click at [147, 229] on label "Clientes" at bounding box center [154, 220] width 48 height 20
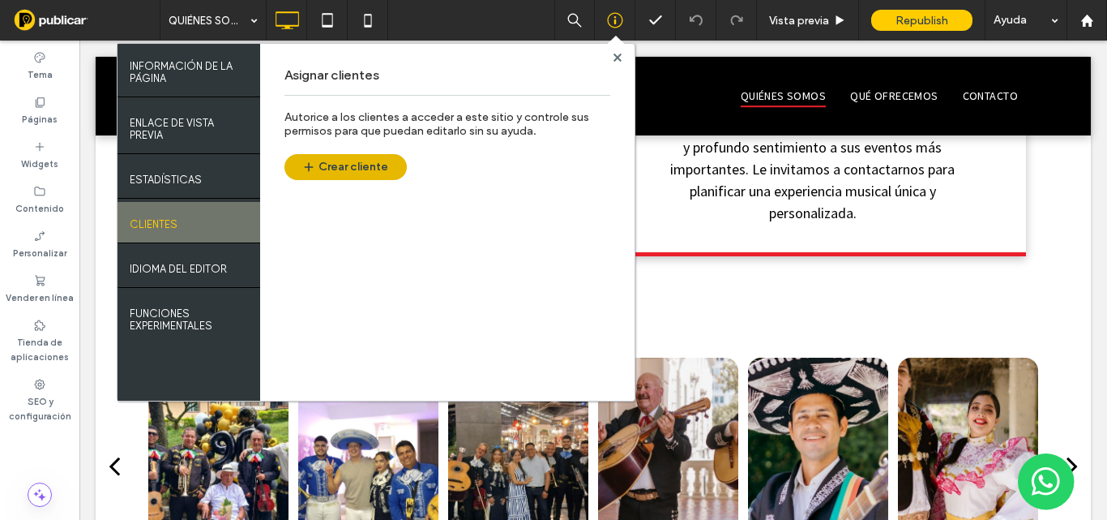
click at [374, 157] on button "Crear cliente" at bounding box center [345, 167] width 122 height 26
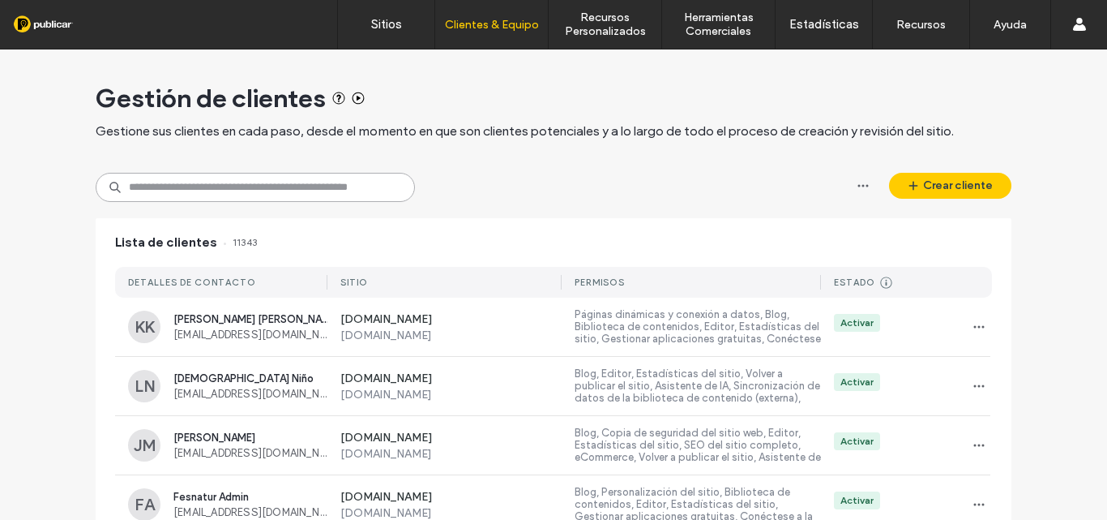
click at [260, 188] on input at bounding box center [255, 187] width 319 height 29
paste input "**********"
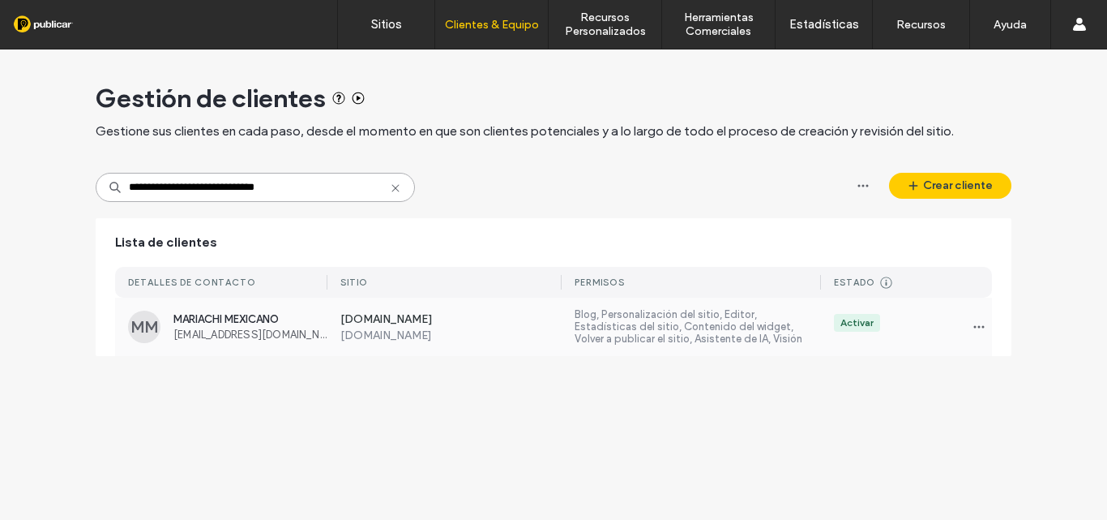
type input "**********"
click at [226, 335] on span "mariachialmamexicana0@gmail.com" at bounding box center [250, 334] width 154 height 12
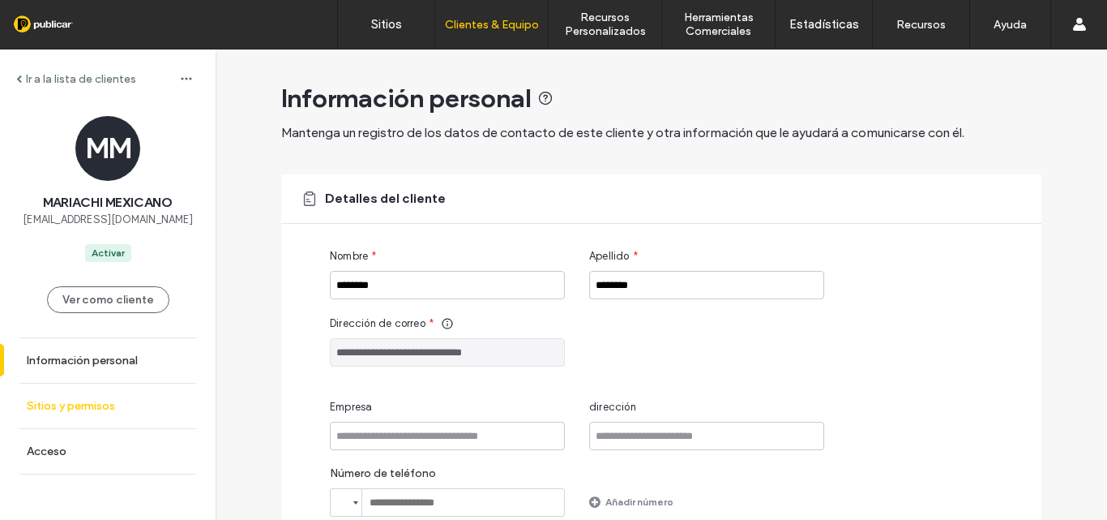
click at [90, 408] on label "Sitios y permisos" at bounding box center [71, 406] width 88 height 14
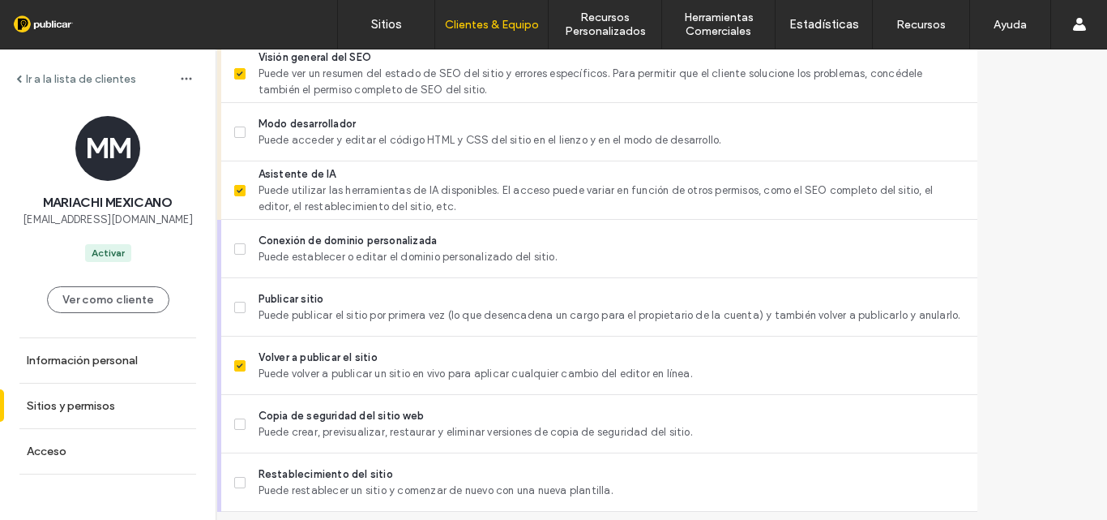
scroll to position [1510, 0]
